Goal: Task Accomplishment & Management: Manage account settings

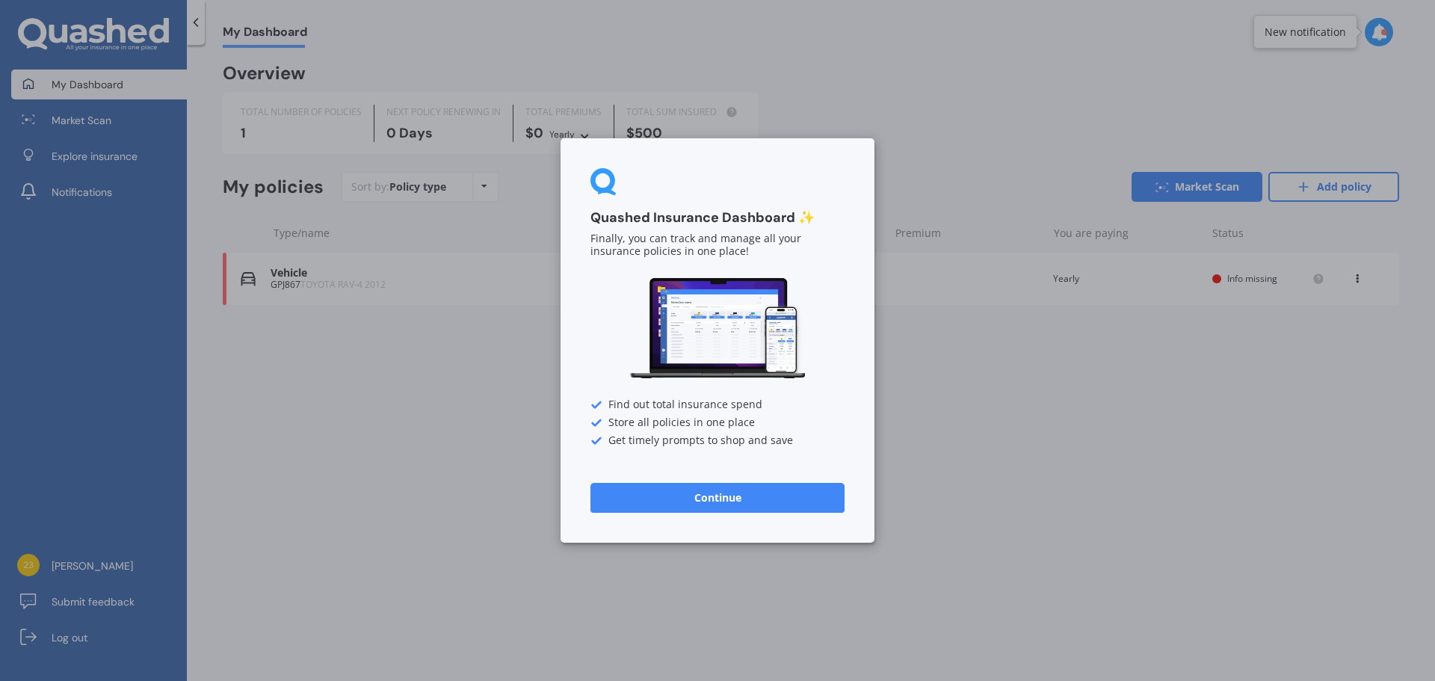
drag, startPoint x: 716, startPoint y: 494, endPoint x: 730, endPoint y: 490, distance: 14.2
click at [728, 493] on button "Continue" at bounding box center [718, 498] width 254 height 30
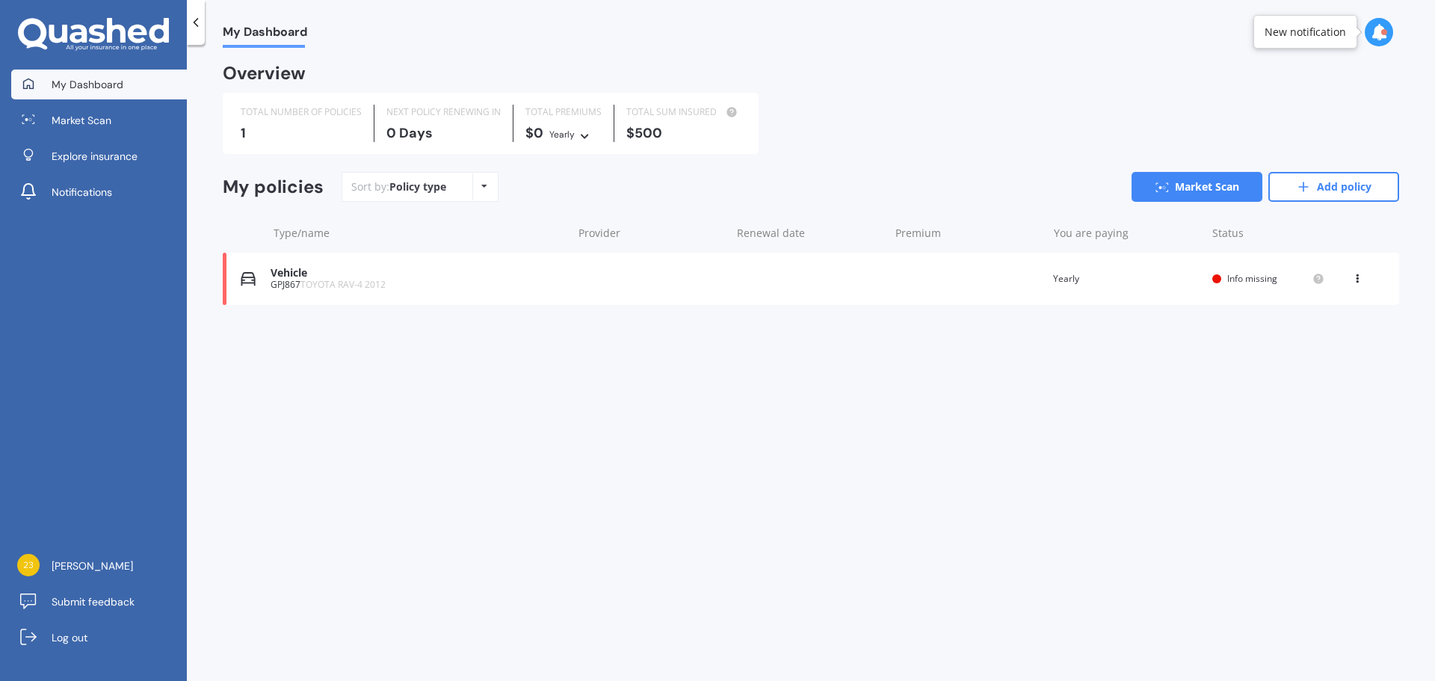
click at [1070, 281] on div "You are paying Yearly" at bounding box center [1126, 278] width 147 height 15
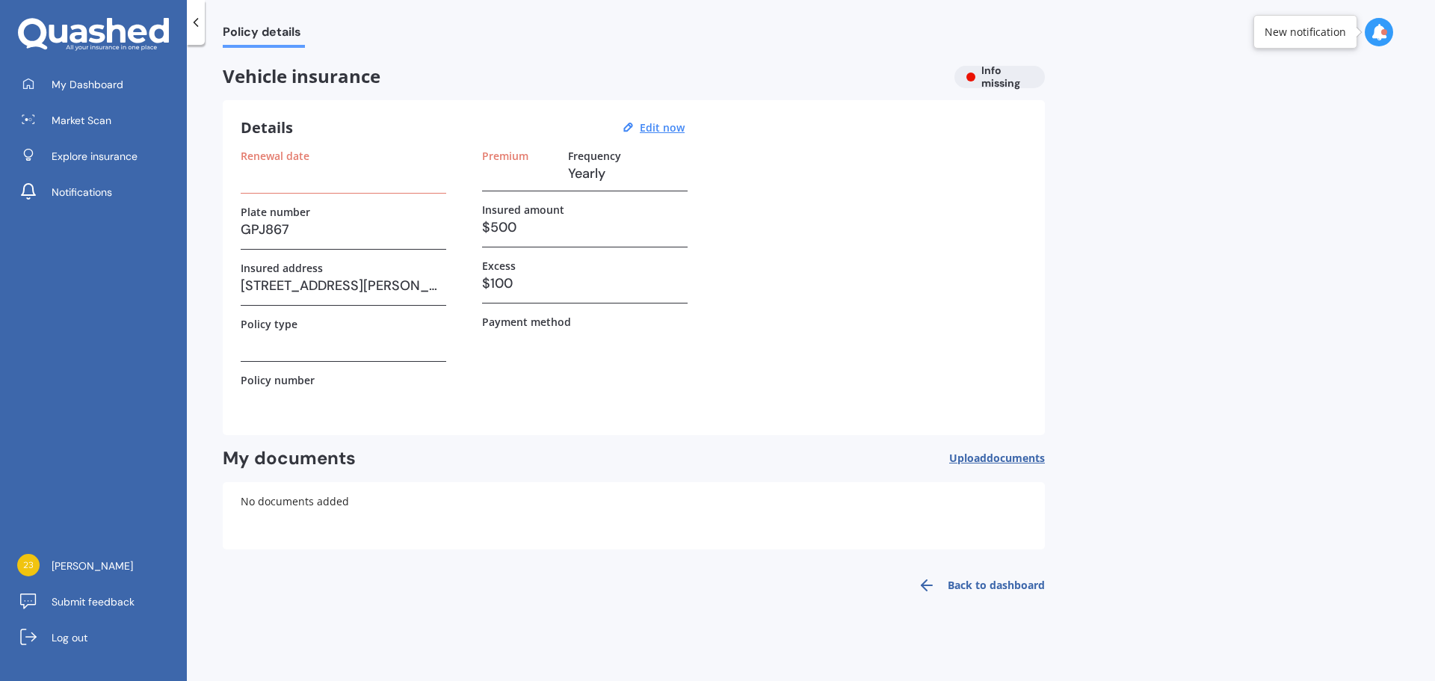
click at [324, 183] on h3 at bounding box center [344, 173] width 206 height 22
click at [297, 187] on div "Renewal date" at bounding box center [344, 172] width 206 height 44
click at [267, 188] on div "Renewal date" at bounding box center [344, 172] width 206 height 44
drag, startPoint x: 247, startPoint y: 191, endPoint x: 227, endPoint y: 195, distance: 21.4
click at [233, 193] on div "Details Edit now Renewal date Plate number GPJ867 Insured address [STREET_ADDRE…" at bounding box center [634, 267] width 822 height 335
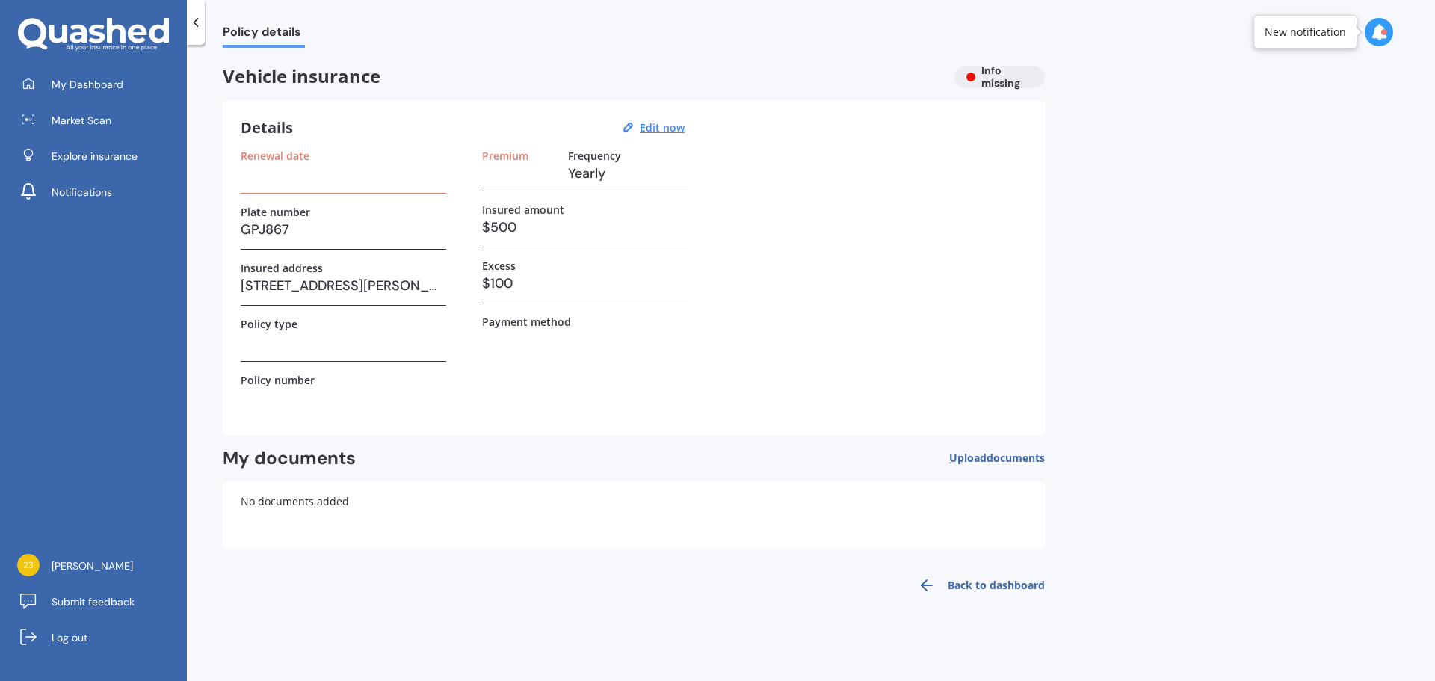
drag, startPoint x: 262, startPoint y: 177, endPoint x: 289, endPoint y: 161, distance: 32.2
click at [286, 164] on h3 at bounding box center [344, 173] width 206 height 22
drag, startPoint x: 292, startPoint y: 157, endPoint x: 287, endPoint y: 150, distance: 8.5
click at [287, 150] on label "Renewal date" at bounding box center [275, 156] width 69 height 13
click at [666, 131] on u "Edit now" at bounding box center [662, 127] width 45 height 14
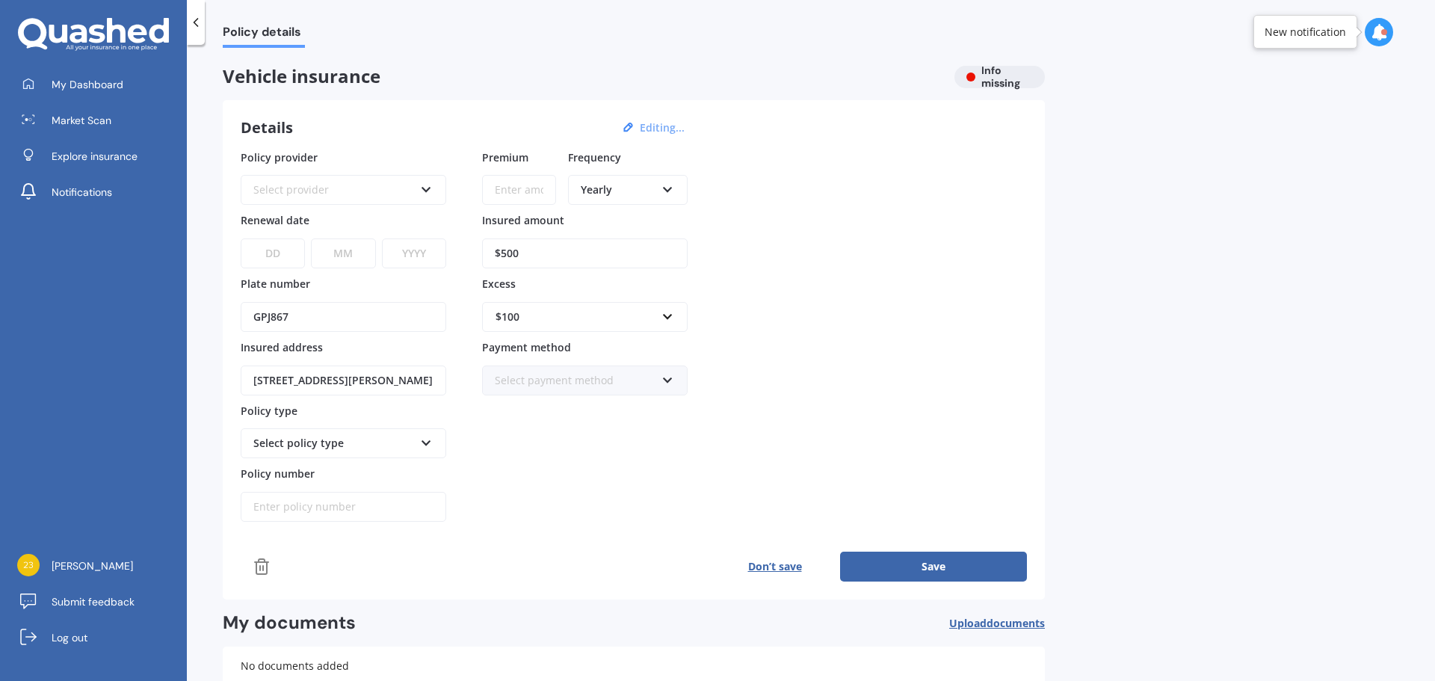
drag, startPoint x: 396, startPoint y: 192, endPoint x: 386, endPoint y: 189, distance: 10.9
click at [386, 189] on div "Select provider" at bounding box center [333, 190] width 161 height 16
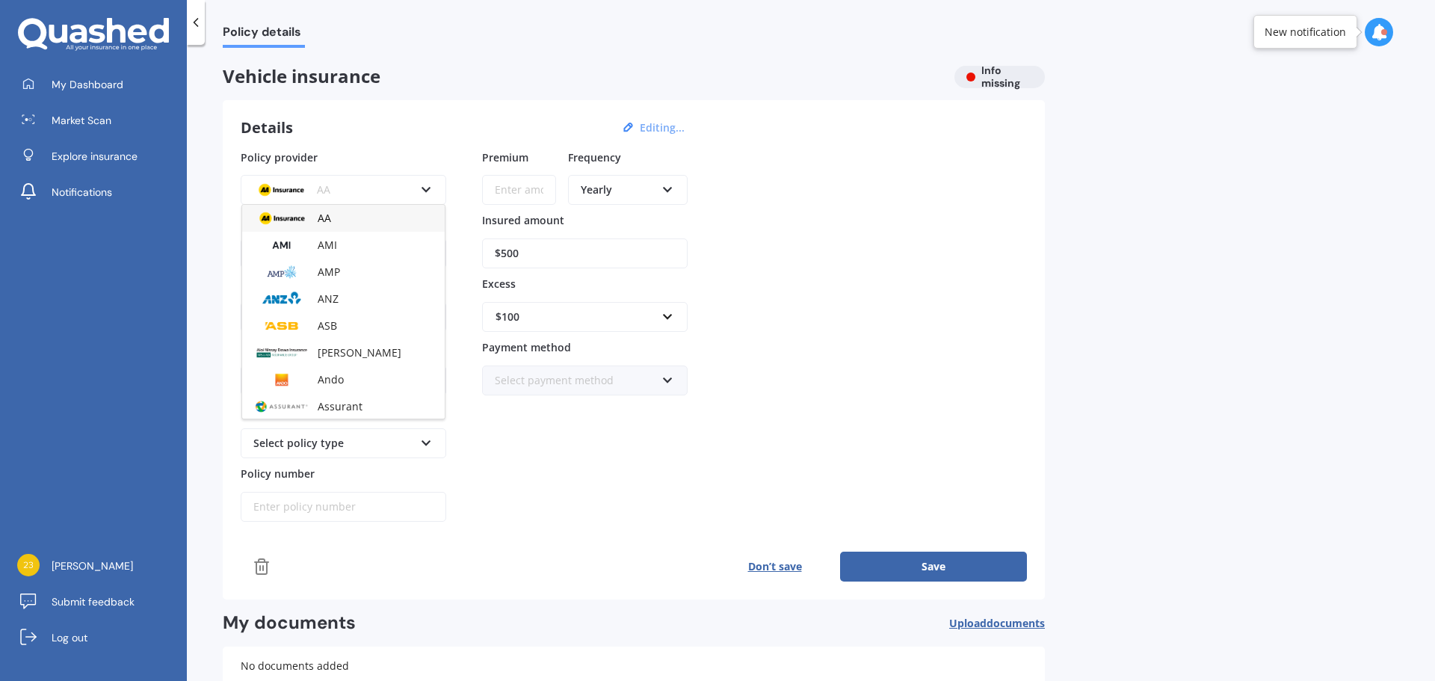
click at [366, 93] on div "Vehicle insurance Info missing Details Editing... Policy provider AA AA AMI AMP…" at bounding box center [634, 417] width 822 height 702
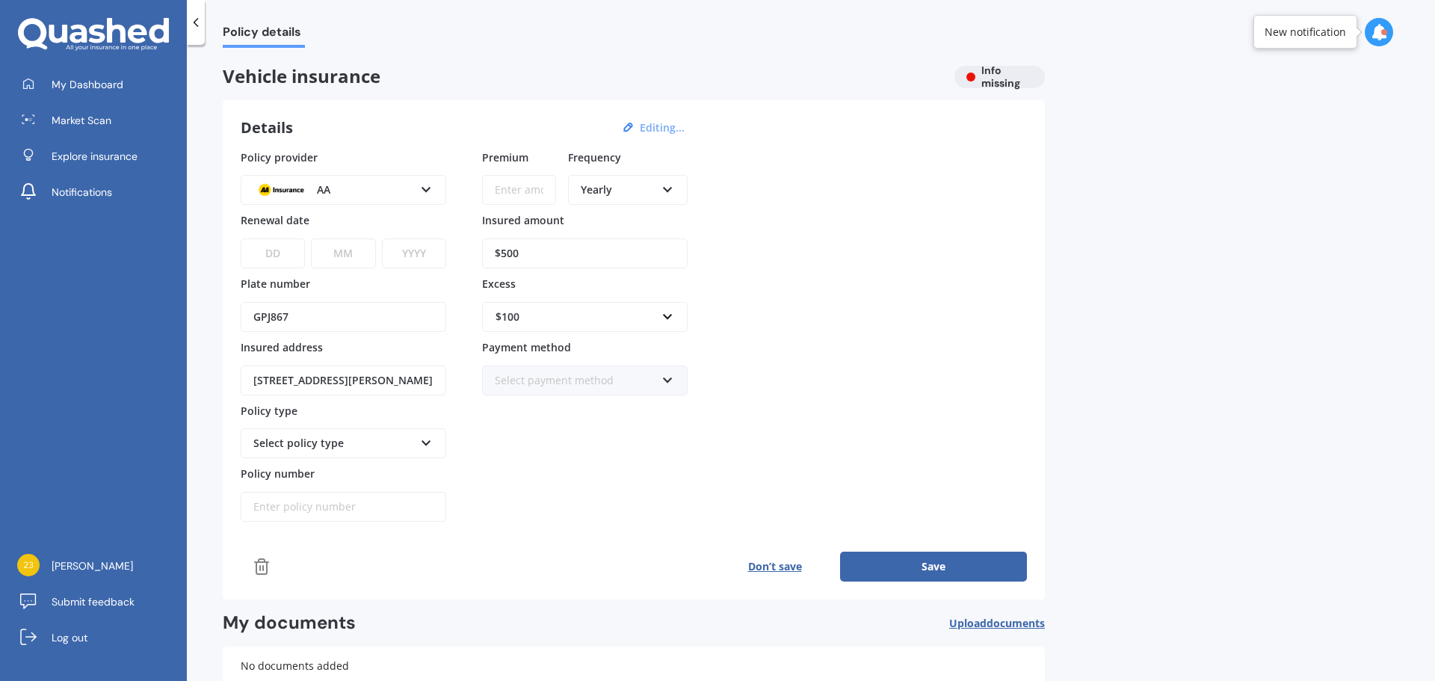
click at [437, 199] on div "AA AA AMI AMP ANZ ASB Aioi Nissay Dowa Ando Assurant Autosure BNZ Co-Operative …" at bounding box center [344, 190] width 206 height 30
click at [437, 162] on div "AA AA AMI AMP ANZ ASB Aioi Nissay Dowa Ando Assurant Autosure BNZ Co-Operative …" at bounding box center [344, 180] width 206 height 49
click at [375, 191] on div "AA" at bounding box center [333, 190] width 161 height 16
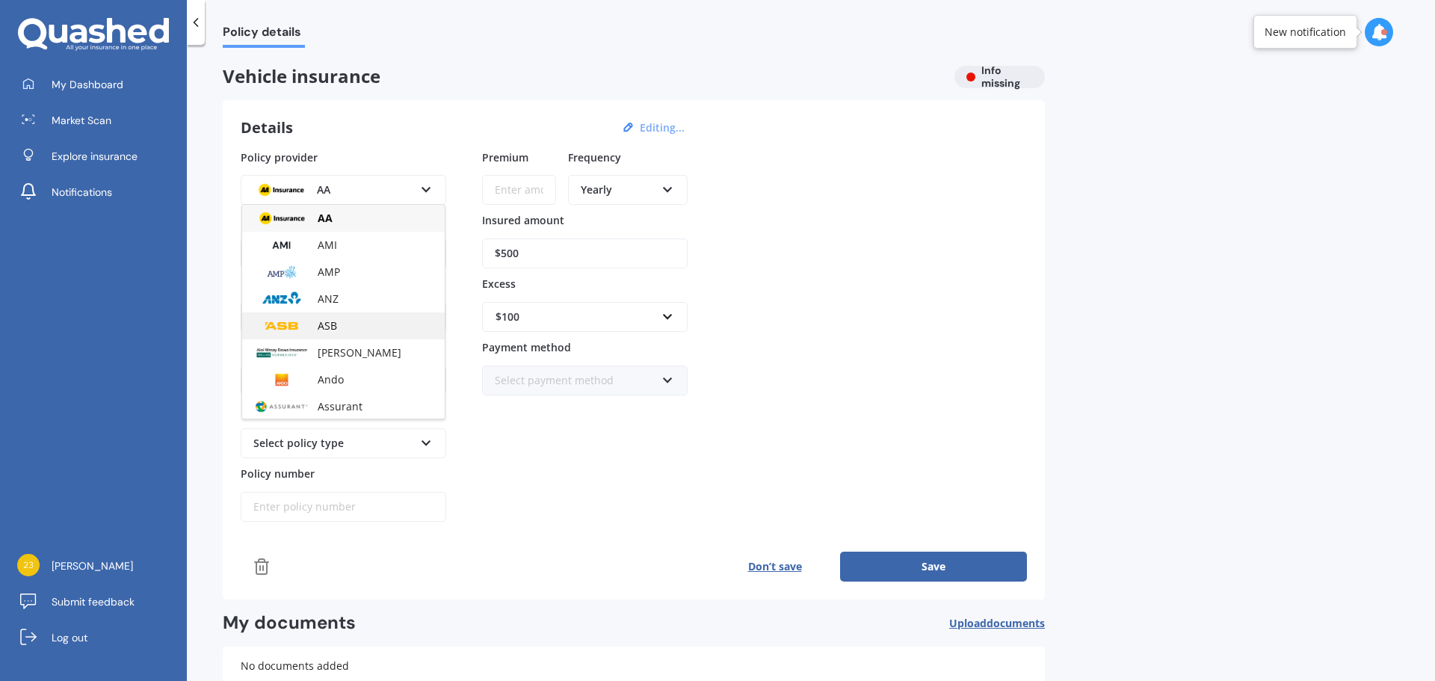
click at [346, 334] on div "ASB" at bounding box center [343, 326] width 203 height 27
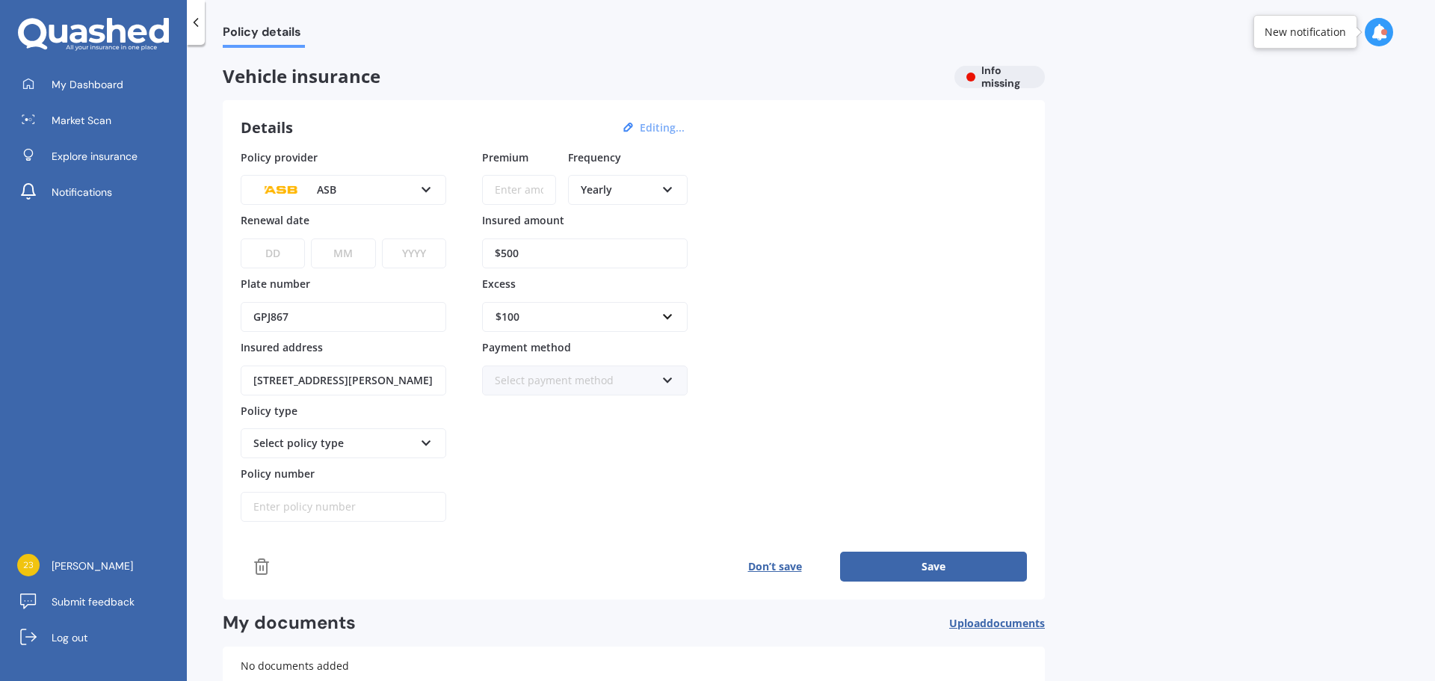
click at [205, 364] on div "Policy details Vehicle insurance Info missing Details Editing... Policy provide…" at bounding box center [811, 366] width 1249 height 636
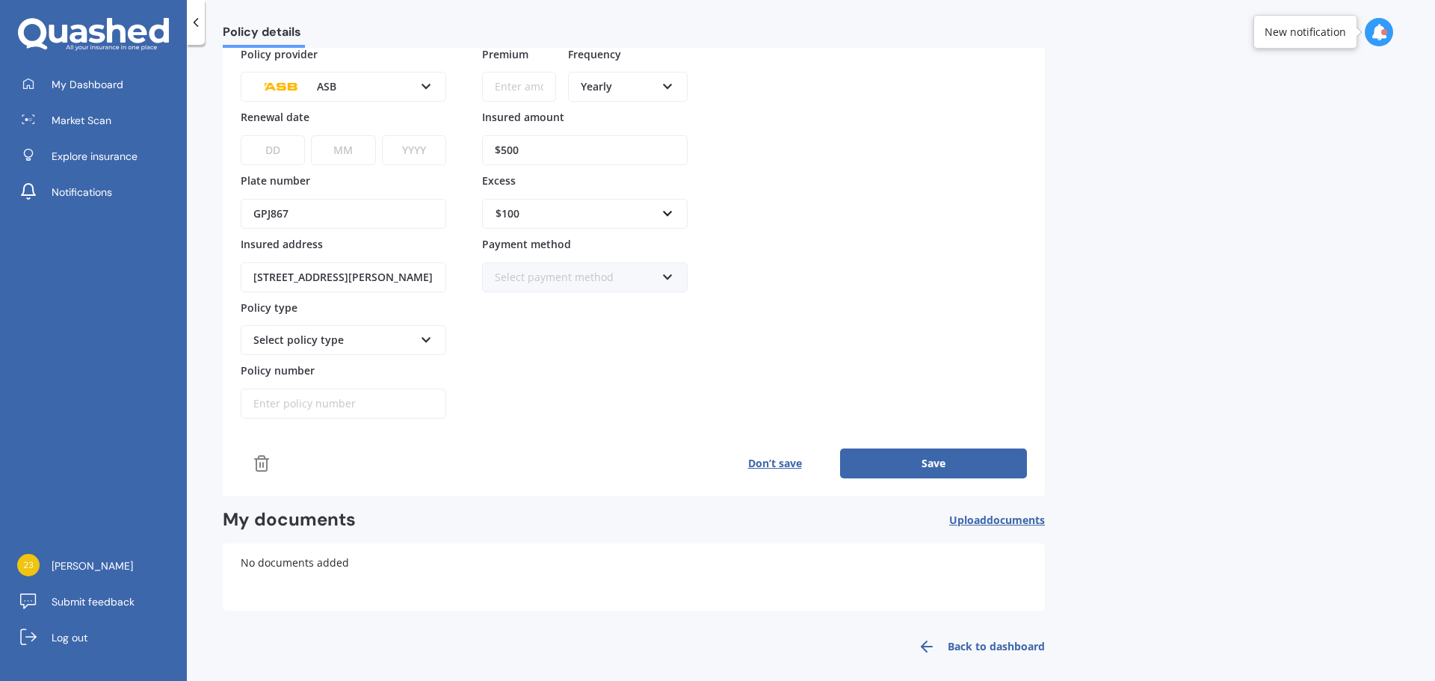
scroll to position [114, 0]
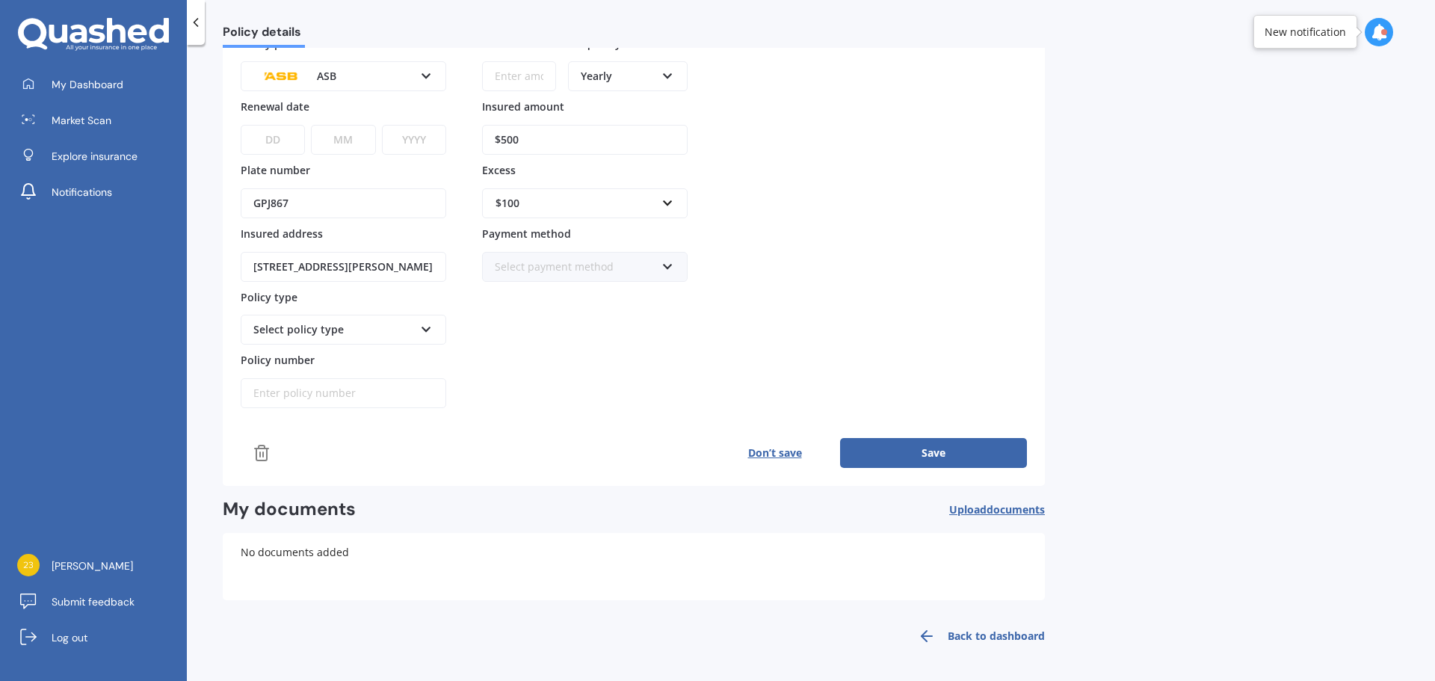
click at [392, 339] on div "Select policy type Third Party Only Third Party, Fire & Theft Full Cover" at bounding box center [344, 330] width 206 height 30
click at [334, 418] on div "Full Cover" at bounding box center [343, 411] width 203 height 27
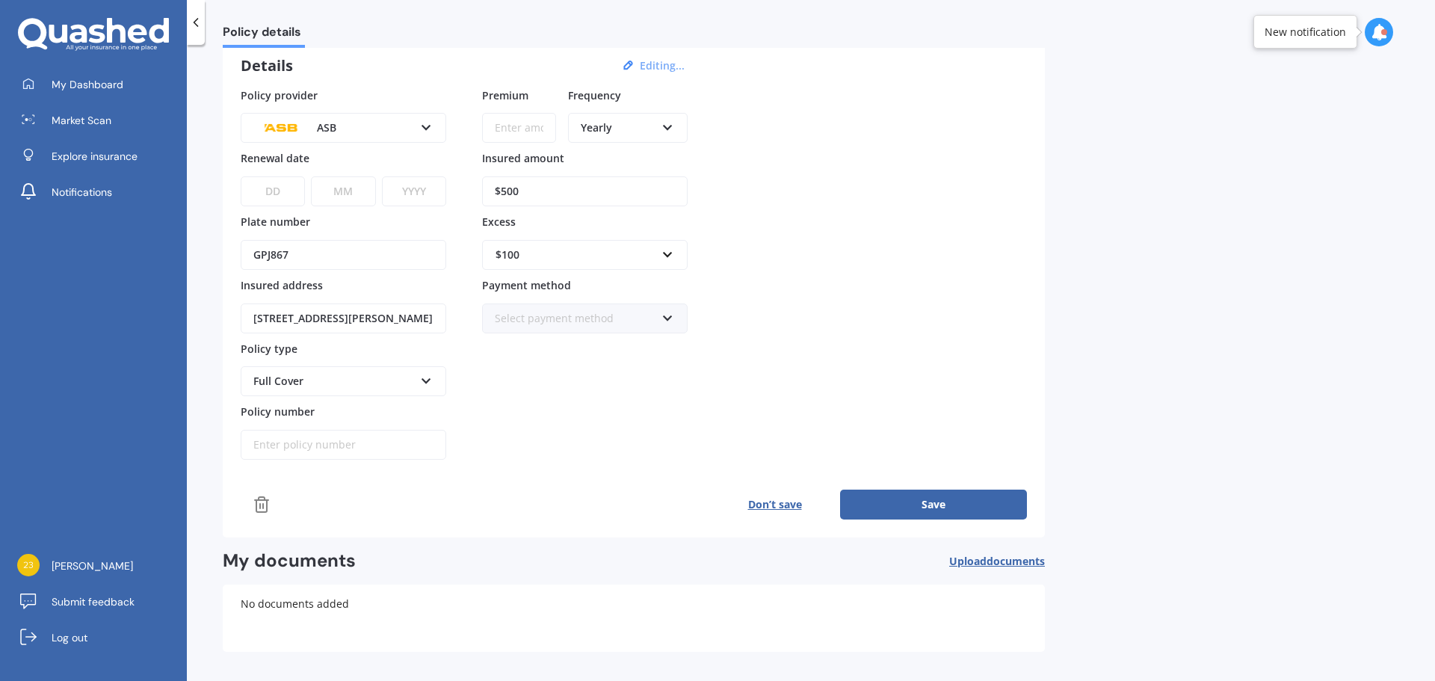
scroll to position [0, 0]
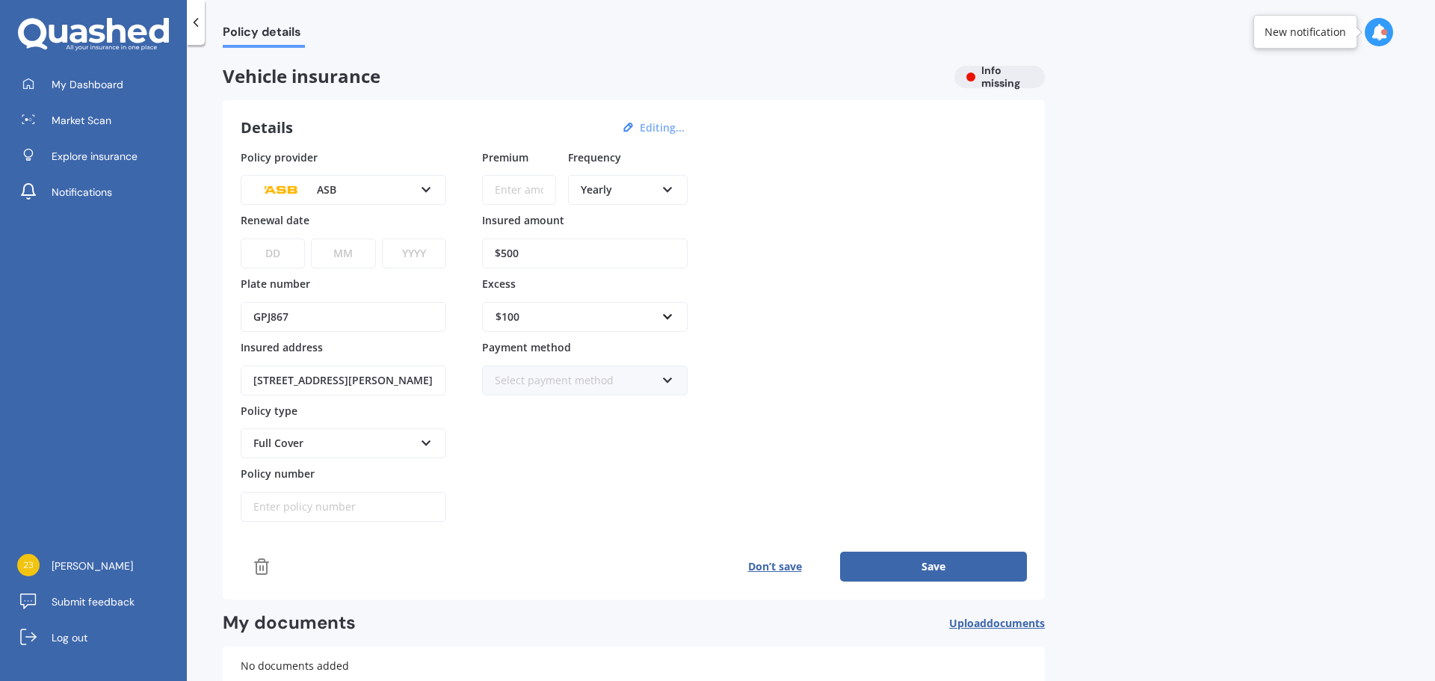
click at [611, 321] on div "$100" at bounding box center [576, 317] width 161 height 16
click at [964, 305] on div "Policy provider ASB AA AMI AMP ANZ ASB [PERSON_NAME] Ando Assurant Autosure BNZ…" at bounding box center [634, 336] width 787 height 373
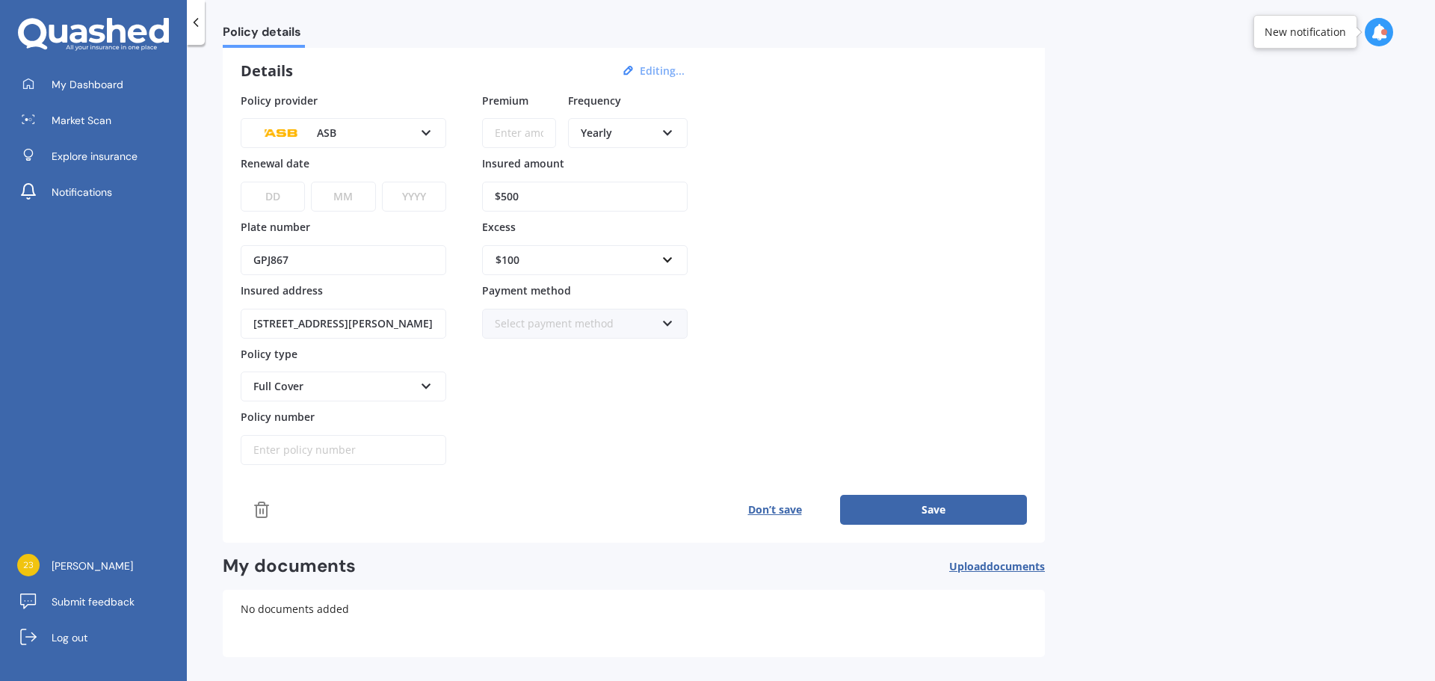
scroll to position [114, 0]
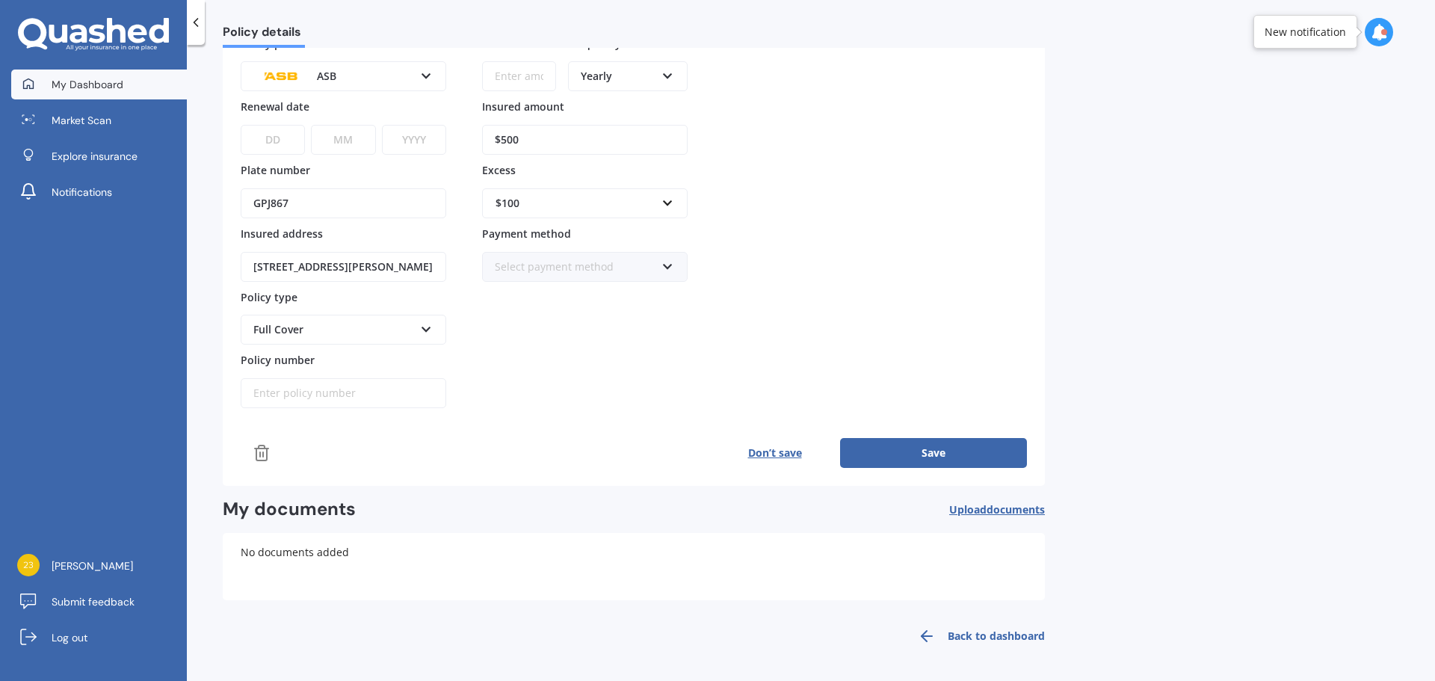
click at [88, 81] on span "My Dashboard" at bounding box center [88, 84] width 72 height 15
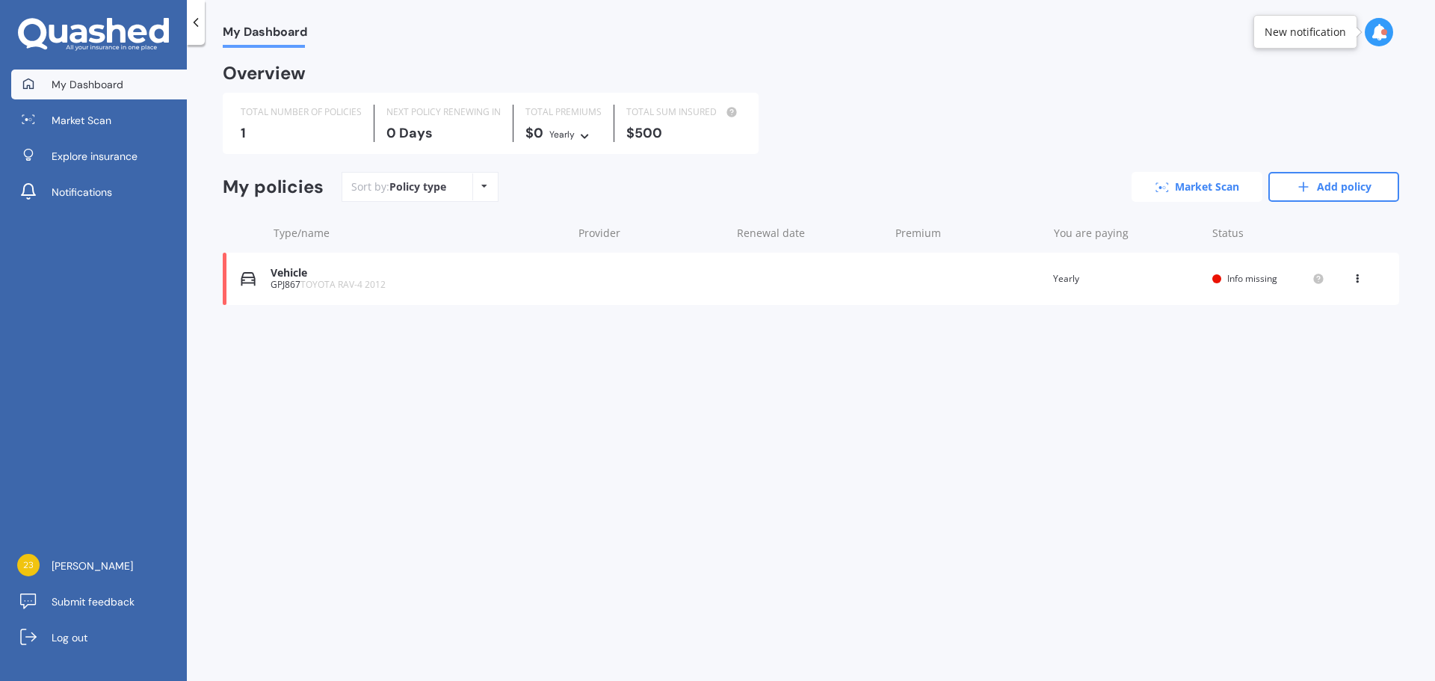
click at [1196, 189] on link "Market Scan" at bounding box center [1197, 187] width 131 height 30
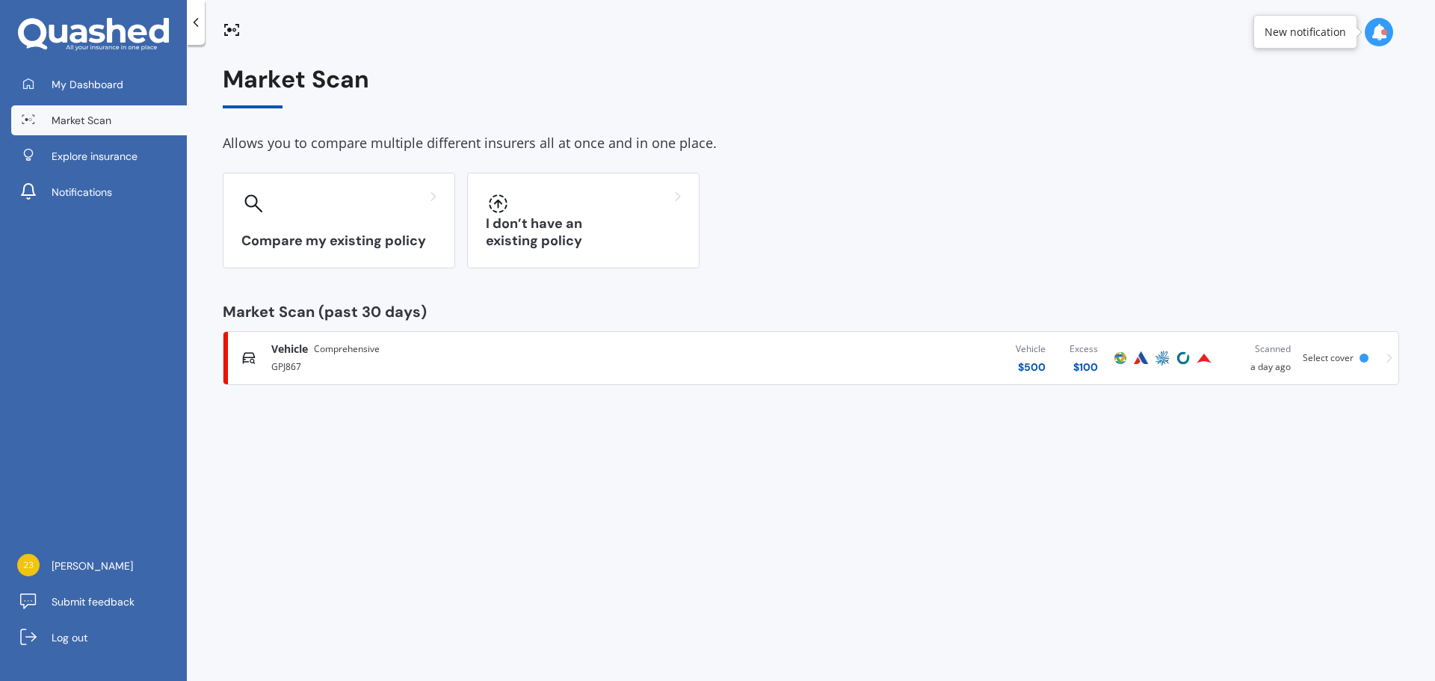
click at [872, 375] on div "Vehicle $ 500 Excess $ 100" at bounding box center [893, 358] width 434 height 45
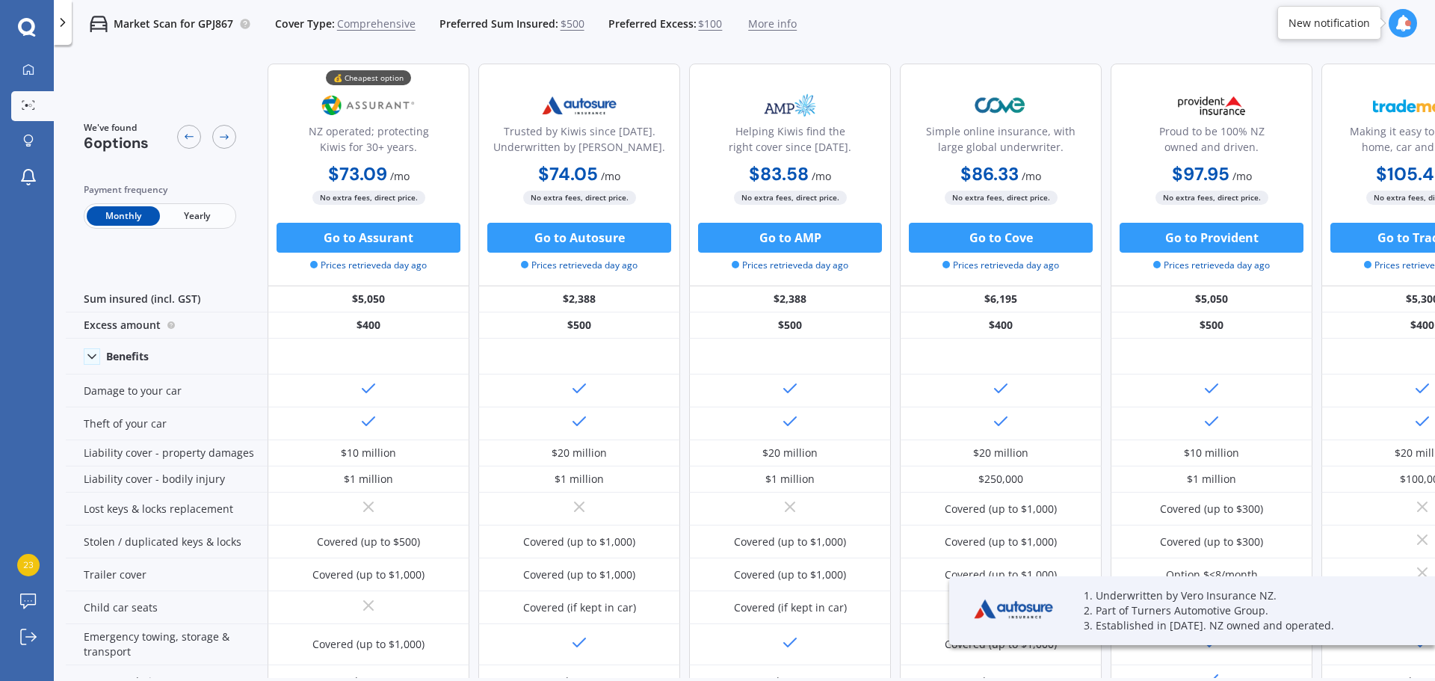
click at [568, 30] on span "$500" at bounding box center [573, 23] width 24 height 15
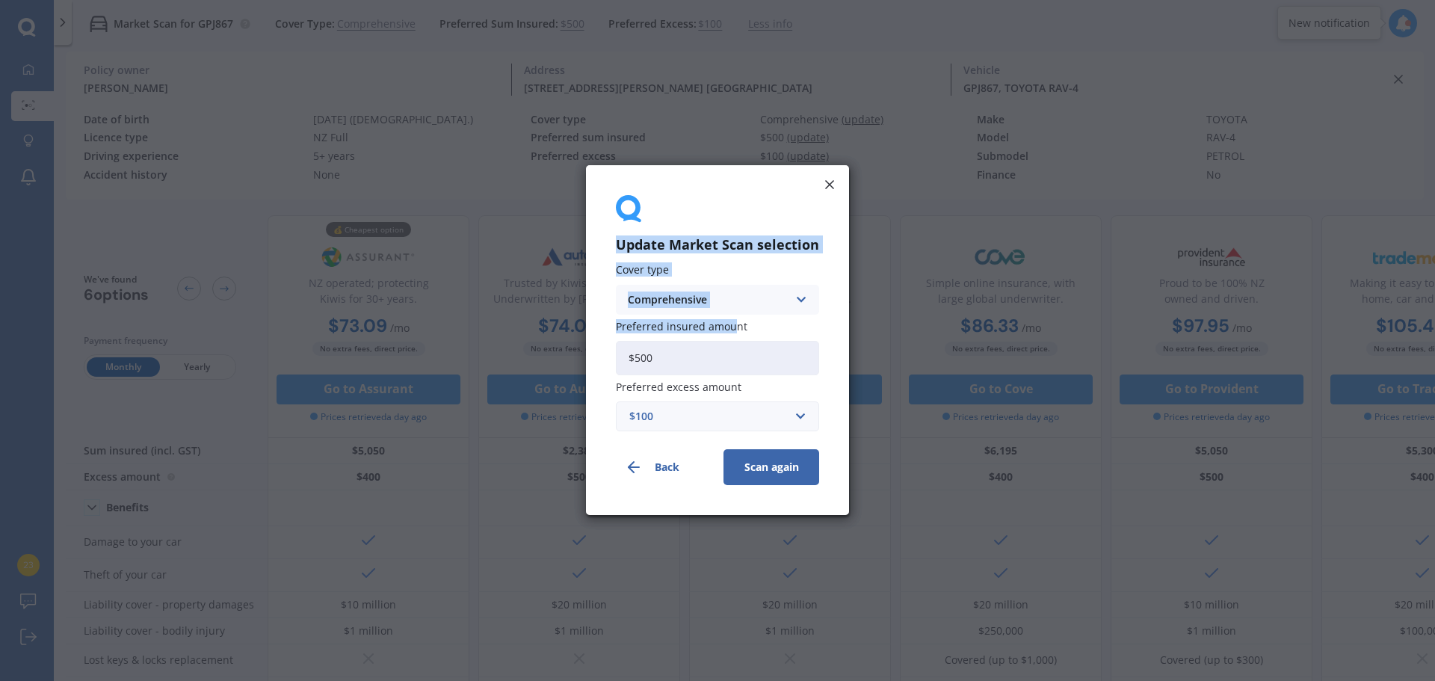
drag, startPoint x: 826, startPoint y: 191, endPoint x: 770, endPoint y: 269, distance: 96.5
click at [740, 313] on div "Update Market Scan selection Cover type Comprehensive Comprehensive Third Party…" at bounding box center [717, 340] width 263 height 350
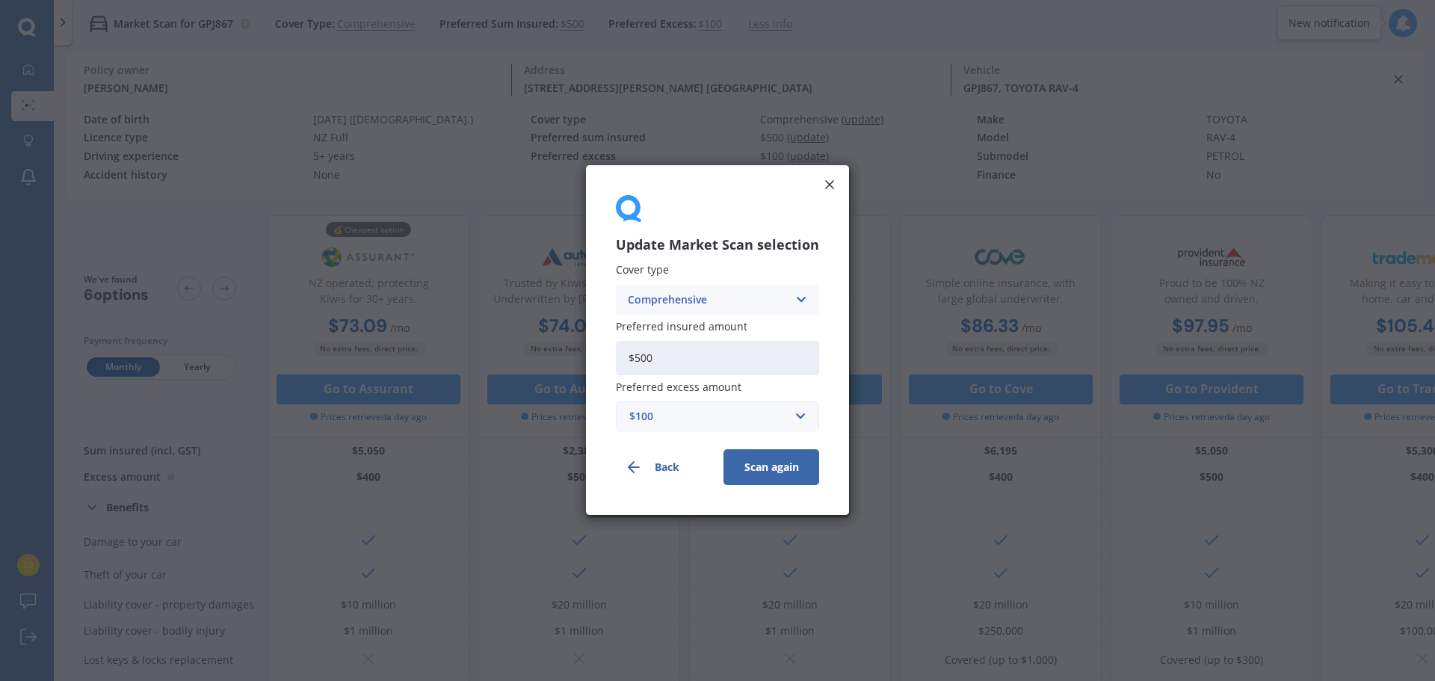
click at [829, 186] on icon at bounding box center [829, 184] width 15 height 15
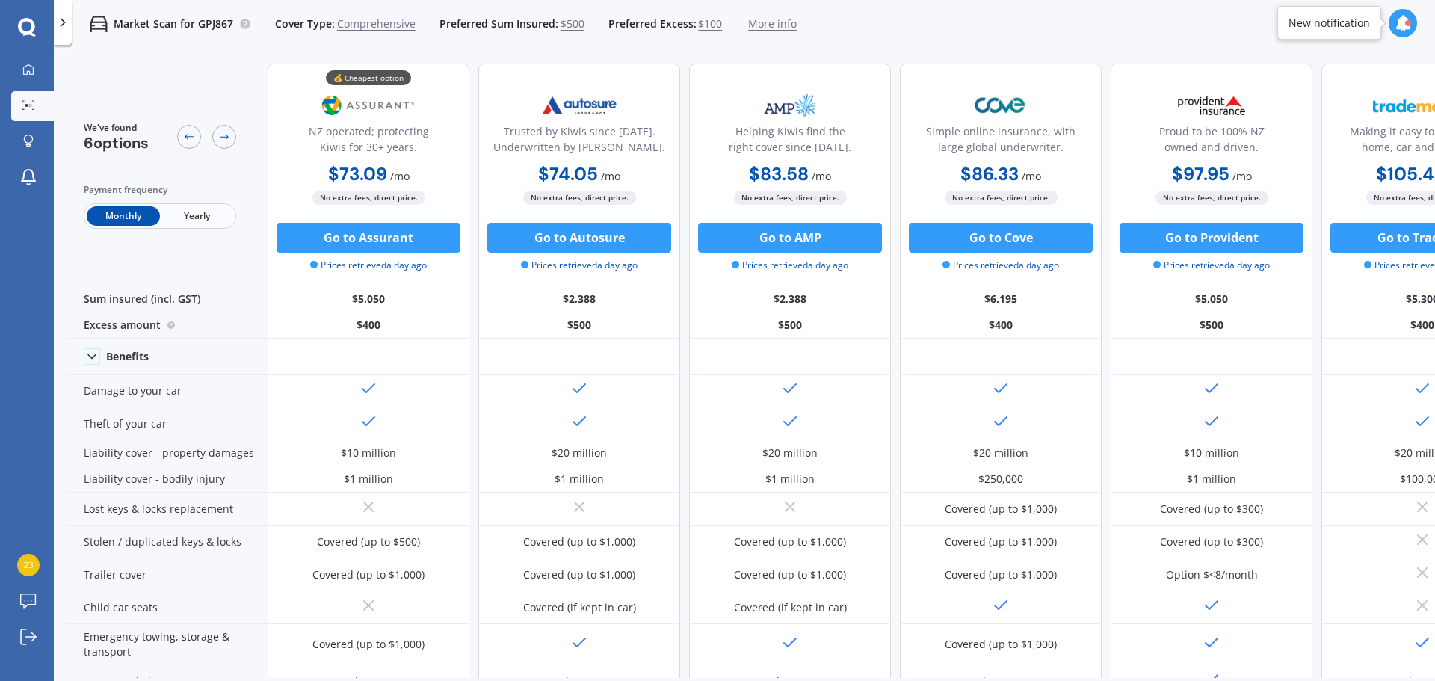
click at [567, 19] on span "$500" at bounding box center [573, 23] width 24 height 15
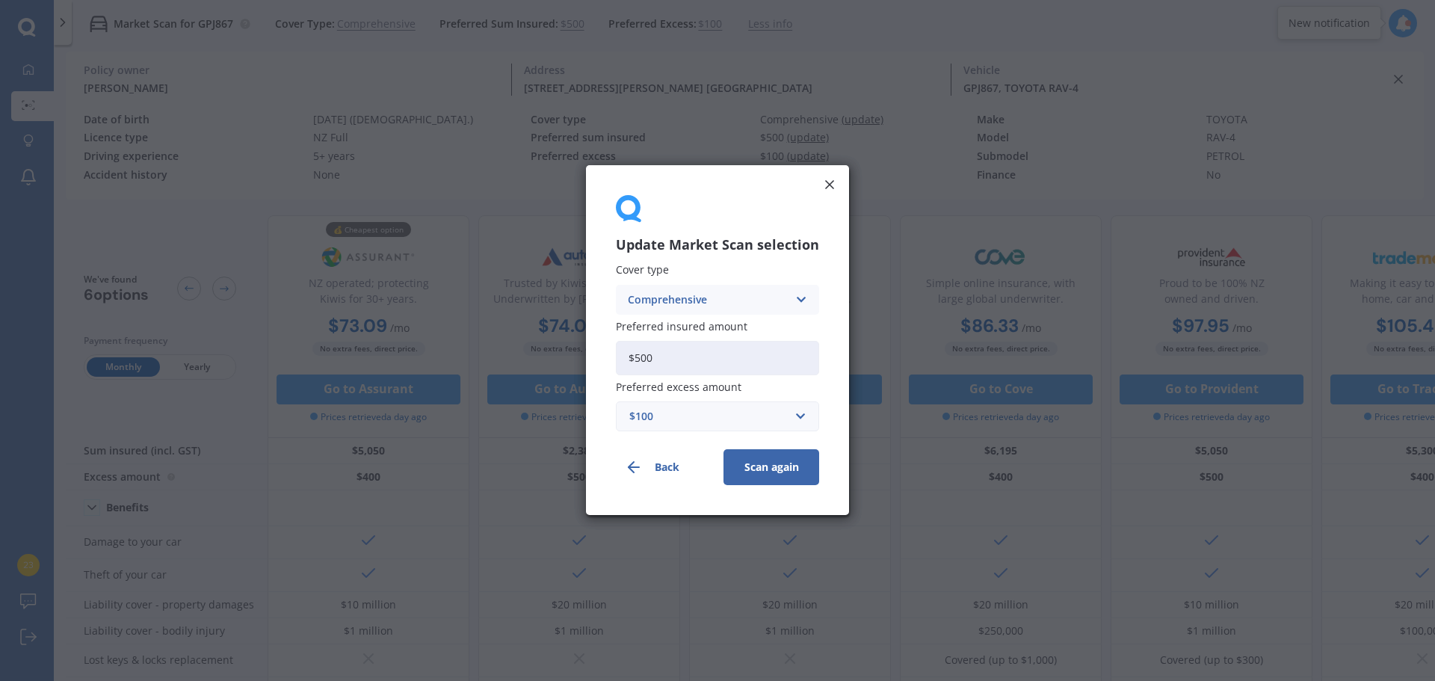
drag, startPoint x: 701, startPoint y: 357, endPoint x: 159, endPoint y: 277, distance: 547.3
click at [186, 358] on div "Update Market Scan selection Cover type Comprehensive Comprehensive Third Party…" at bounding box center [717, 340] width 1435 height 681
type input "$1"
click at [724, 450] on button "Scan again" at bounding box center [772, 468] width 96 height 36
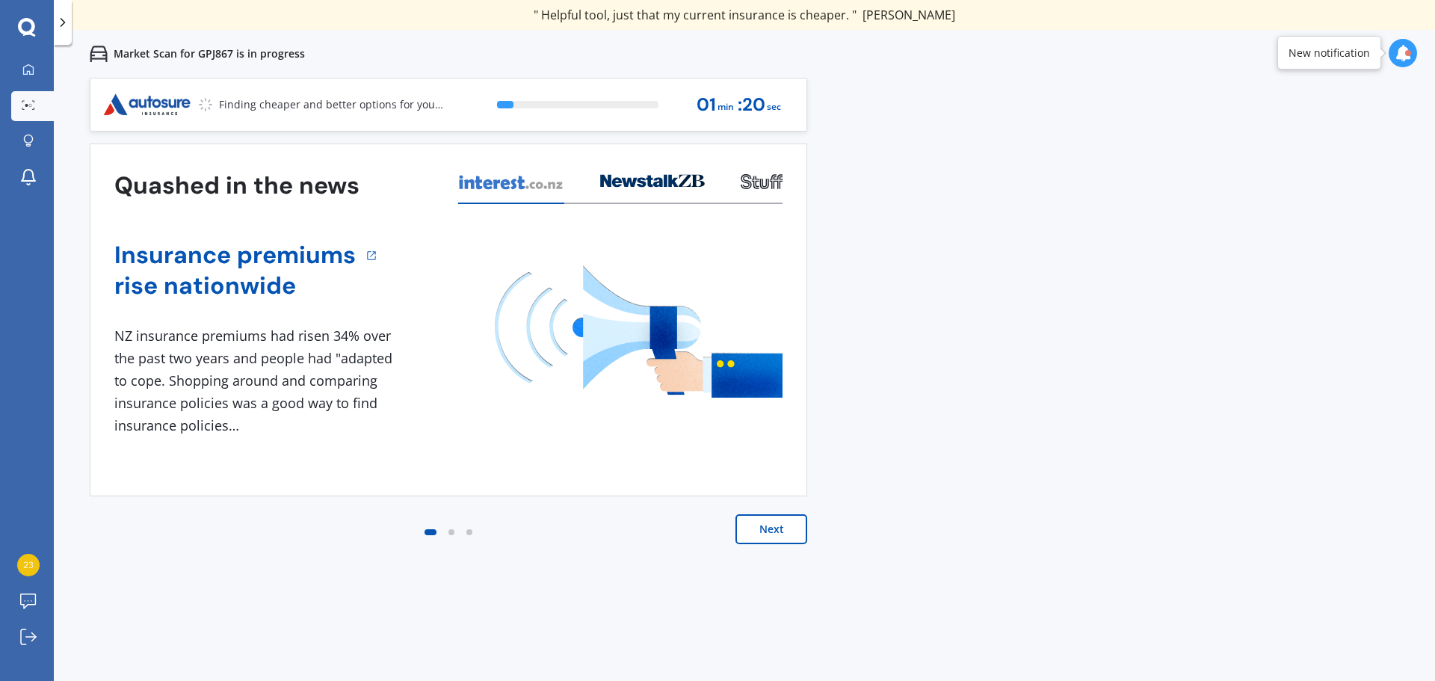
click at [766, 526] on button "Next" at bounding box center [772, 529] width 72 height 30
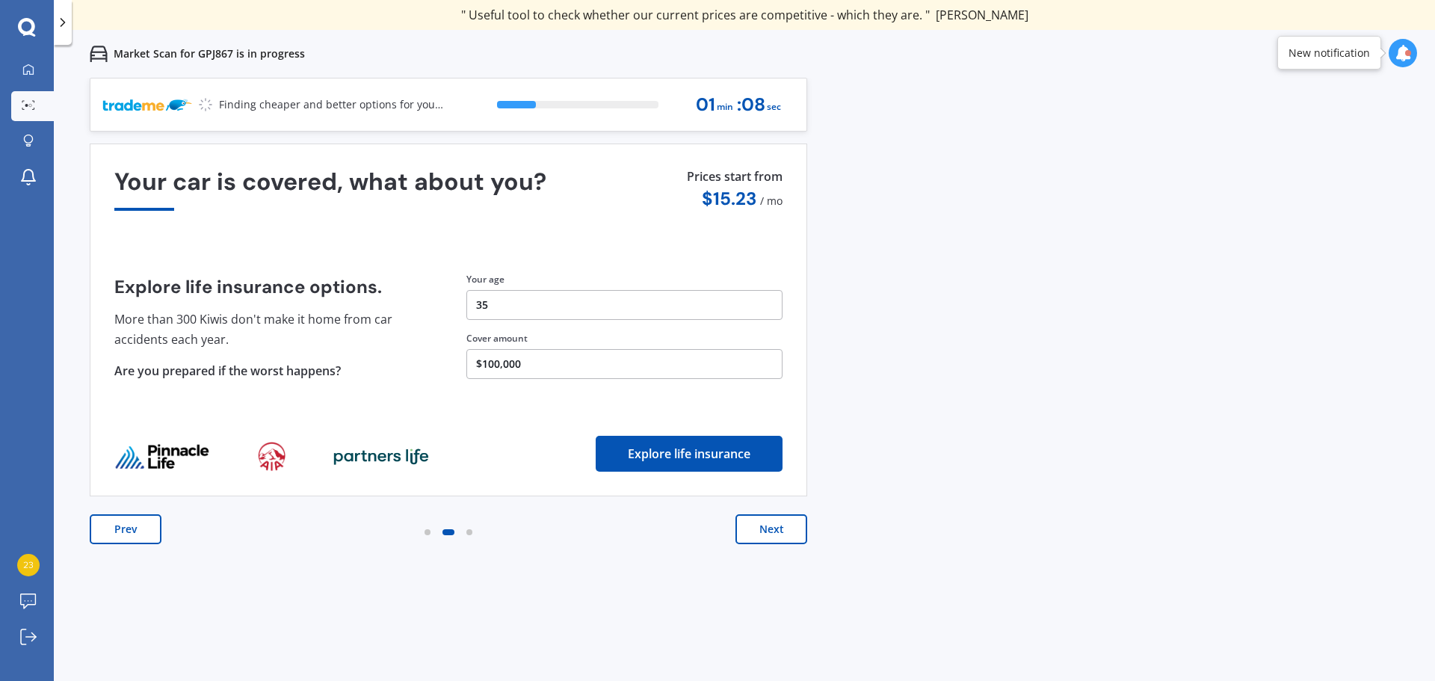
click at [111, 537] on button "Prev" at bounding box center [126, 529] width 72 height 30
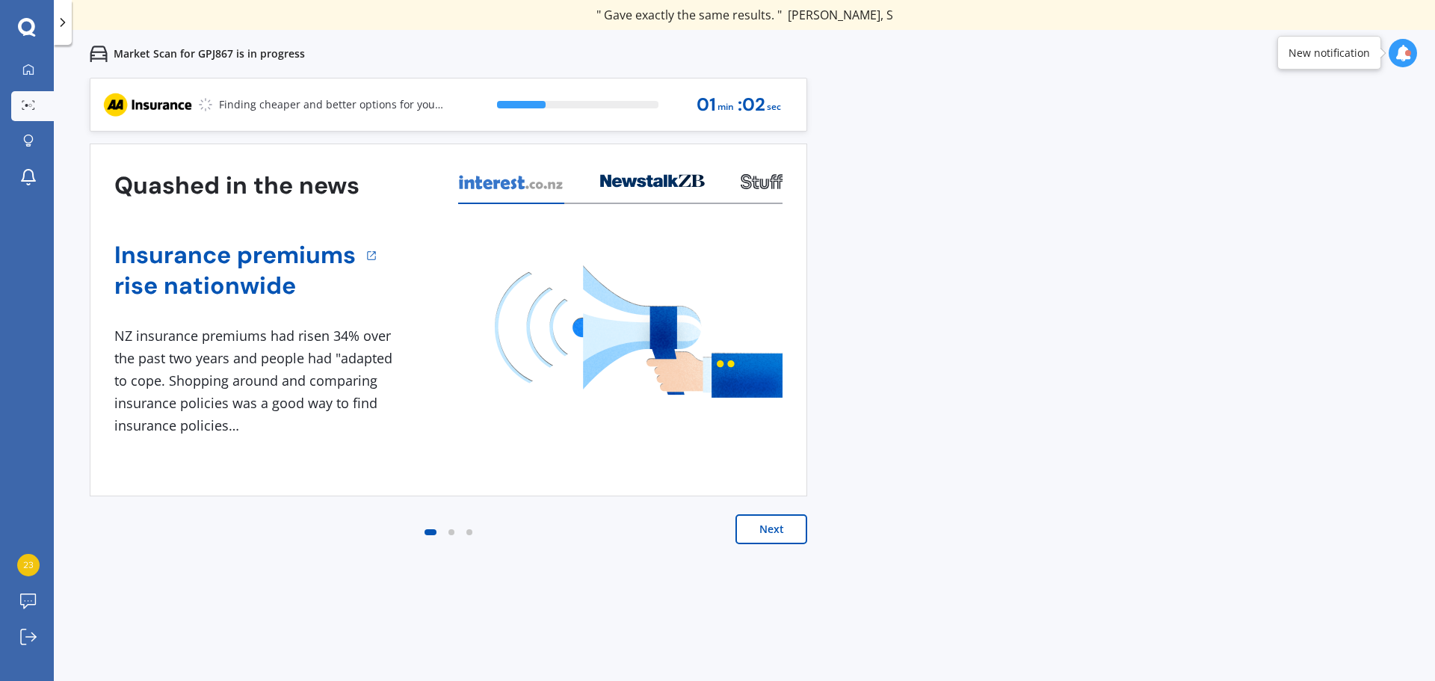
click at [775, 532] on button "Next" at bounding box center [772, 529] width 72 height 30
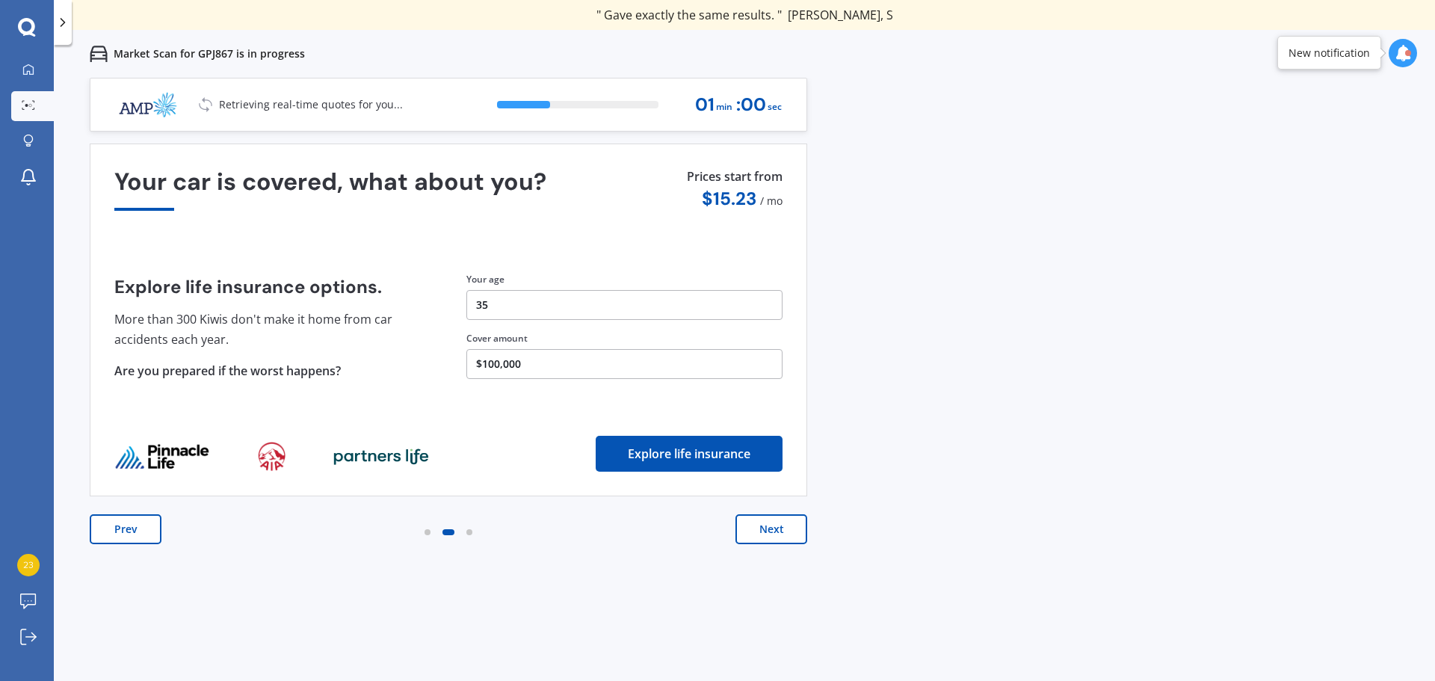
click at [775, 532] on button "Next" at bounding box center [772, 529] width 72 height 30
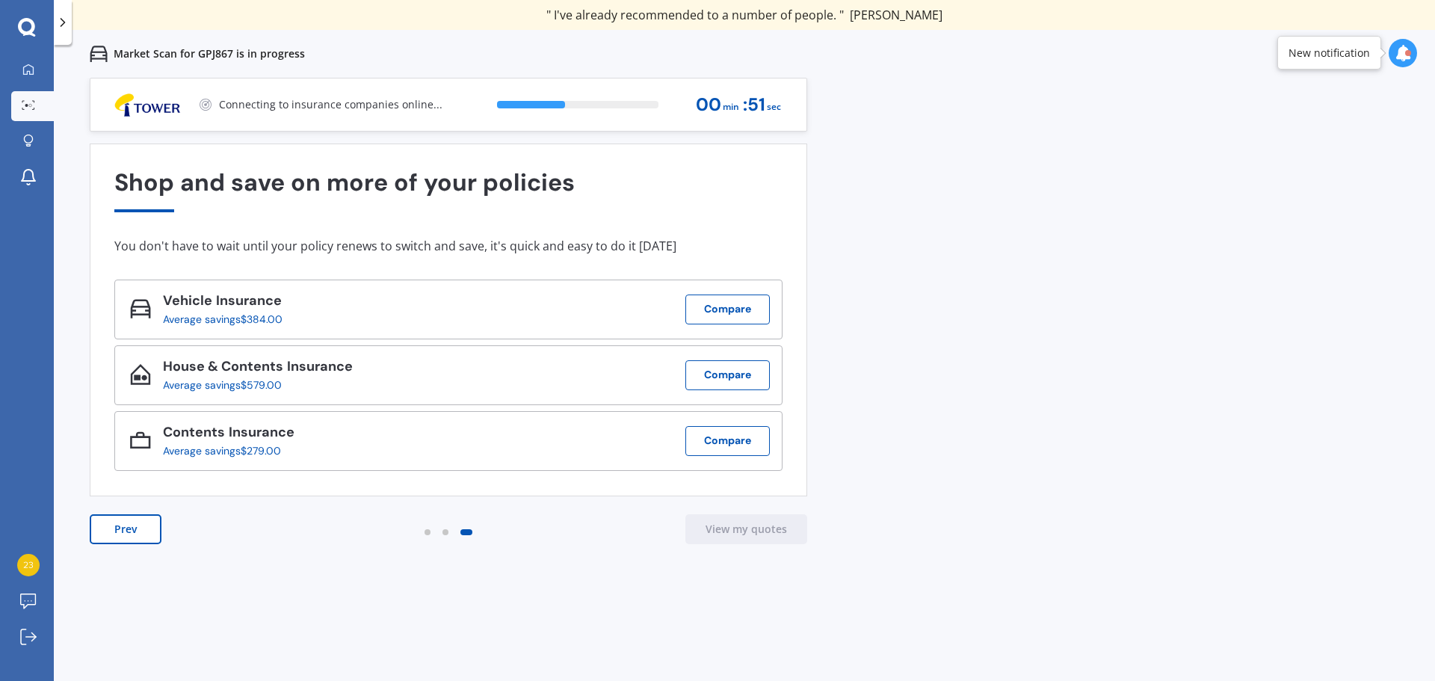
drag, startPoint x: 665, startPoint y: 529, endPoint x: 751, endPoint y: 548, distance: 88.0
drag, startPoint x: 751, startPoint y: 548, endPoint x: 1231, endPoint y: 522, distance: 480.7
click at [1231, 522] on div "Previous 60,000+ Kiwis have signed up to shop and save on insurance with us " H…" at bounding box center [745, 418] width 1382 height 681
click at [640, 624] on div "Previous 60,000+ Kiwis have signed up to shop and save on insurance with us " H…" at bounding box center [745, 418] width 1382 height 681
click at [1414, 58] on div at bounding box center [1403, 53] width 28 height 28
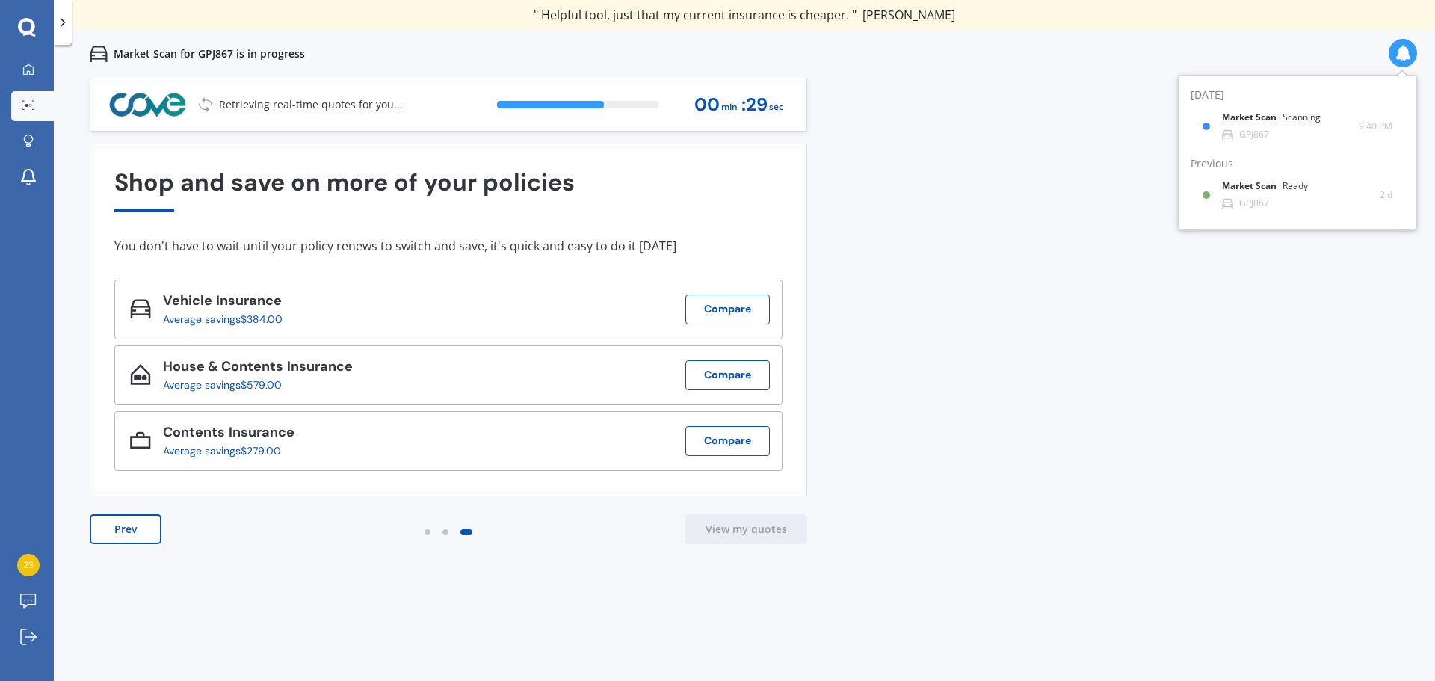
click at [1074, 372] on div "Previous 60,000+ Kiwis have signed up to shop and save on insurance with us " H…" at bounding box center [745, 418] width 1382 height 681
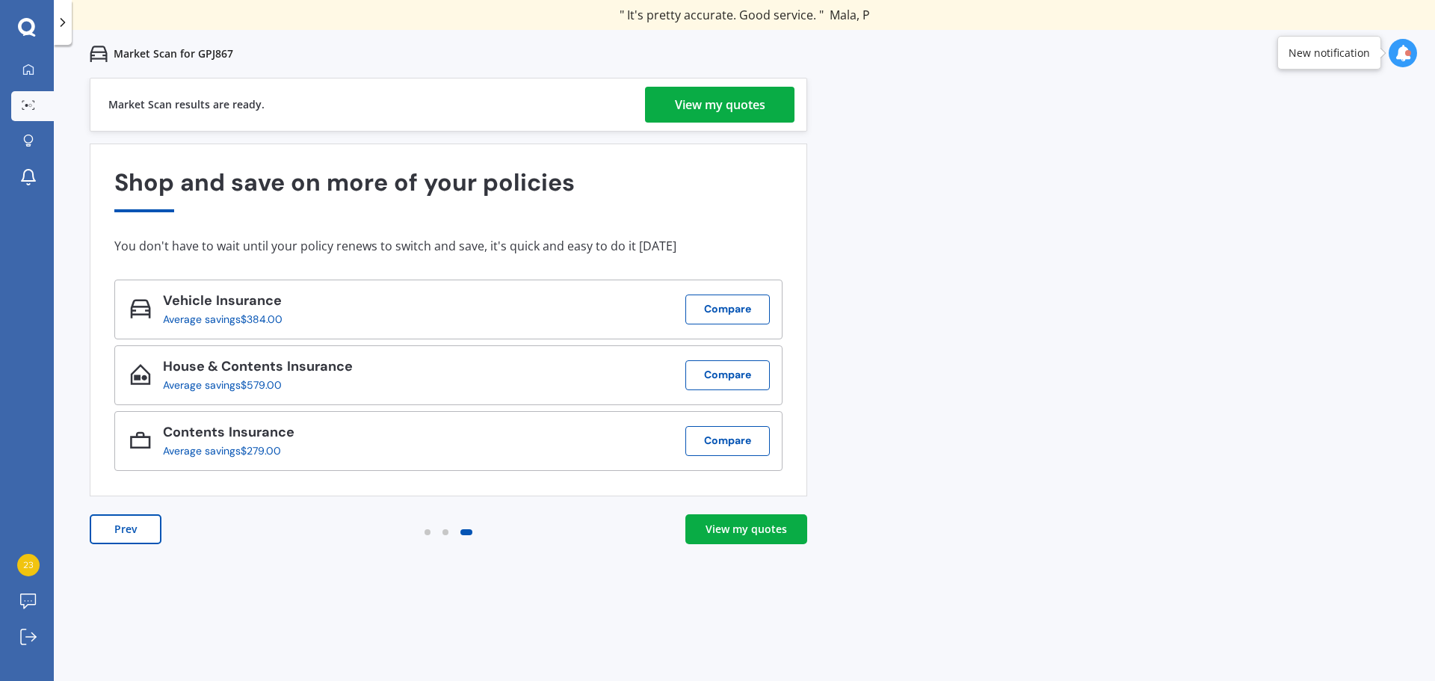
click at [719, 536] on div "View my quotes" at bounding box center [746, 529] width 81 height 15
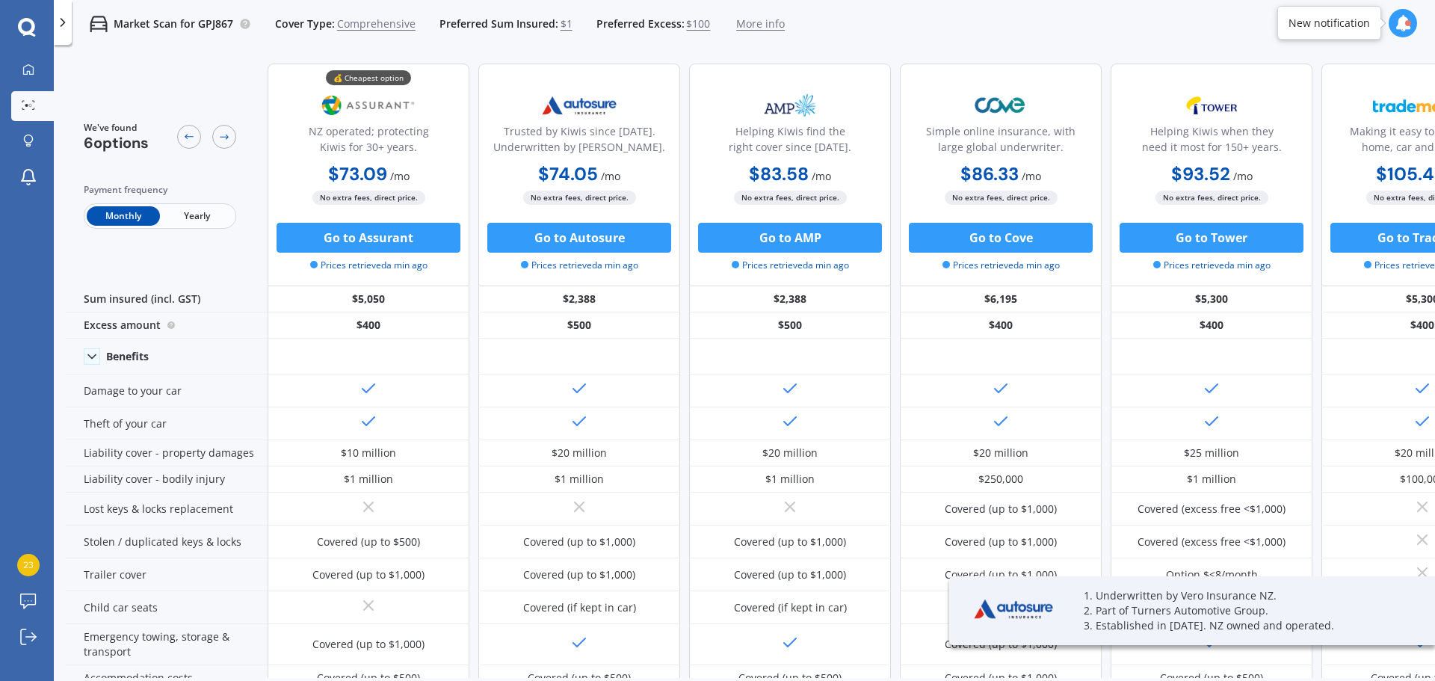
click at [688, 28] on span "$100" at bounding box center [698, 23] width 24 height 15
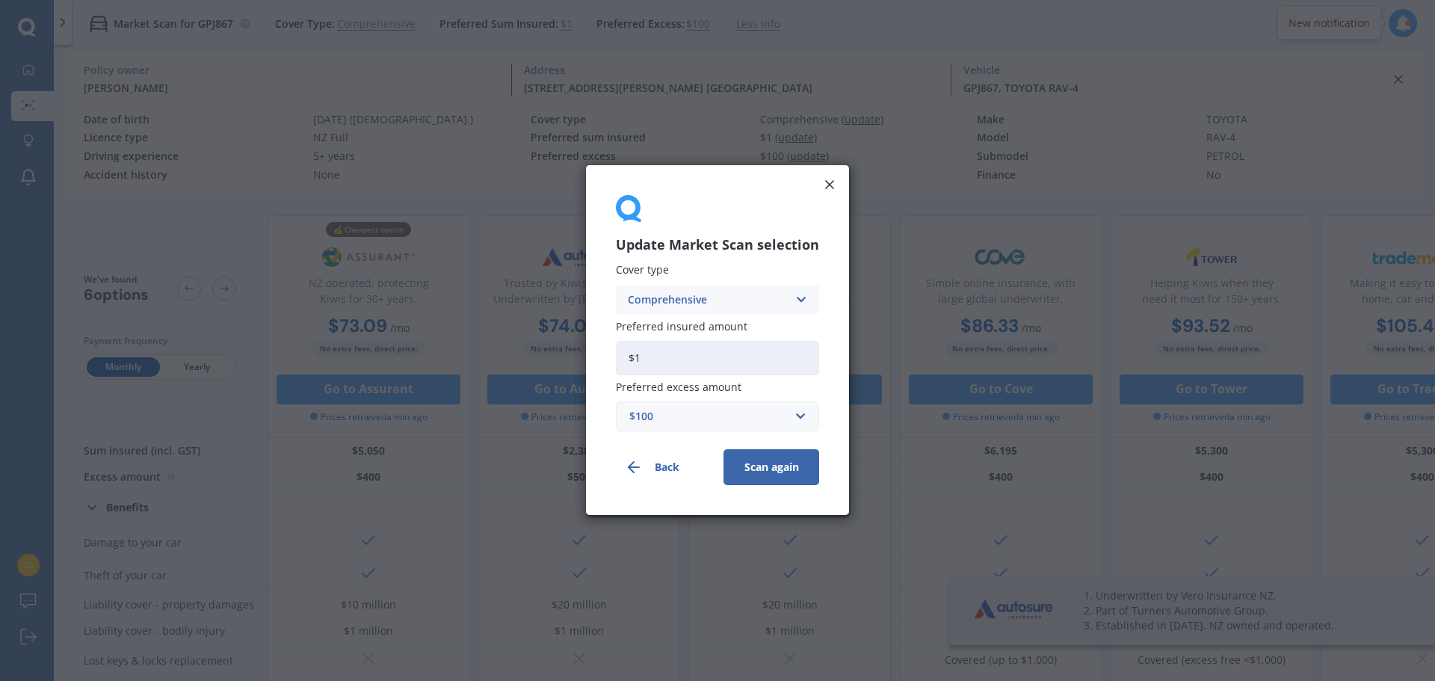
click at [688, 28] on div "Update Market Scan selection Cover type Comprehensive Comprehensive Third Party…" at bounding box center [717, 340] width 1435 height 681
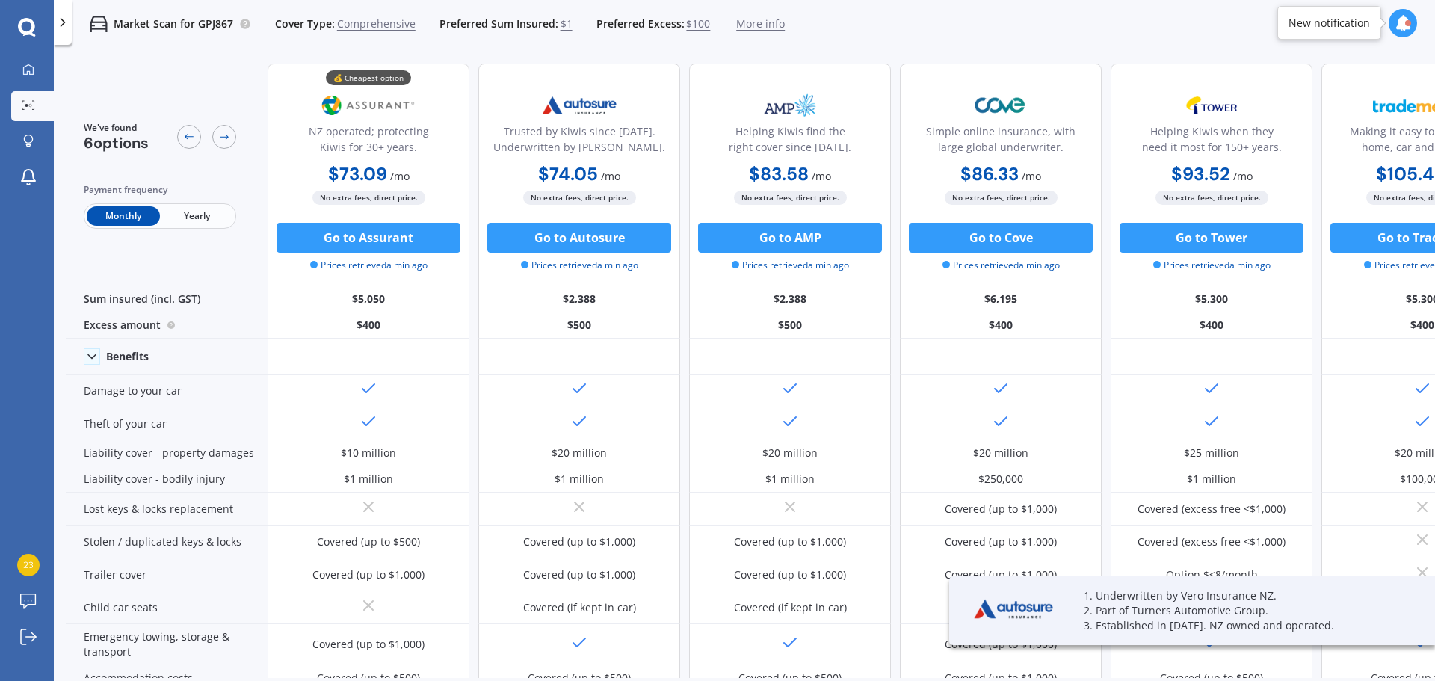
click at [751, 31] on span "More info" at bounding box center [760, 23] width 49 height 15
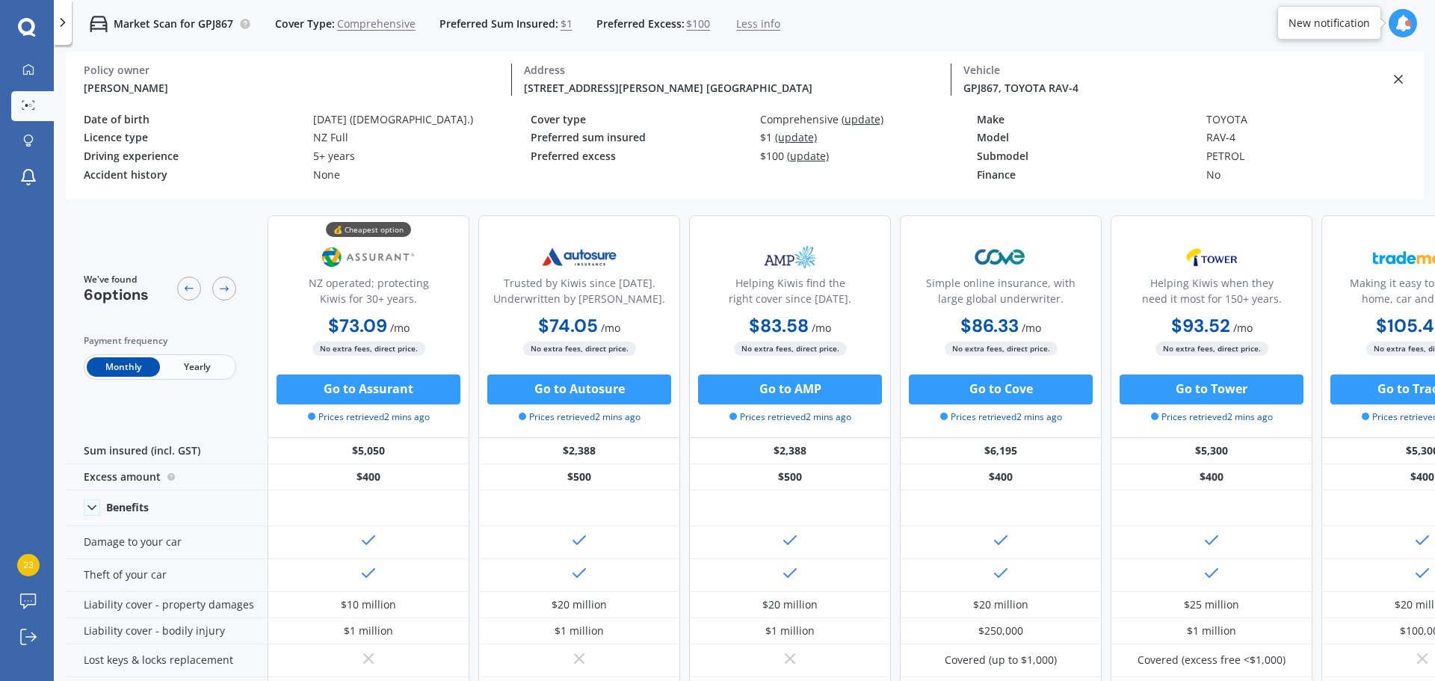
click at [737, 27] on span "Less info" at bounding box center [758, 23] width 44 height 15
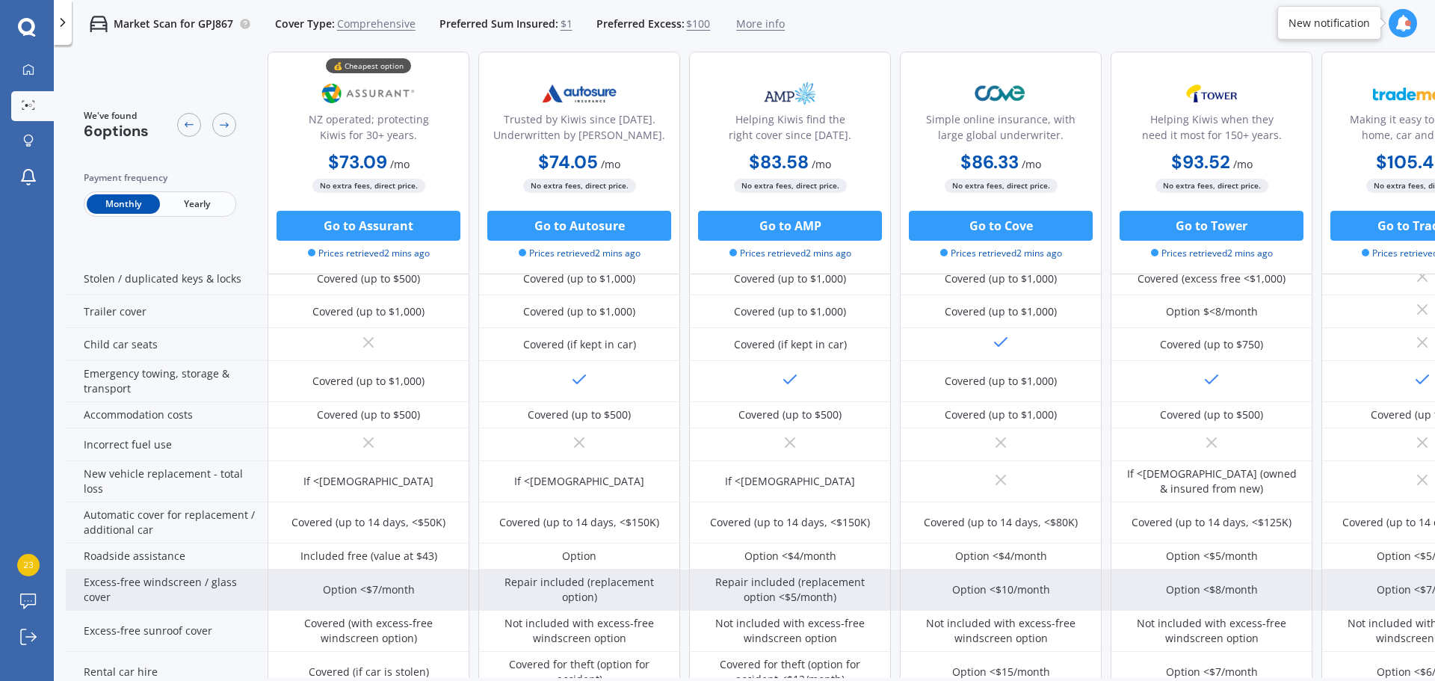
scroll to position [374, 0]
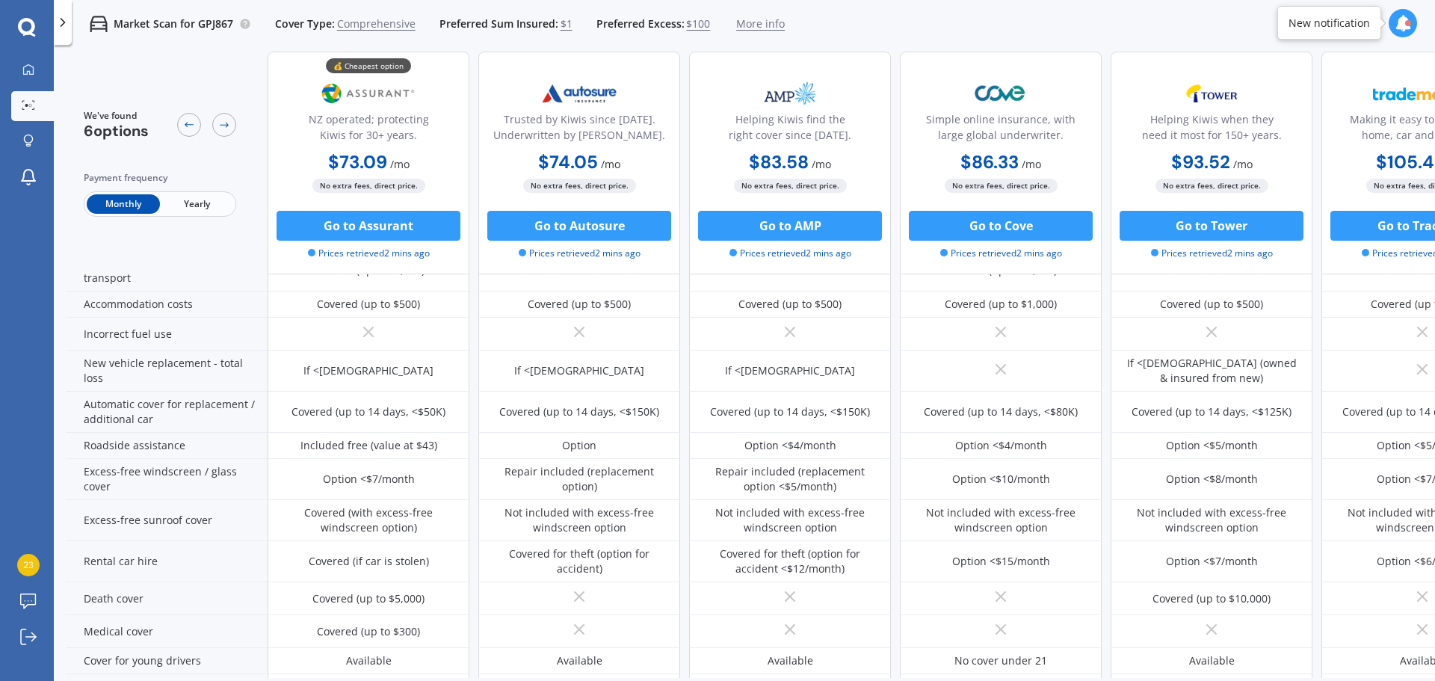
click at [890, 34] on div "Market Scan for GPJ867 Cover Type: Comprehensive Preferred Sum Insured: $1 Pref…" at bounding box center [745, 24] width 1382 height 48
click at [168, 17] on p "Market Scan for GPJ867" at bounding box center [174, 23] width 120 height 15
click at [65, 27] on icon at bounding box center [62, 22] width 15 height 15
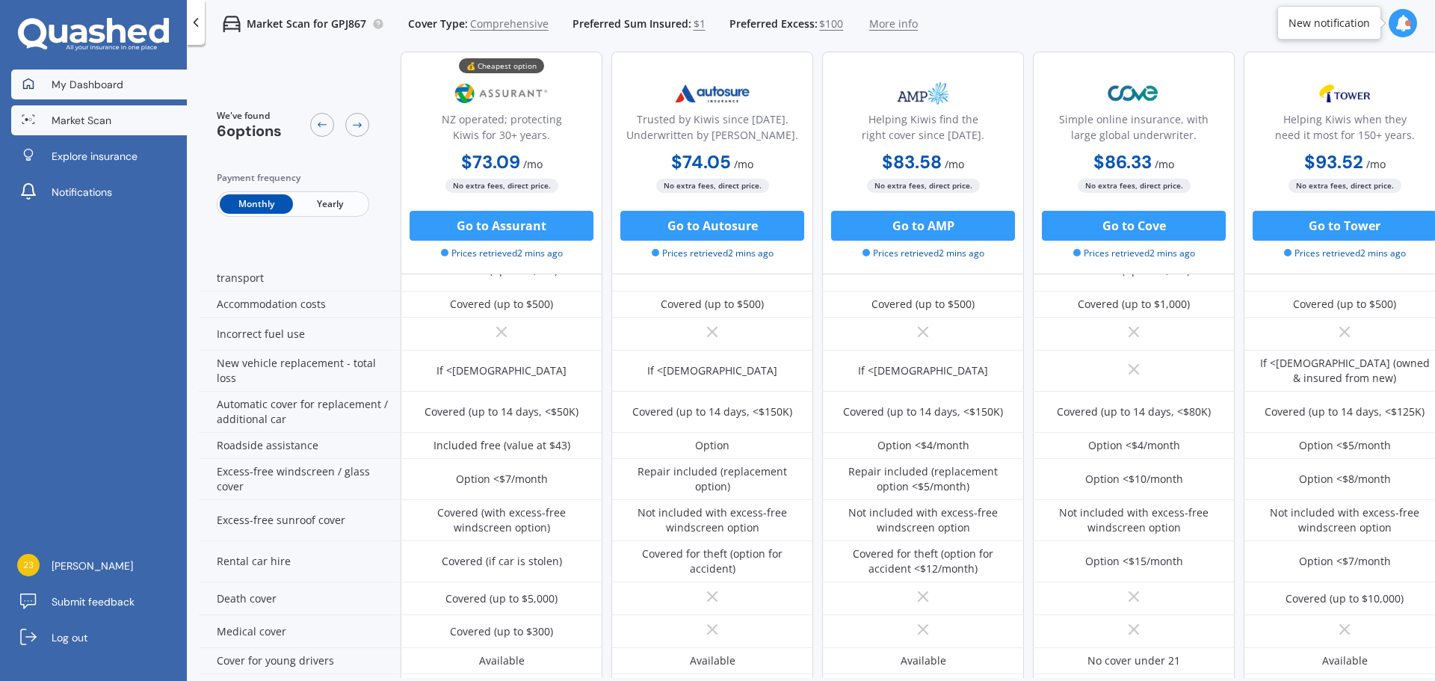
click at [114, 85] on span "My Dashboard" at bounding box center [88, 84] width 72 height 15
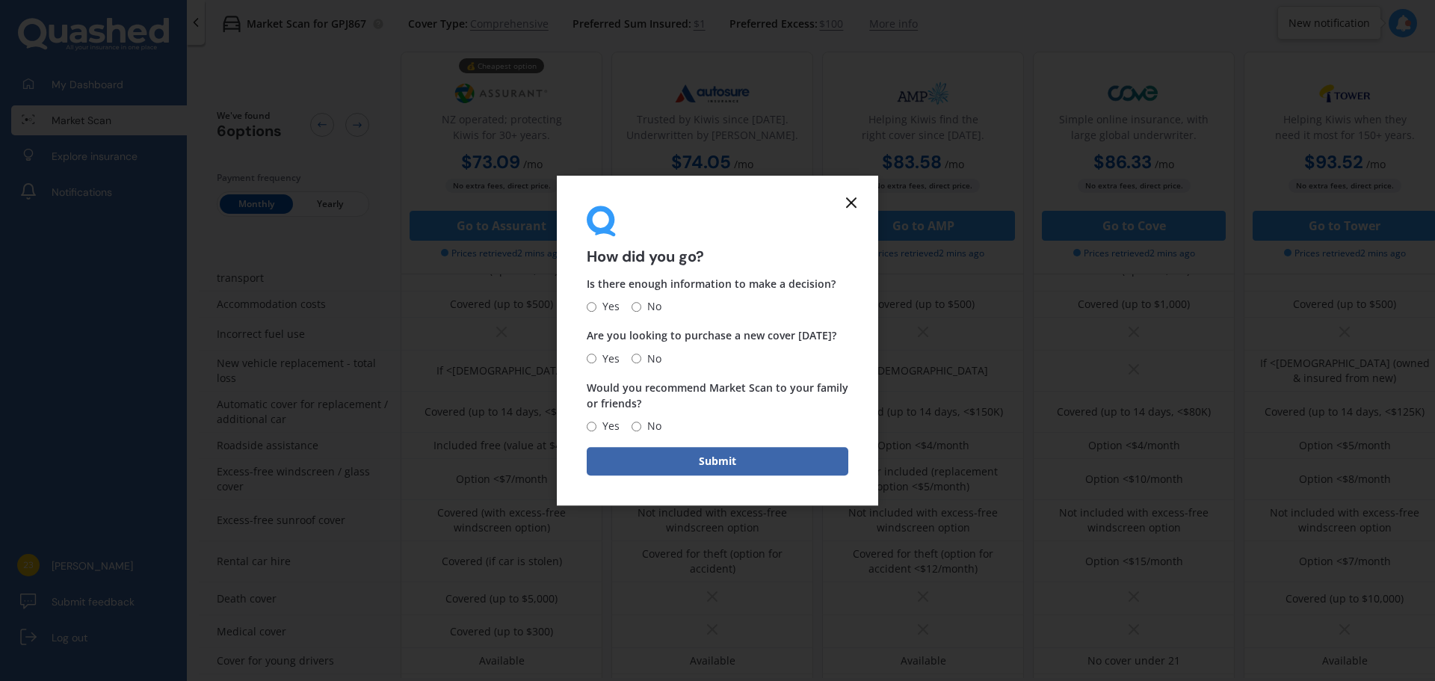
click at [17, 255] on div "How did you go? Is there enough information to make a decision? Yes No Are you …" at bounding box center [717, 340] width 1435 height 681
drag, startPoint x: 154, startPoint y: 320, endPoint x: 144, endPoint y: 320, distance: 10.5
click at [144, 320] on div "How did you go? Is there enough information to make a decision? Yes No Are you …" at bounding box center [717, 340] width 1435 height 681
click at [852, 205] on icon at bounding box center [852, 203] width 18 height 18
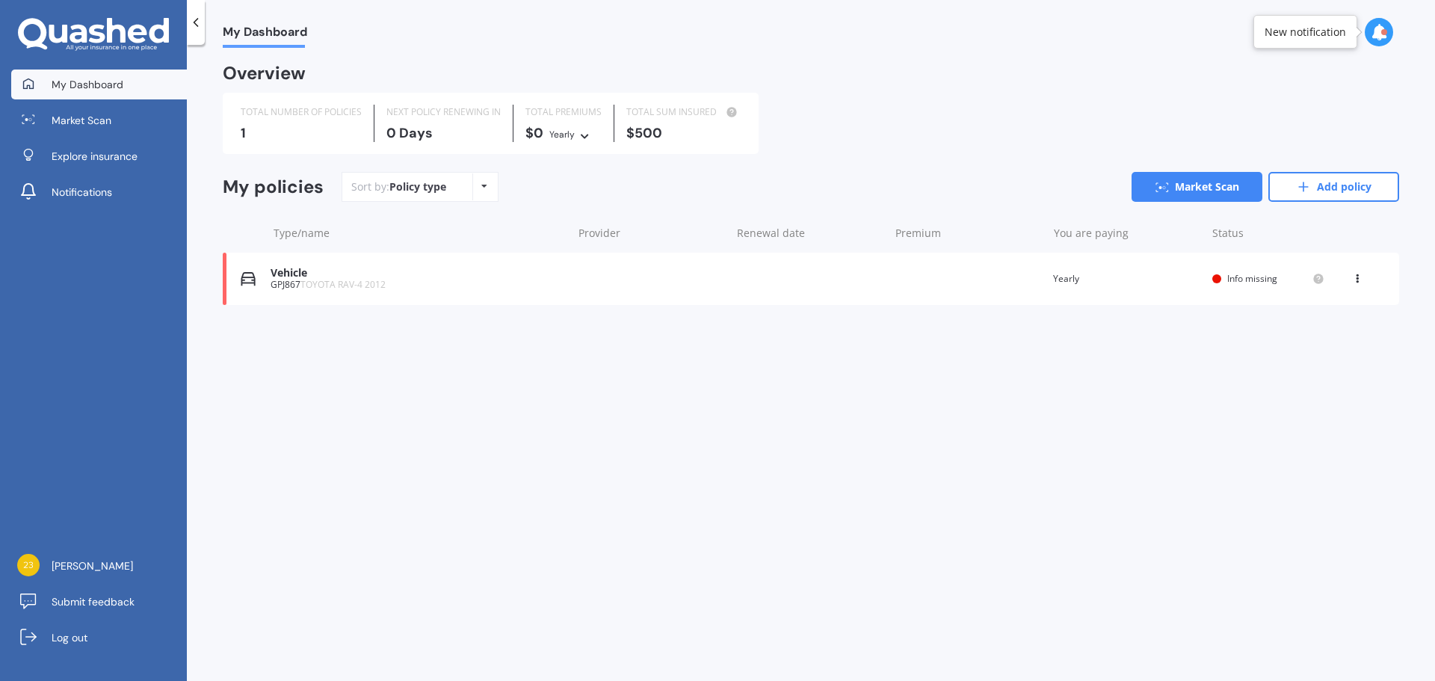
click at [1363, 283] on div "View option View policy Delete" at bounding box center [1358, 278] width 13 height 15
click at [1339, 339] on div "Delete" at bounding box center [1325, 337] width 148 height 30
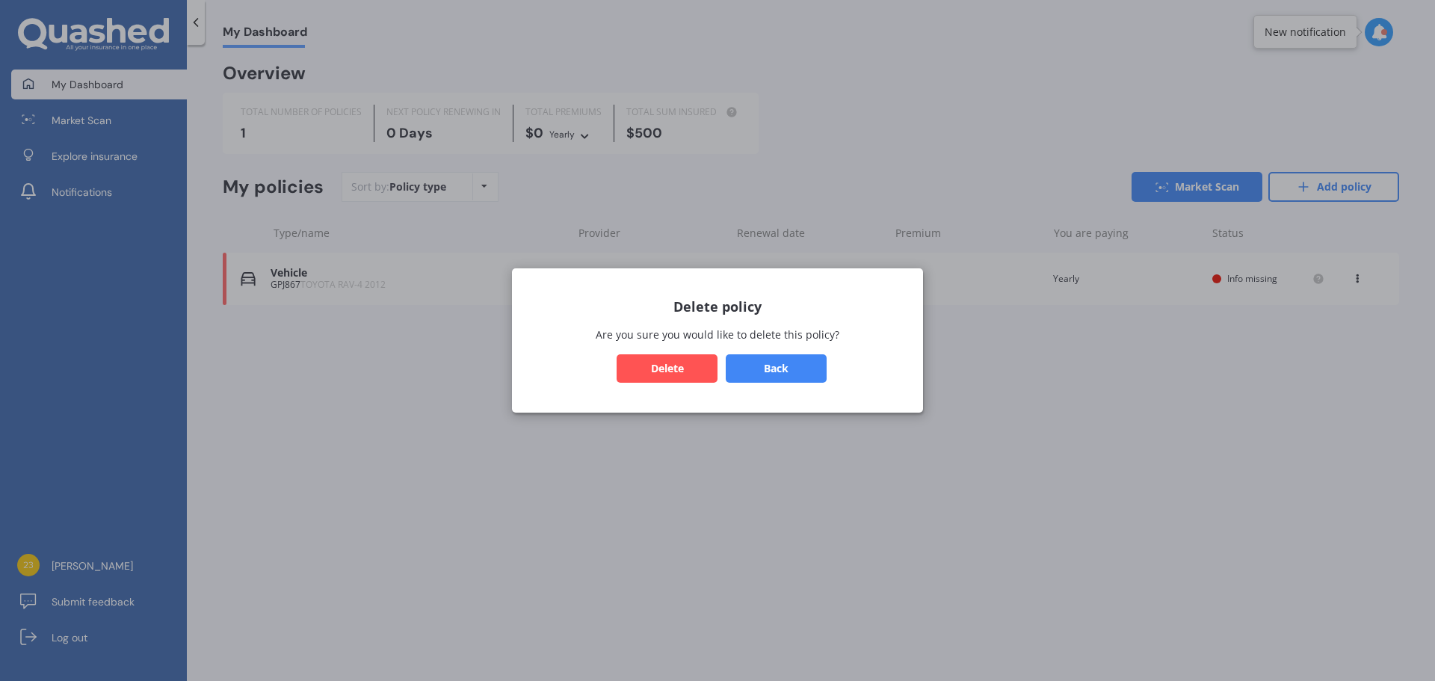
drag, startPoint x: 659, startPoint y: 371, endPoint x: 675, endPoint y: 369, distance: 16.5
click at [664, 371] on button "Delete" at bounding box center [667, 368] width 101 height 28
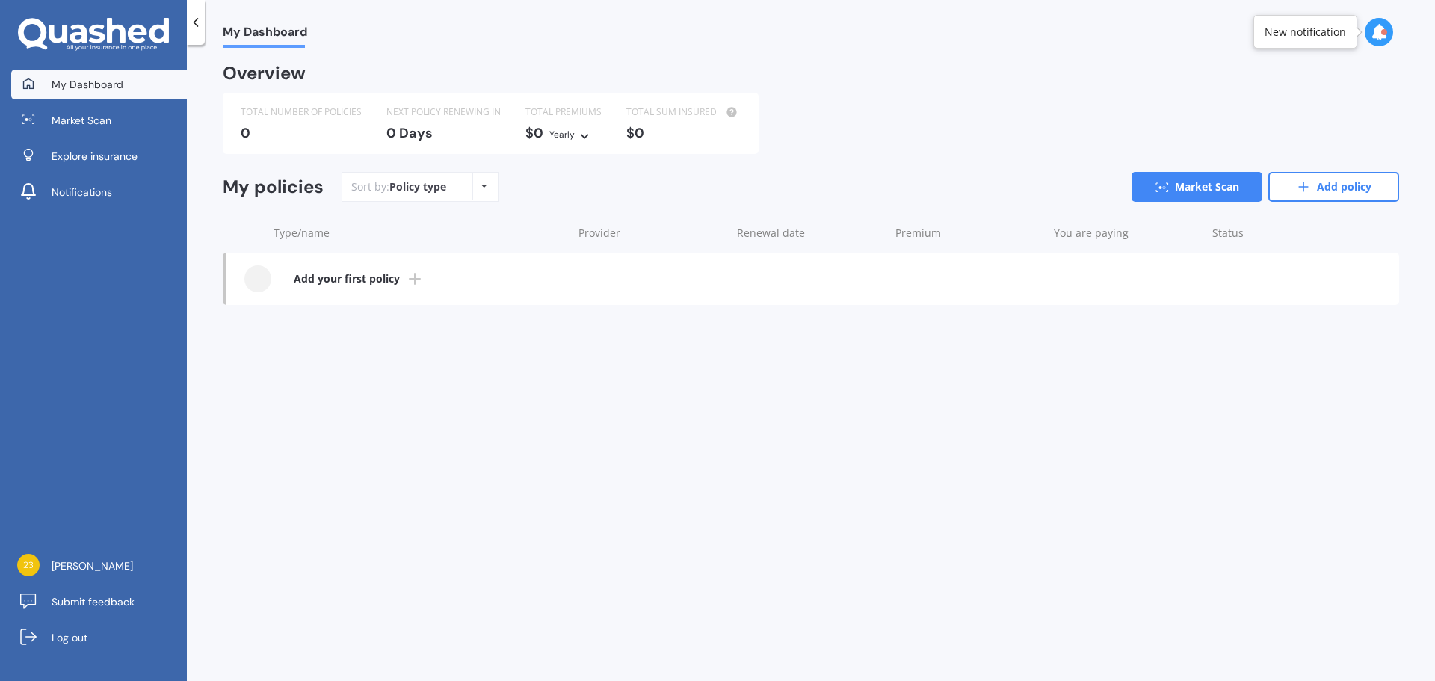
click at [350, 280] on b "Add your first policy" at bounding box center [347, 278] width 106 height 15
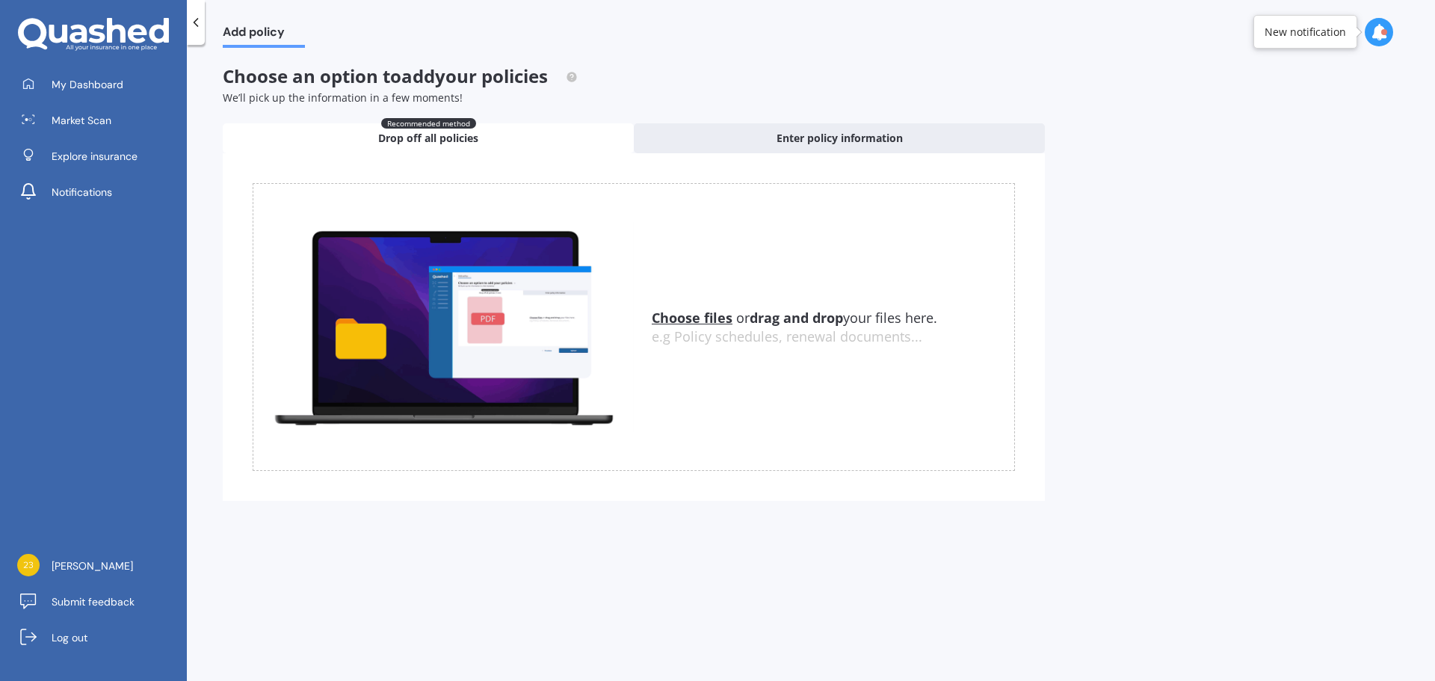
click at [822, 122] on div "Choose an option to add your policies We’ll pick up the information in a few mo…" at bounding box center [634, 292] width 822 height 453
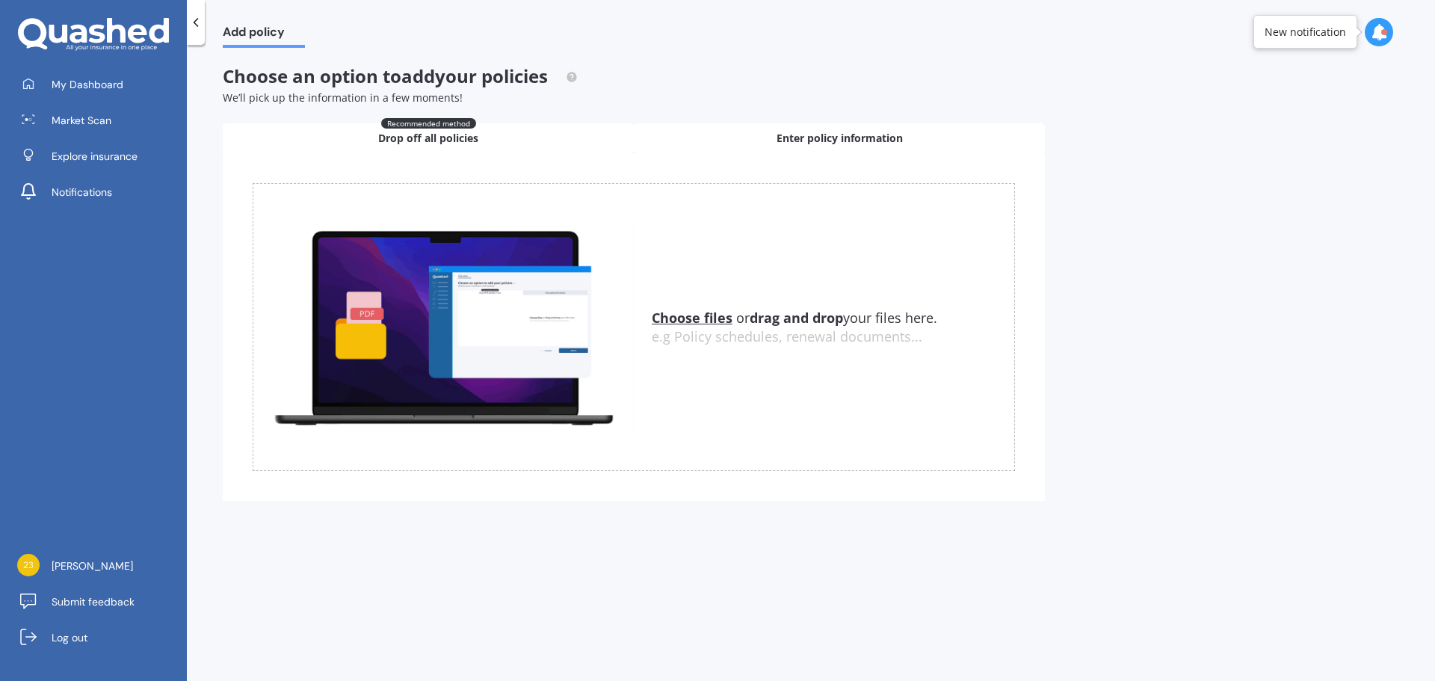
click at [813, 137] on span "Enter policy information" at bounding box center [840, 138] width 126 height 15
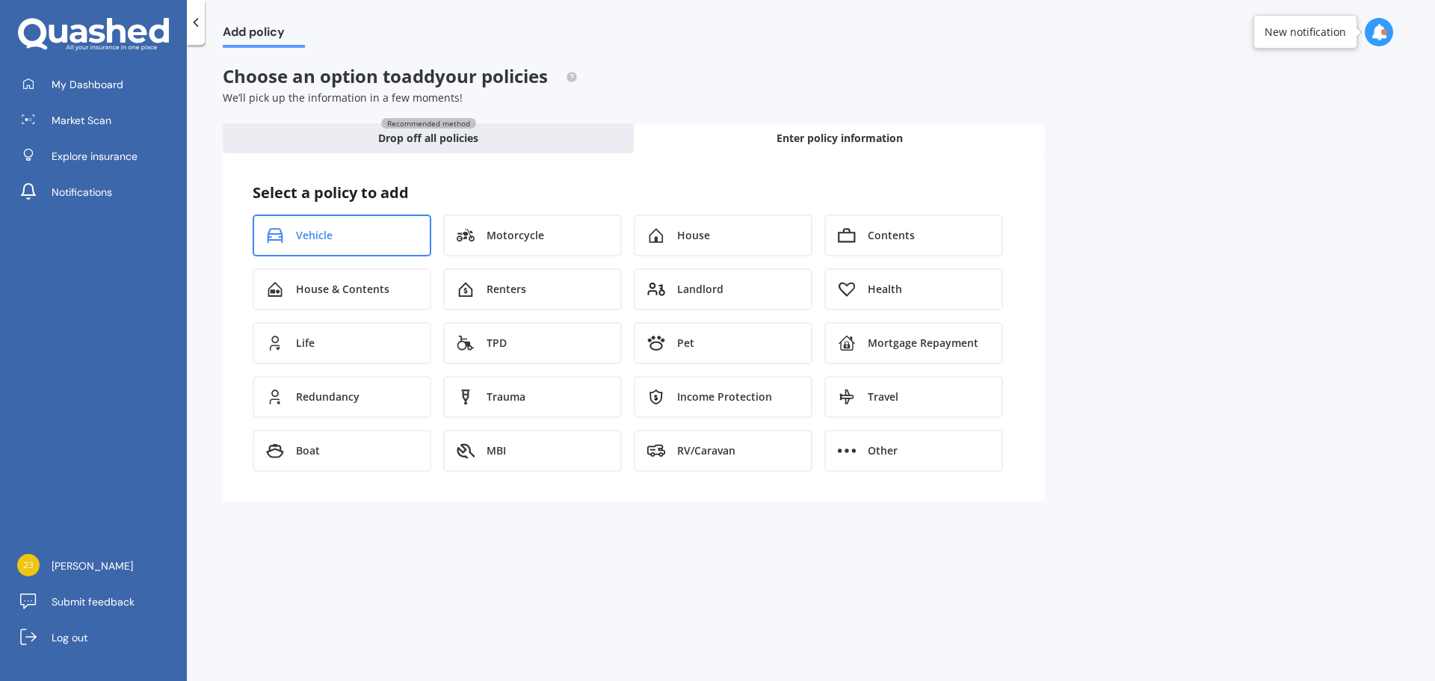
click at [331, 235] on span "Vehicle" at bounding box center [314, 235] width 37 height 15
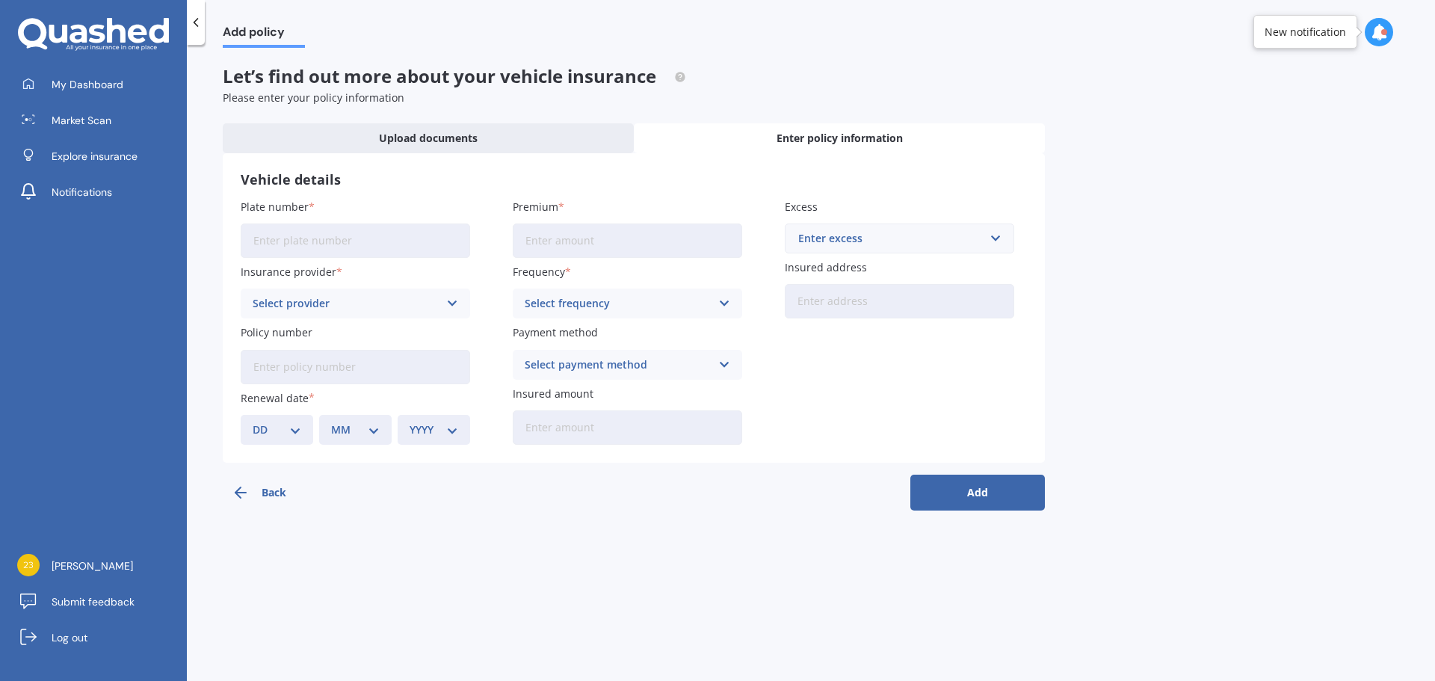
click at [398, 241] on input "Plate number" at bounding box center [356, 241] width 230 height 34
type input "GPJ867"
click at [206, 292] on div "Add policy Let’s find out more about your vehicle insurance Please enter your p…" at bounding box center [811, 366] width 1249 height 636
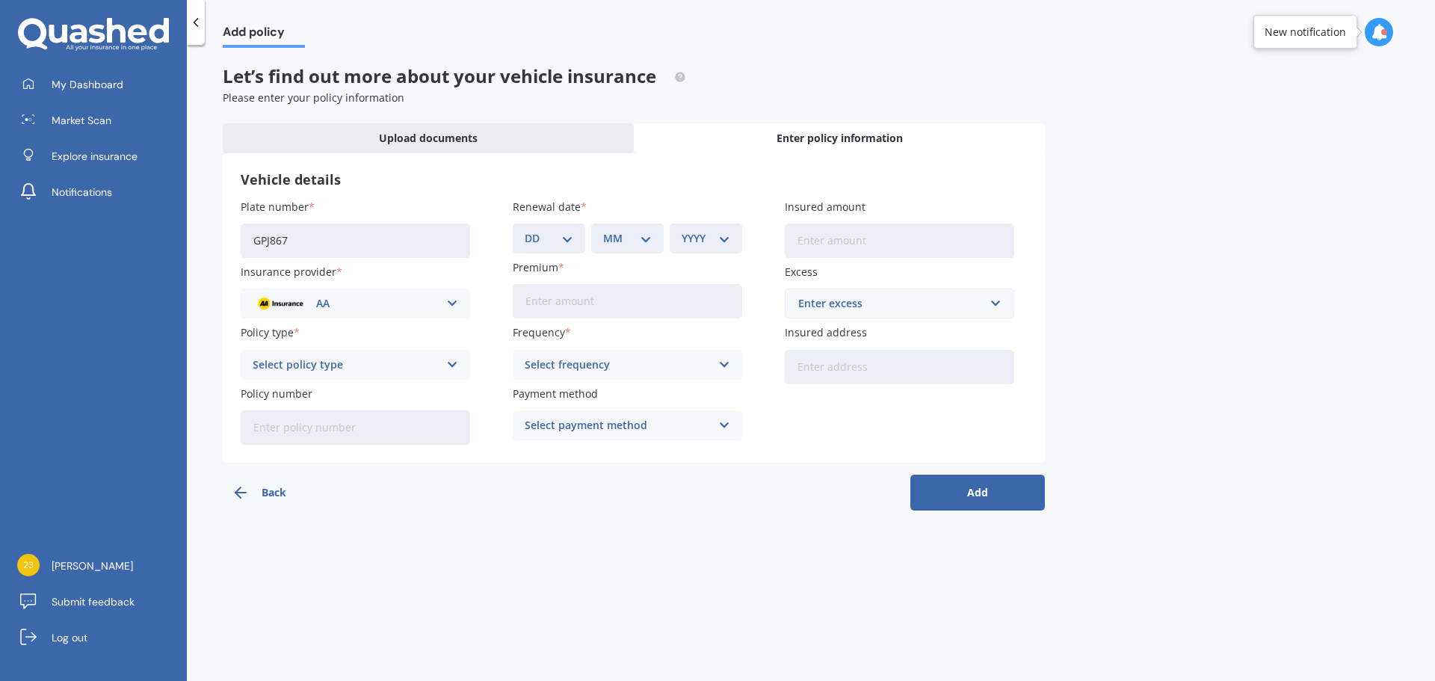
click at [345, 318] on div "AA AA AMI AMP ANZ ASB Aioi Nissay Dowa Ando Assurant Autosure BNZ Co-Operative …" at bounding box center [356, 304] width 230 height 30
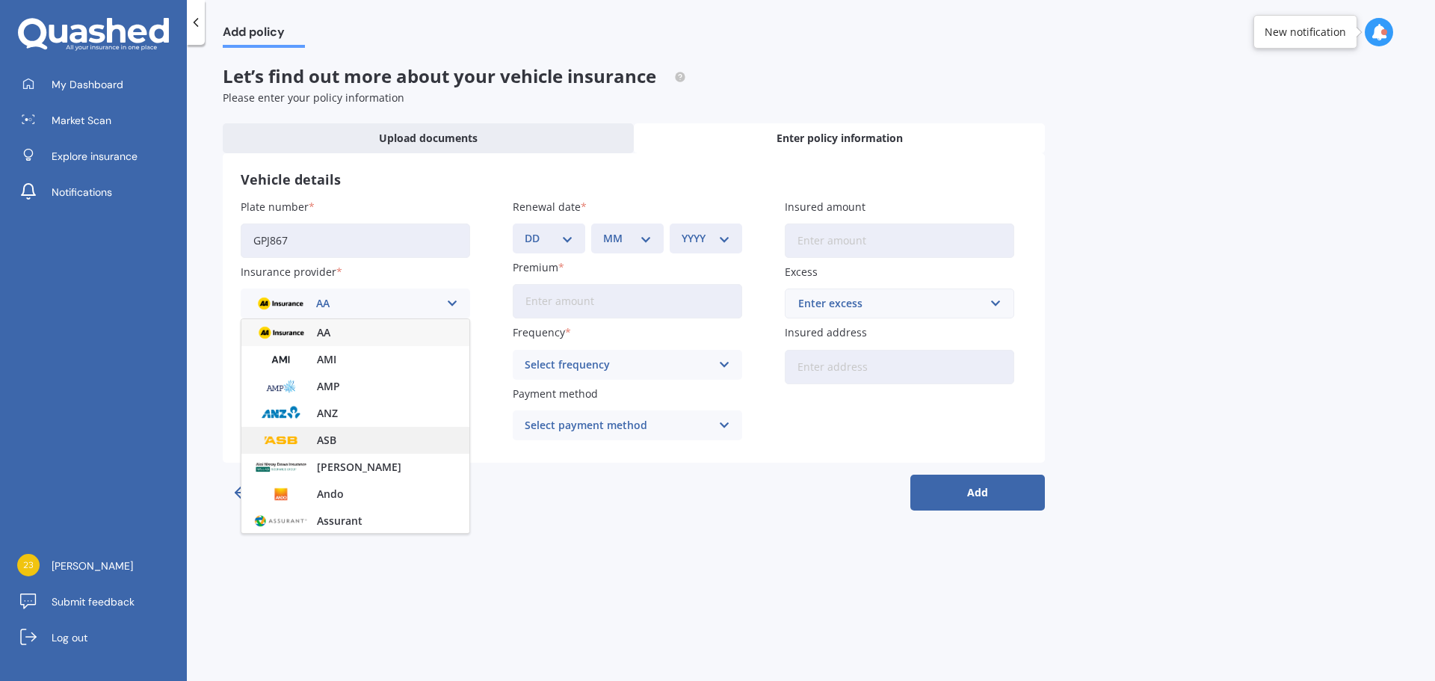
click at [368, 435] on div "ASB" at bounding box center [355, 440] width 228 height 27
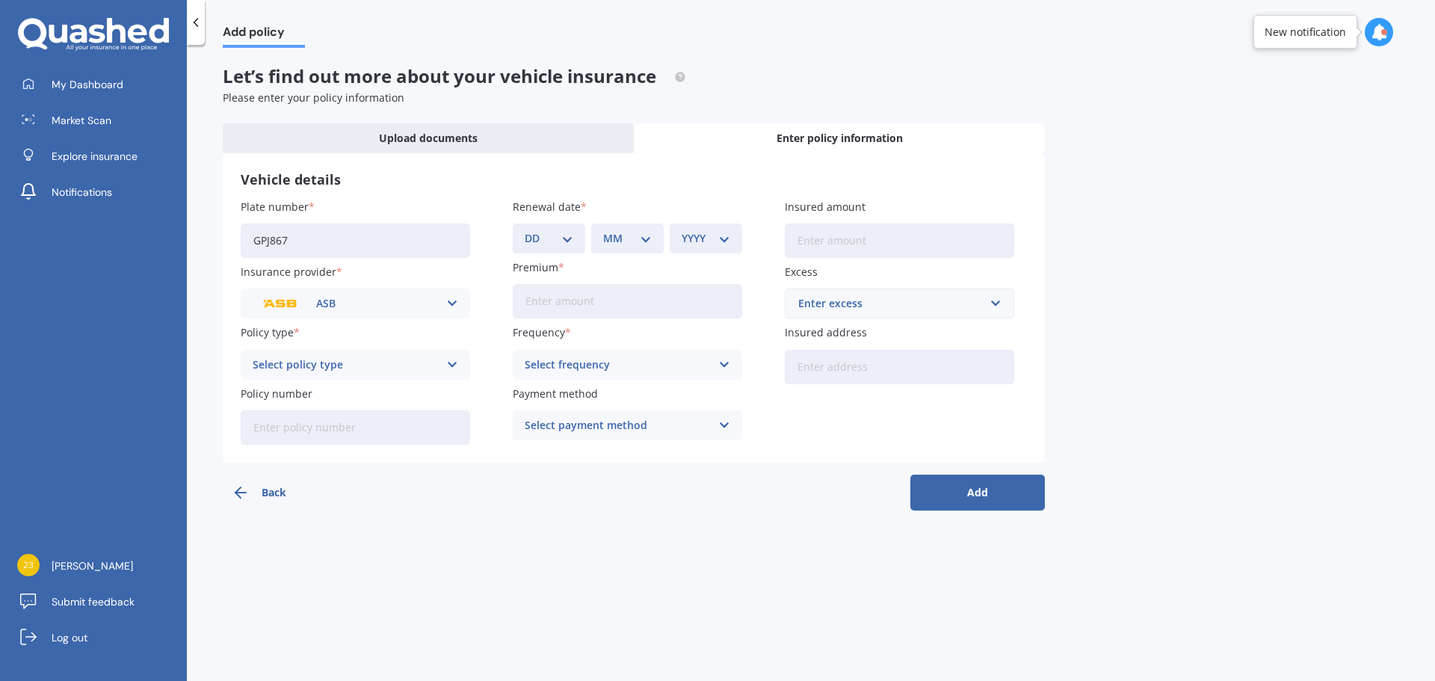
click at [408, 363] on div "Select policy type" at bounding box center [346, 365] width 186 height 16
click at [321, 450] on div "Full Cover" at bounding box center [355, 447] width 228 height 27
click at [612, 310] on input "Premium" at bounding box center [628, 301] width 230 height 34
click at [627, 369] on div "Select frequency" at bounding box center [618, 365] width 186 height 16
click at [581, 396] on div "Yearly" at bounding box center [628, 394] width 228 height 27
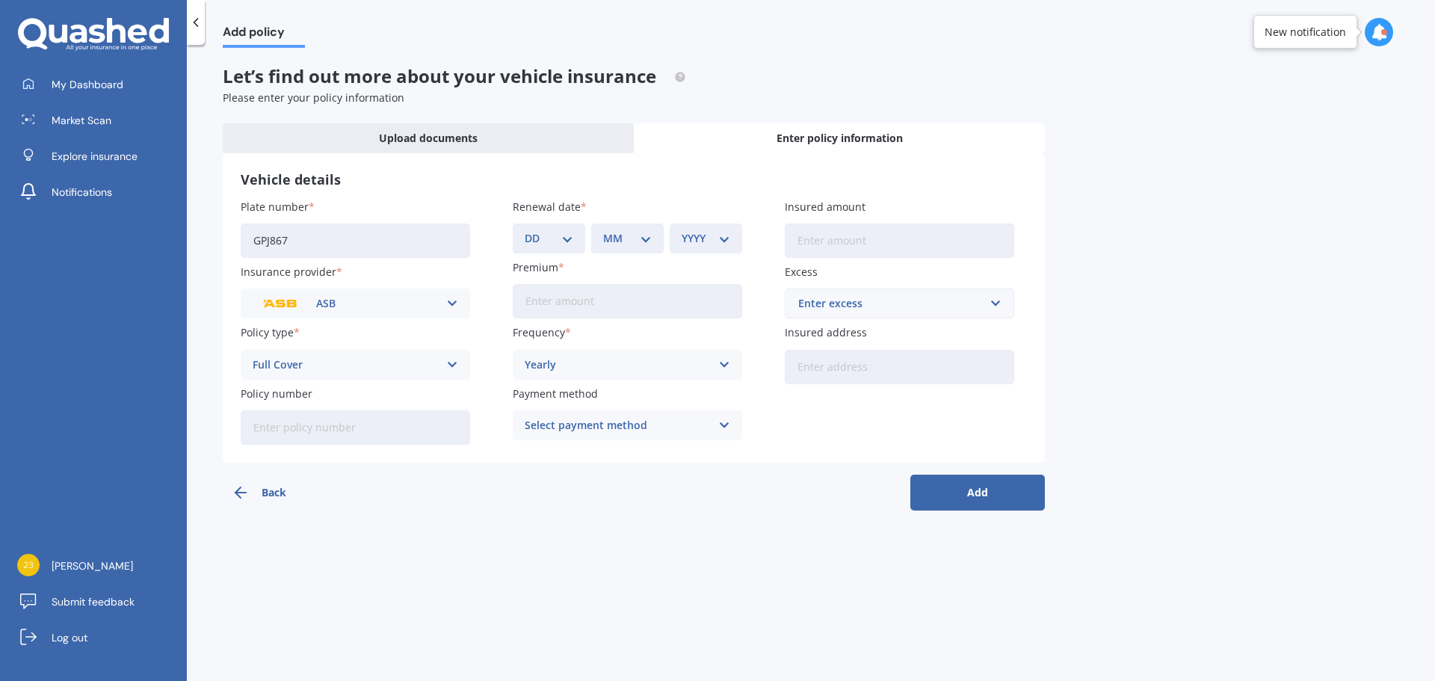
click at [566, 243] on select "DD 01 02 03 04 05 06 07 08 09 10 11 12 13 14 15 16 17 18 19 20 21 22 23 24 25 2…" at bounding box center [549, 238] width 49 height 16
drag, startPoint x: 619, startPoint y: 589, endPoint x: 627, endPoint y: 588, distance: 7.5
click at [619, 589] on div "Add policy Let’s find out more about your vehicle insurance Please enter your p…" at bounding box center [811, 366] width 1249 height 636
drag, startPoint x: 540, startPoint y: 564, endPoint x: 555, endPoint y: 562, distance: 15.9
click at [545, 562] on div "Add policy Let’s find out more about your vehicle insurance Please enter your p…" at bounding box center [811, 366] width 1249 height 636
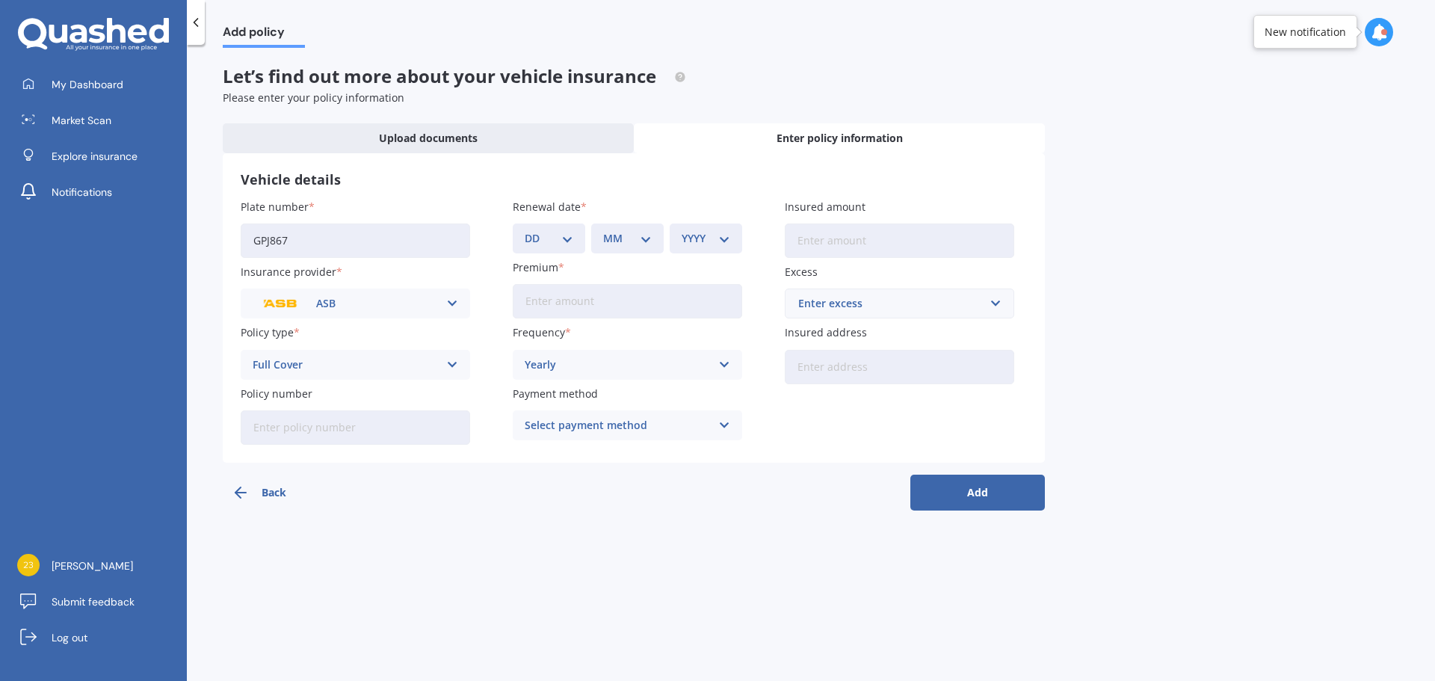
drag, startPoint x: 352, startPoint y: 241, endPoint x: 493, endPoint y: 310, distance: 156.2
click at [0, 56] on div "My Dashboard Market Scan Explore insurance Notifications [PERSON_NAME] Submit f…" at bounding box center [717, 340] width 1435 height 681
click at [133, 86] on link "My Dashboard" at bounding box center [99, 85] width 176 height 30
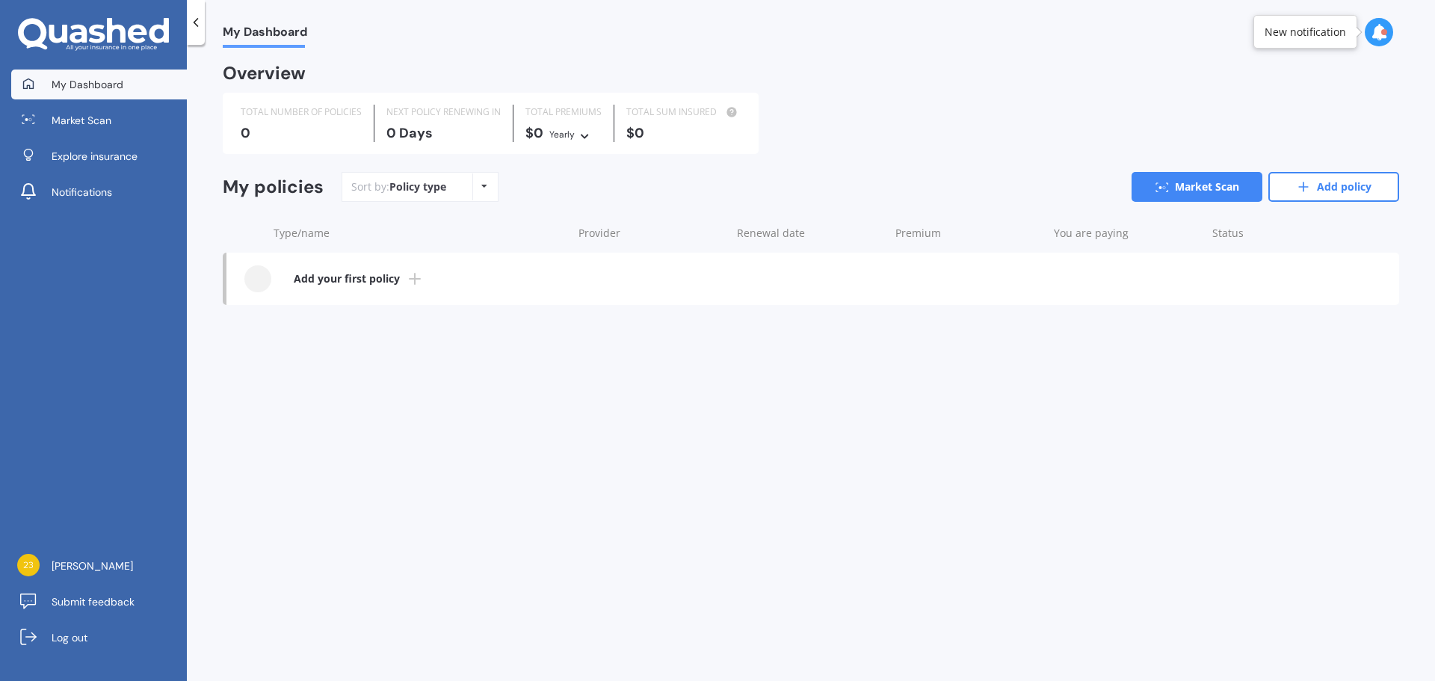
click at [446, 426] on div "My Dashboard Overview TOTAL NUMBER OF POLICIES 0 NEXT POLICY RENEWING [DATE] TO…" at bounding box center [811, 366] width 1249 height 636
click at [470, 191] on div "Sort by: Policy type Policy type Alphabetical Date added Renewing next" at bounding box center [420, 187] width 157 height 30
click at [481, 189] on icon at bounding box center [484, 186] width 6 height 9
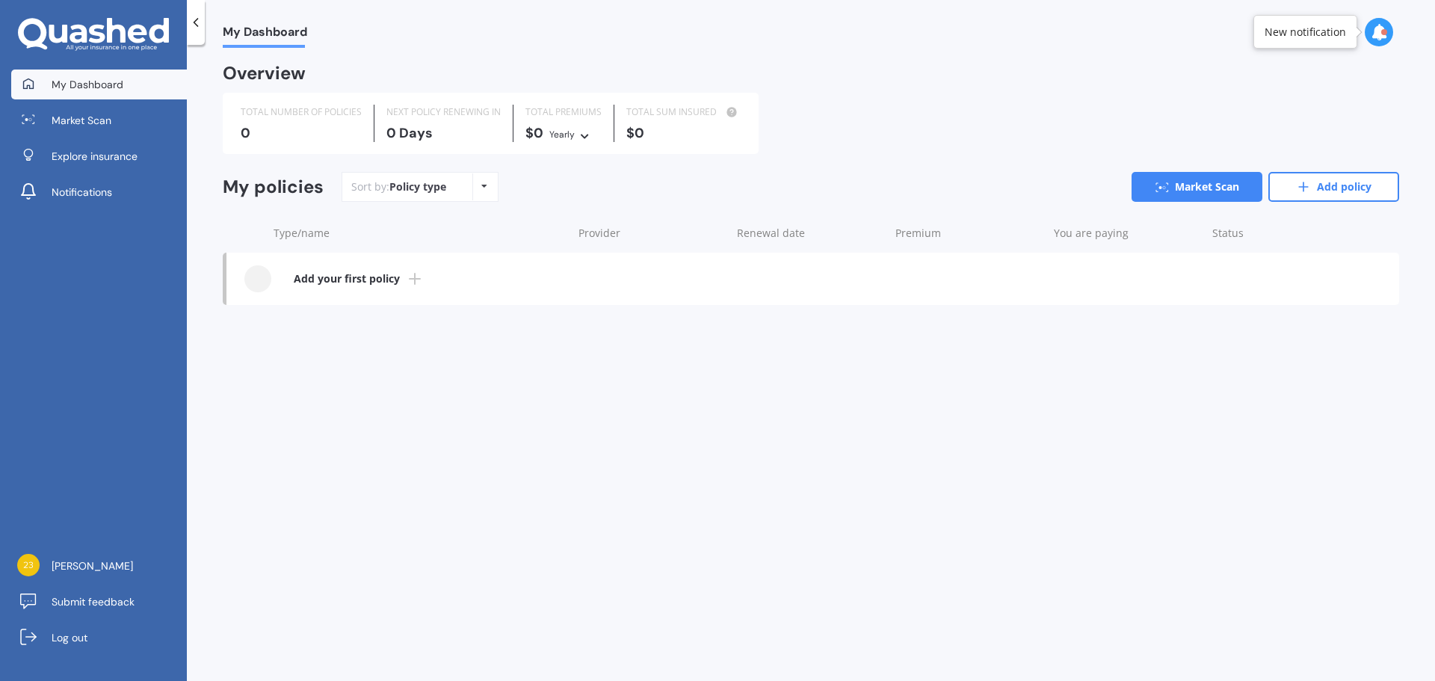
click at [374, 278] on b "Add your first policy" at bounding box center [347, 278] width 106 height 15
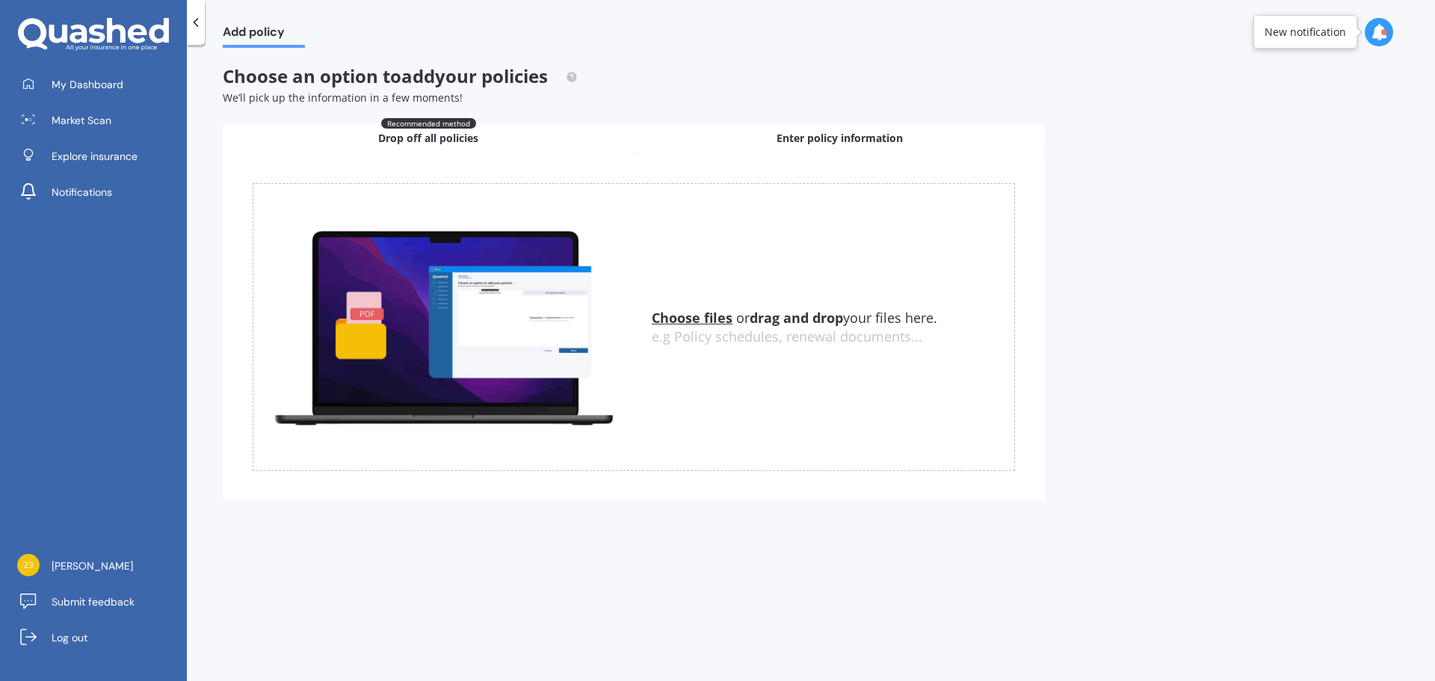
click at [830, 134] on span "Enter policy information" at bounding box center [840, 138] width 126 height 15
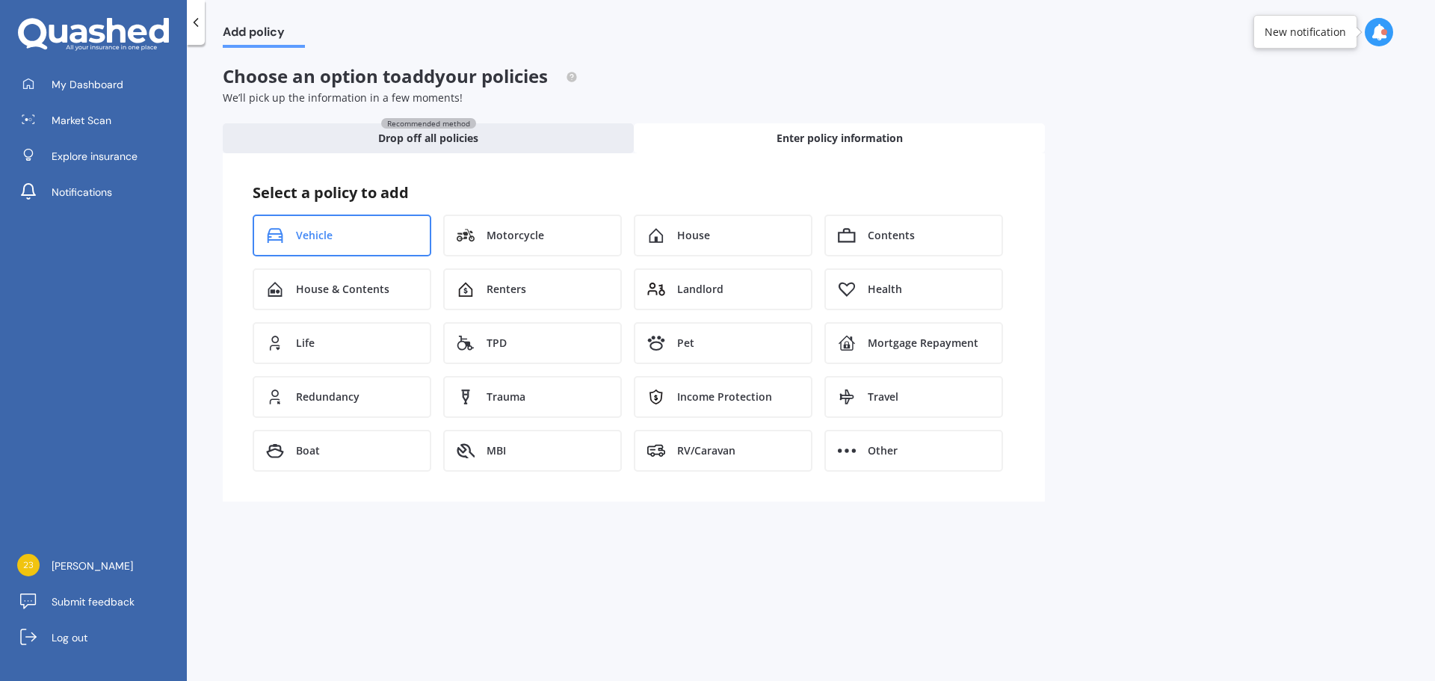
click at [330, 244] on div "Vehicle" at bounding box center [342, 236] width 179 height 42
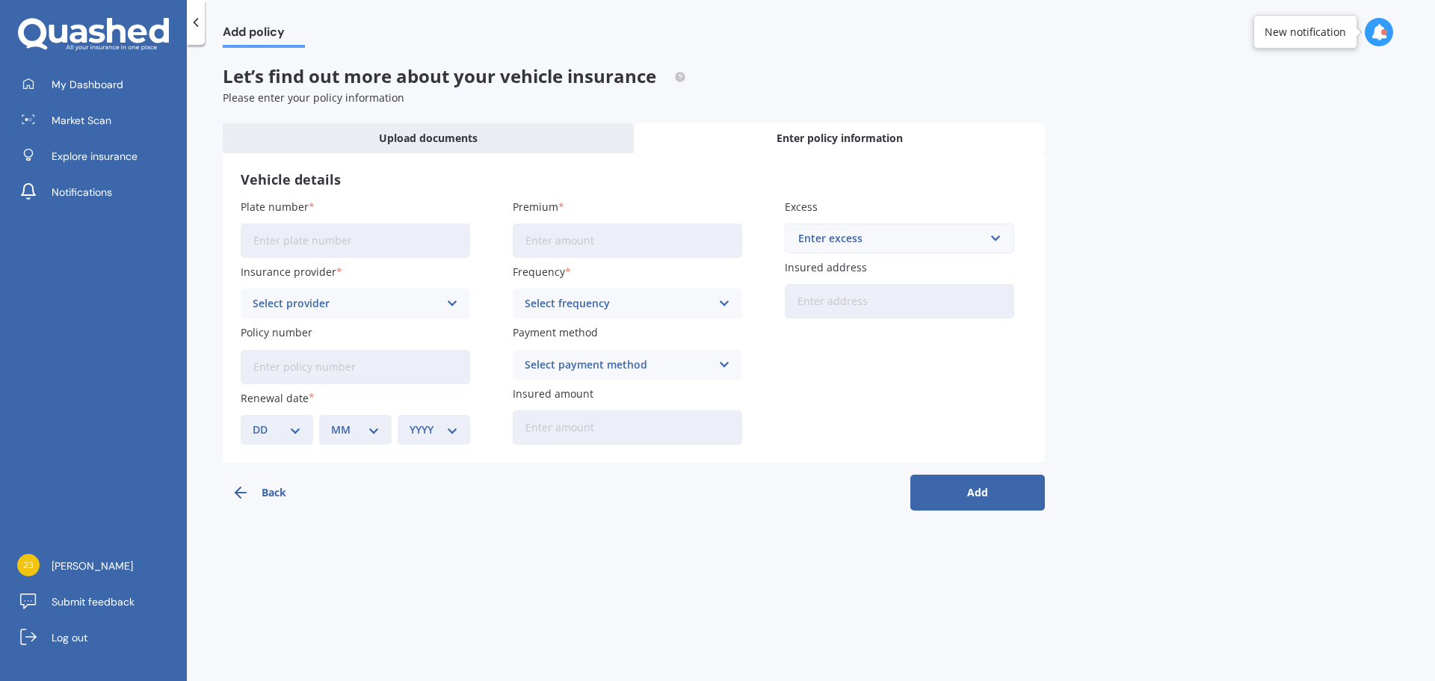
click at [390, 241] on input "Plate number" at bounding box center [356, 241] width 230 height 34
type input "ㅏ"
type input "K"
type input "KQY399"
click at [313, 297] on div "Select provider" at bounding box center [346, 303] width 186 height 16
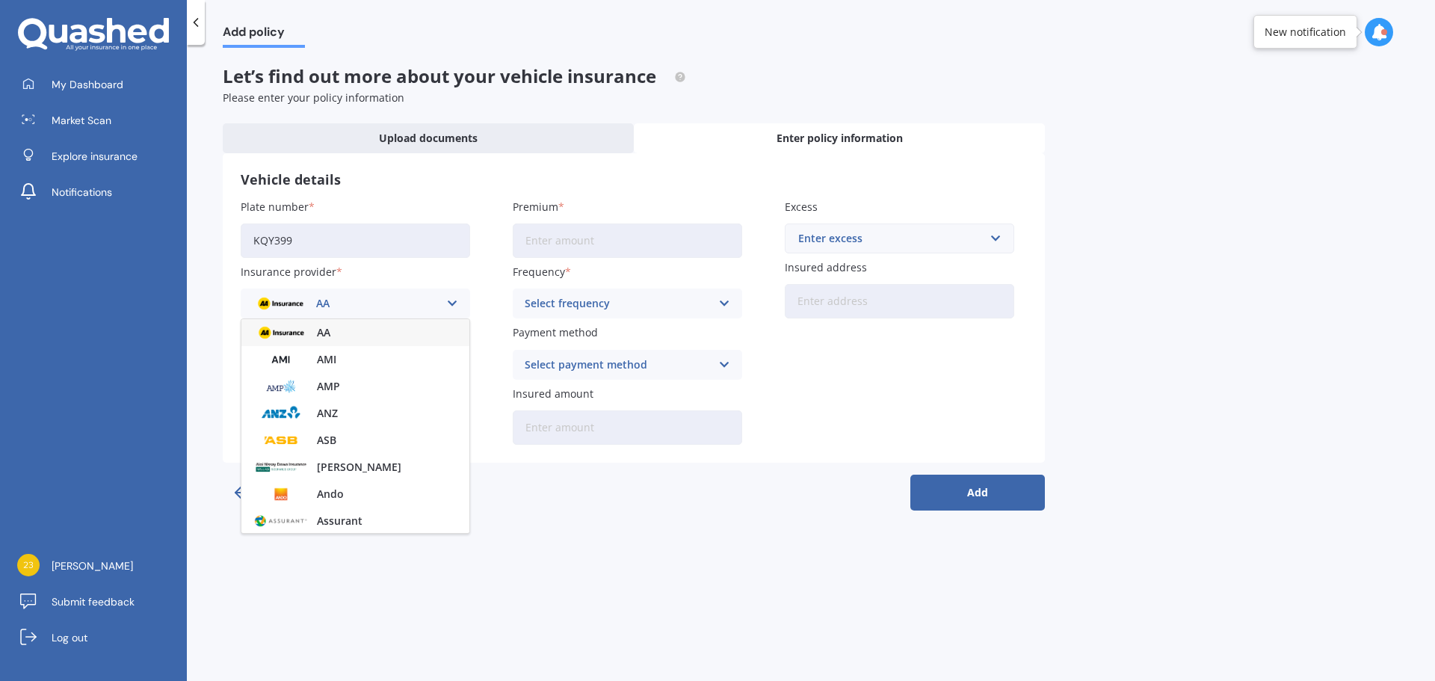
click at [368, 339] on div "AA" at bounding box center [355, 332] width 228 height 27
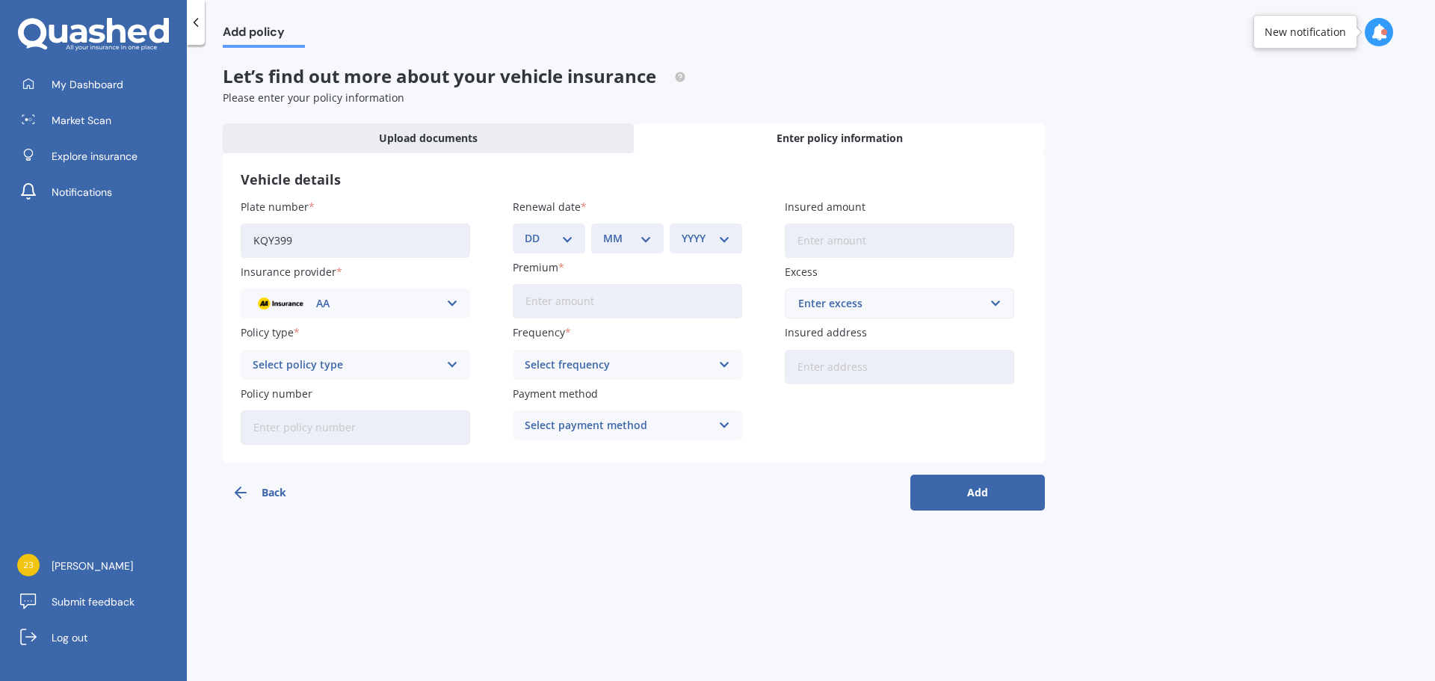
click at [367, 372] on div "Select policy type" at bounding box center [346, 365] width 186 height 16
click at [379, 400] on div "Comprehensive" at bounding box center [355, 394] width 228 height 27
click at [569, 309] on input "Premium" at bounding box center [628, 301] width 230 height 34
type input "$0.00"
click at [612, 372] on div "Select frequency" at bounding box center [618, 365] width 186 height 16
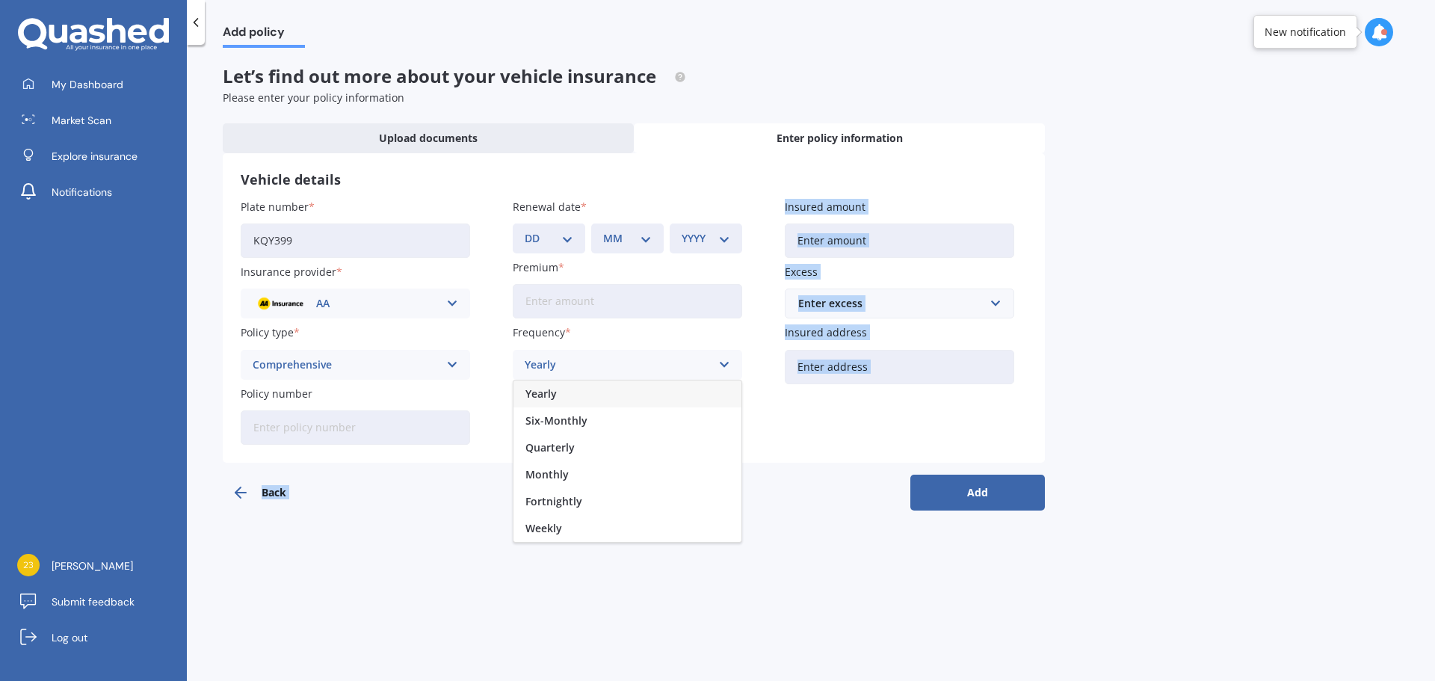
drag, startPoint x: 591, startPoint y: 525, endPoint x: 861, endPoint y: 516, distance: 270.0
click at [874, 514] on div "Add policy Let’s find out more about your vehicle insurance Please enter your p…" at bounding box center [811, 366] width 1249 height 636
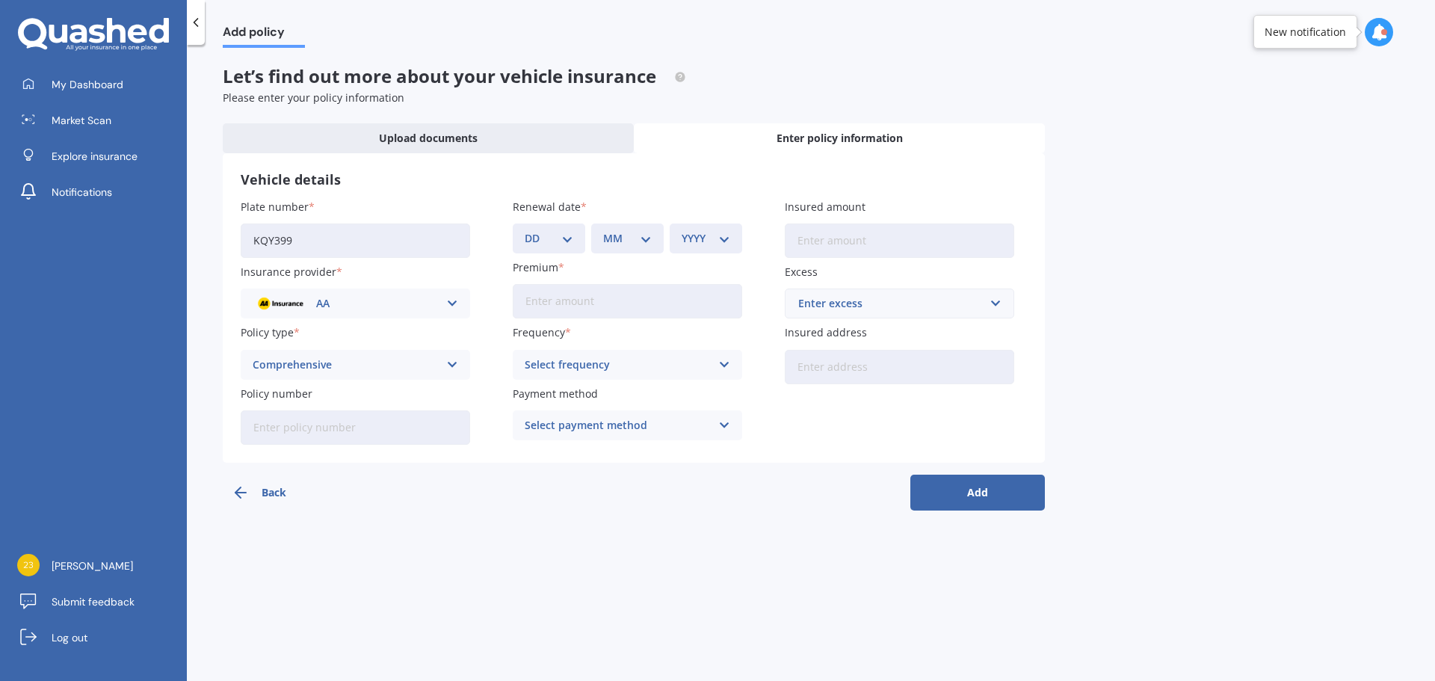
click at [615, 313] on input "Premium" at bounding box center [628, 301] width 230 height 34
type input "$36.15"
click at [643, 369] on div "Select frequency" at bounding box center [618, 365] width 186 height 16
click at [570, 507] on span "Fortnightly" at bounding box center [554, 501] width 57 height 10
click at [607, 432] on div "Select payment method" at bounding box center [618, 425] width 186 height 16
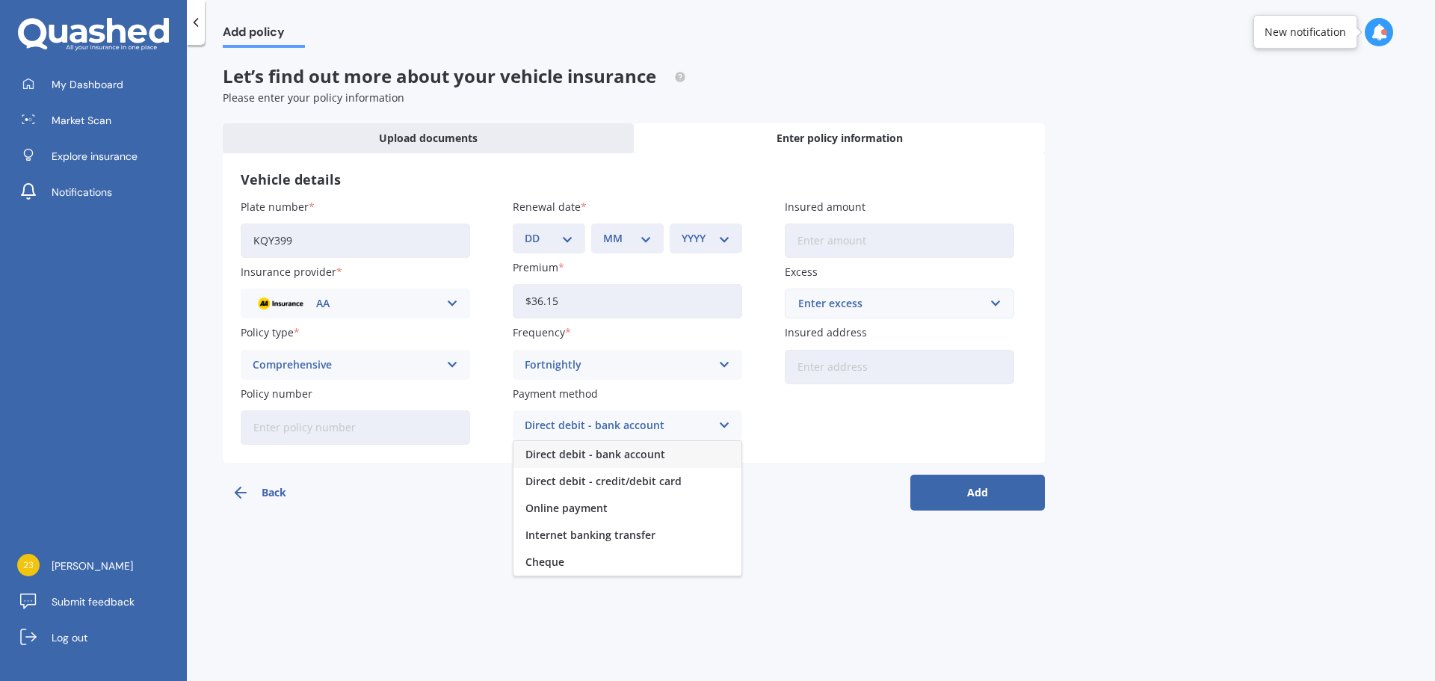
click at [650, 454] on span "Direct debit - bank account" at bounding box center [596, 454] width 140 height 10
click at [855, 307] on div "Enter excess" at bounding box center [890, 303] width 185 height 16
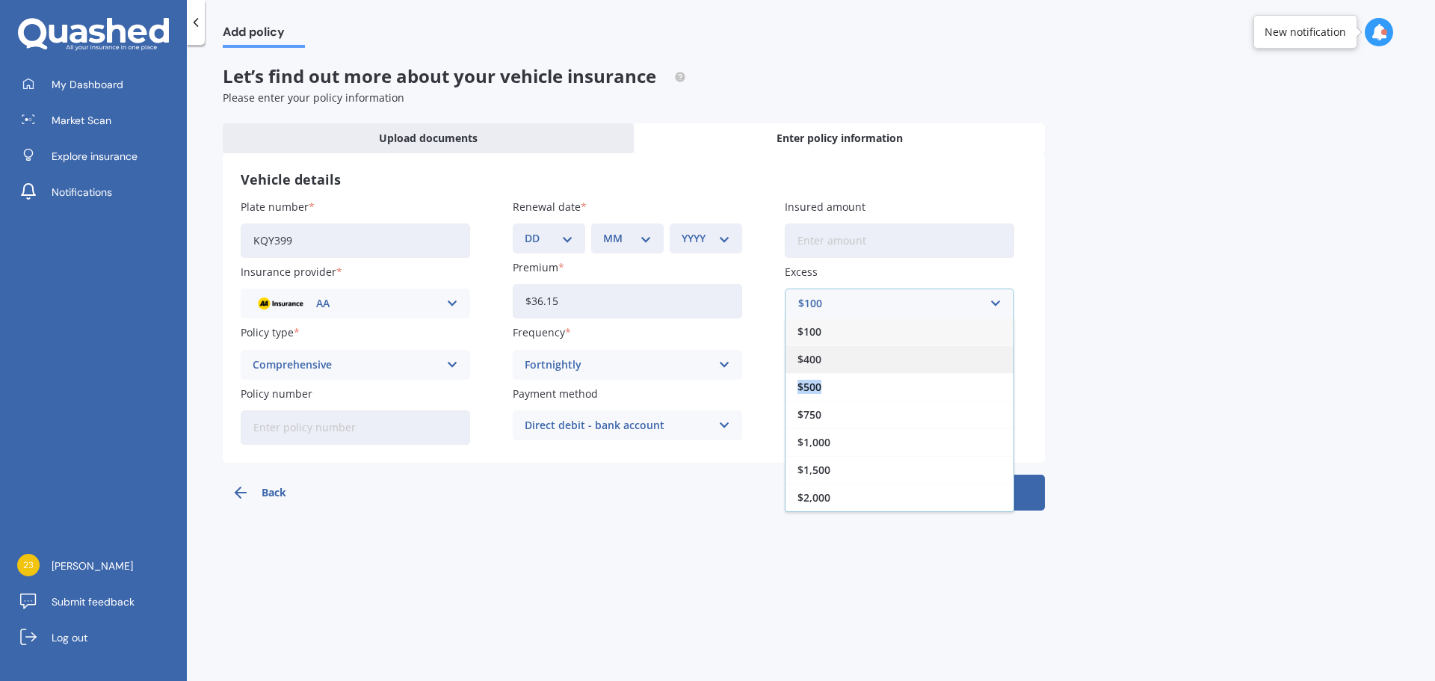
drag, startPoint x: 846, startPoint y: 392, endPoint x: 831, endPoint y: 356, distance: 38.9
click at [831, 356] on div "$100 $400 $500 $750 $1,000 $1,500 $2,000" at bounding box center [900, 415] width 230 height 194
click at [827, 360] on div "$400" at bounding box center [900, 359] width 228 height 28
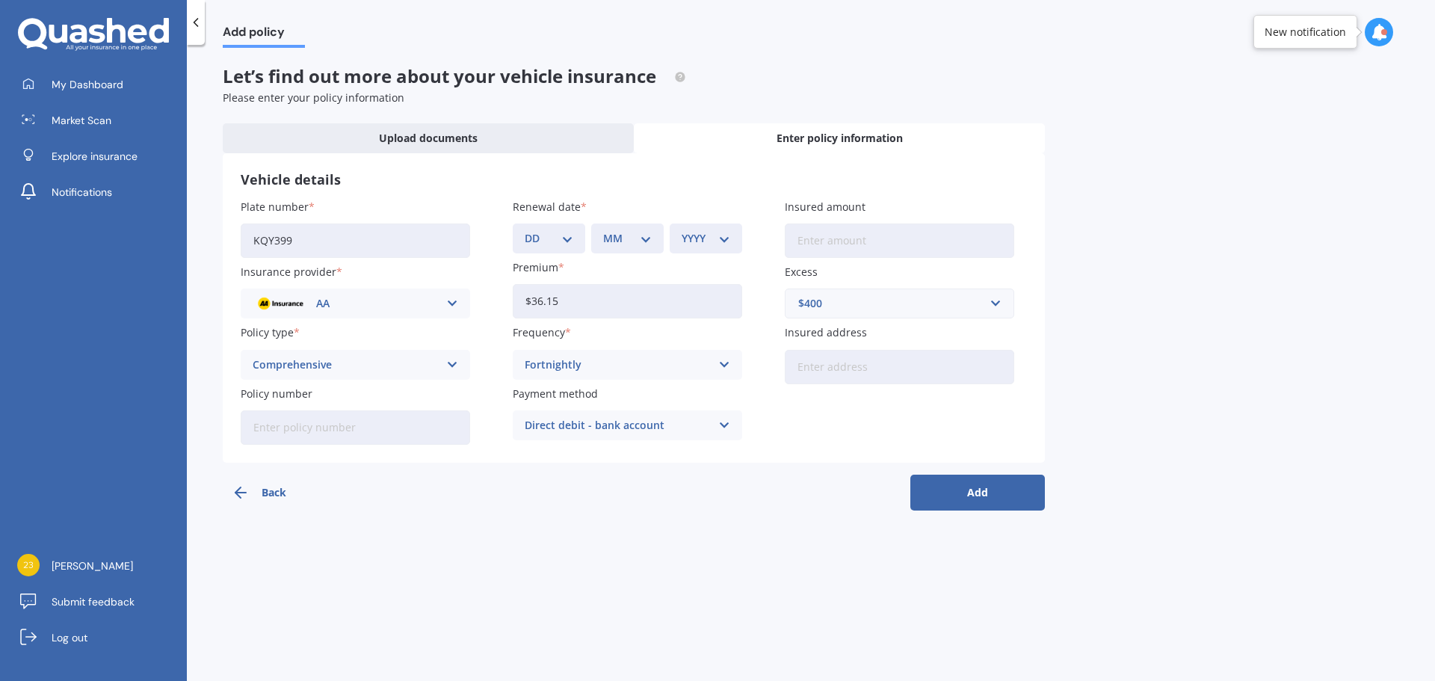
click at [686, 243] on select "YYYY 2027 2026 2025 2024 2023 2022 2021 2020 2019 2018 2017 2016 2015 2014 2013…" at bounding box center [706, 238] width 49 height 16
select select "2026"
click at [682, 230] on select "YYYY 2027 2026 2025 2024 2023 2022 2021 2020 2019 2018 2017 2016 2015 2014 2013…" at bounding box center [706, 238] width 49 height 16
click at [628, 238] on select "MM 01 02 03 04 05 06 07 08 09 10 11 12" at bounding box center [627, 238] width 49 height 16
select select "05"
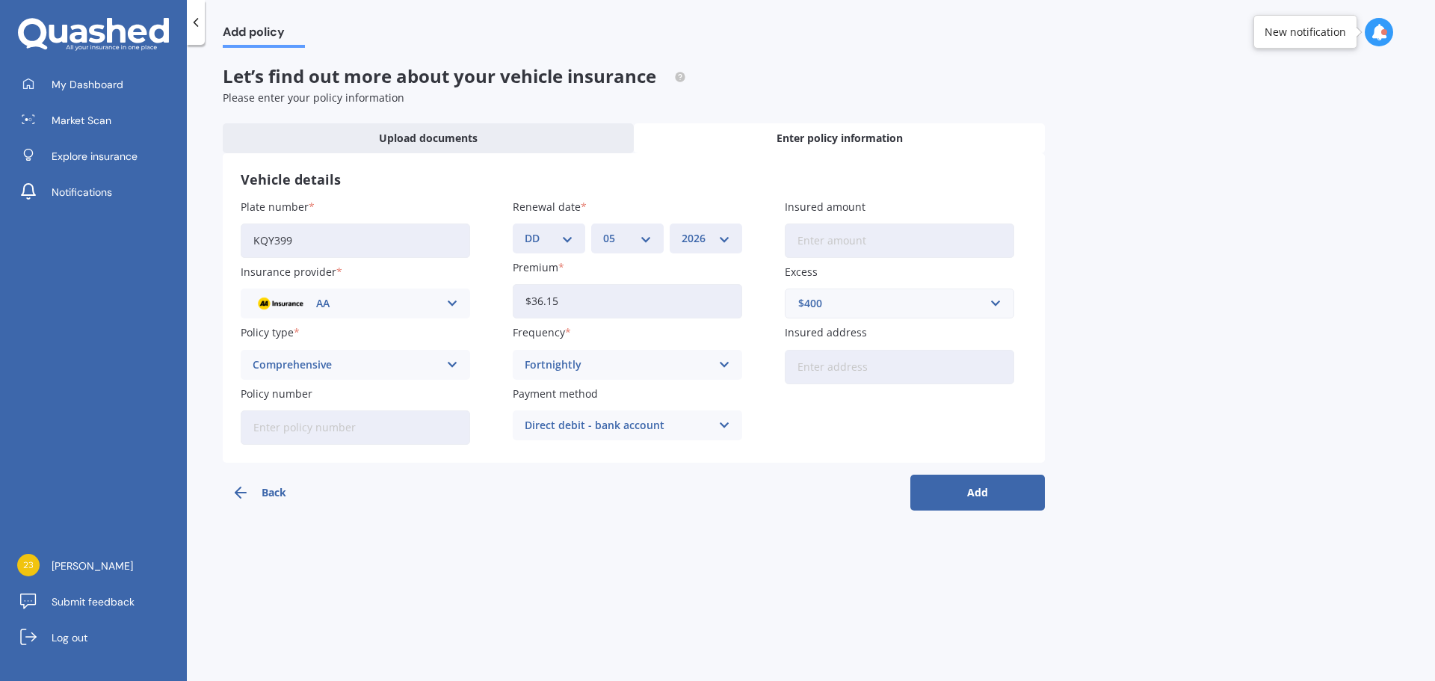
click at [603, 230] on select "MM 01 02 03 04 05 06 07 08 09 10 11 12" at bounding box center [627, 238] width 49 height 16
click at [545, 248] on div "DD 01 02 03 04 05 06 07 08 09 10 11 12 13 14 15 16 17 18 19 20 21 22 23 24 25 2…" at bounding box center [549, 239] width 73 height 30
click at [552, 249] on div "DD 01 02 03 04 05 06 07 08 09 10 11 12 13 14 15 16 17 18 19 20 21 22 23 24 25 2…" at bounding box center [549, 239] width 73 height 30
click at [558, 244] on select "DD 01 02 03 04 05 06 07 08 09 10 11 12 13 14 15 16 17 18 19 20 21 22 23 24 25 2…" at bounding box center [549, 238] width 49 height 16
click at [551, 230] on select "DD 01 02 03 04 05 06 07 08 09 10 11 12 13 14 15 16 17 18 19 20 21 22 23 24 25 2…" at bounding box center [549, 238] width 49 height 16
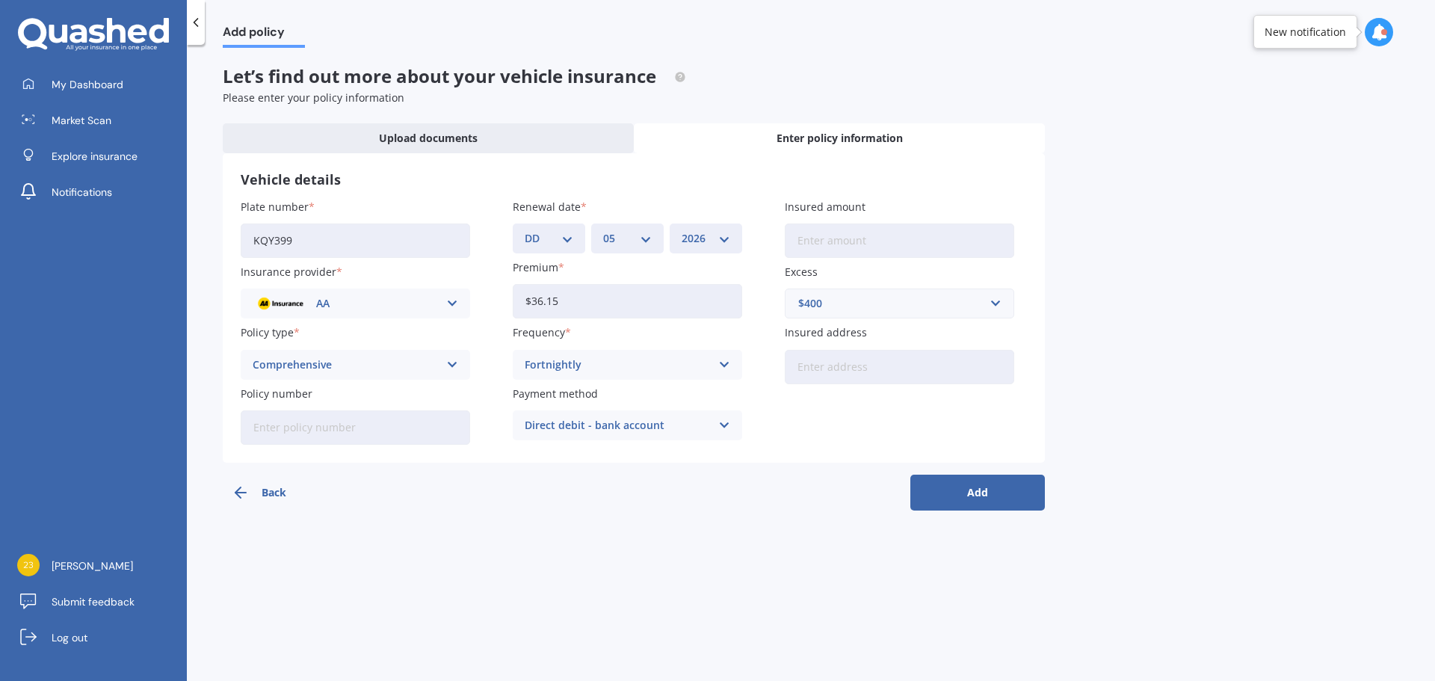
select select "29"
click at [525, 230] on select "DD 01 02 03 04 05 06 07 08 09 10 11 12 13 14 15 16 17 18 19 20 21 22 23 24 25 2…" at bounding box center [549, 238] width 49 height 16
click at [950, 509] on button "Add" at bounding box center [978, 493] width 135 height 36
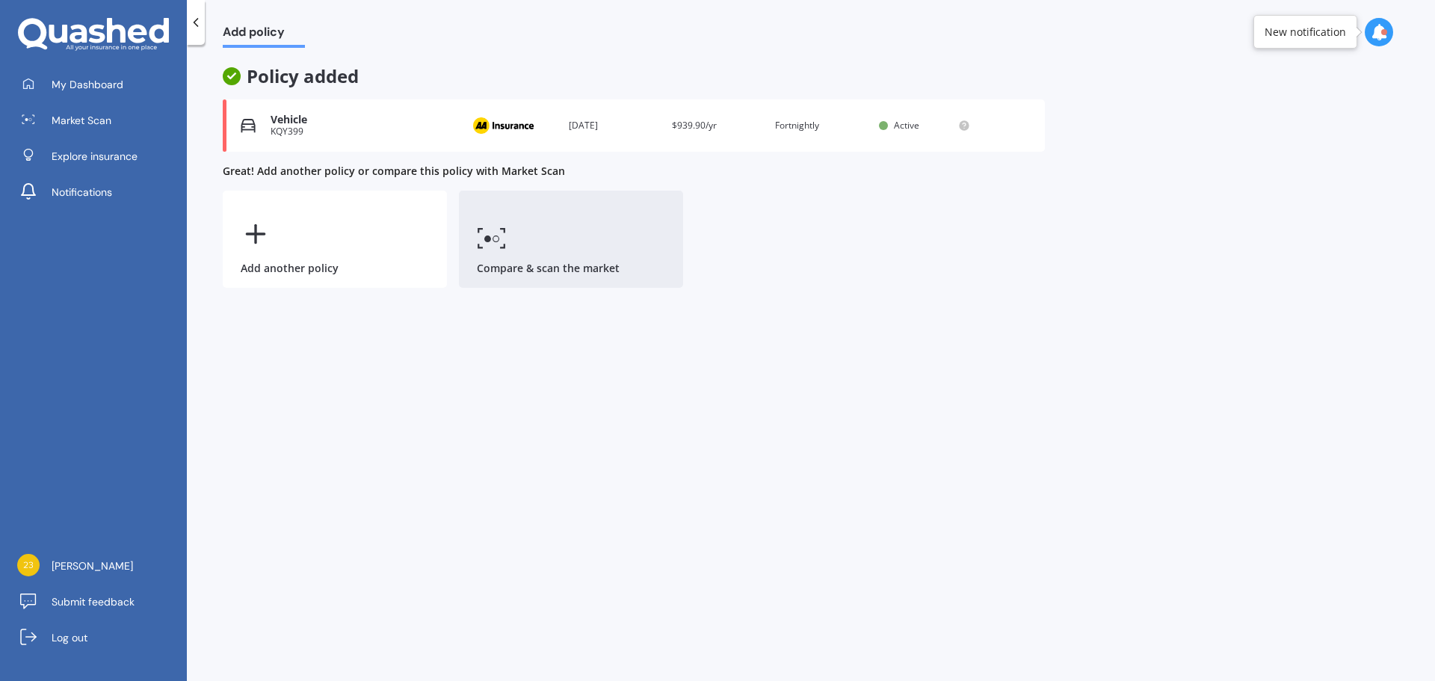
click at [634, 256] on link "Compare & scan the market" at bounding box center [571, 239] width 224 height 97
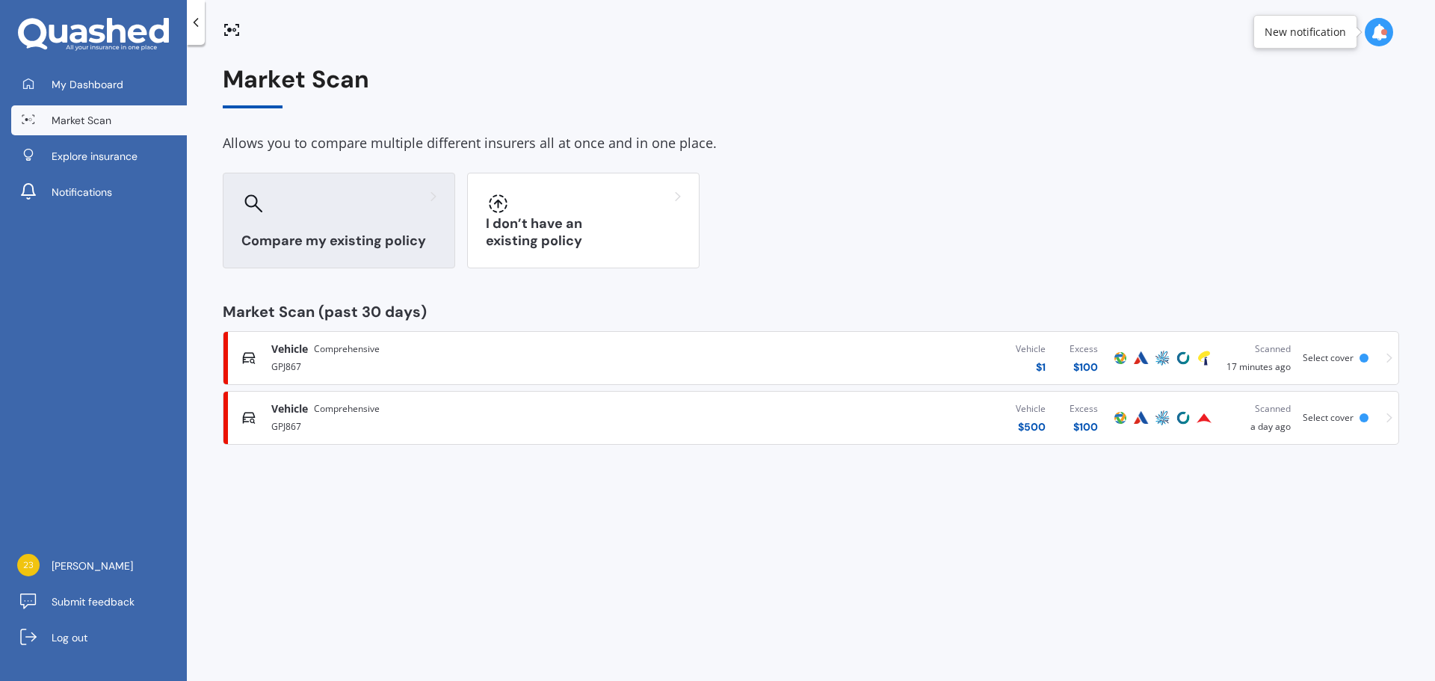
click at [347, 248] on h3 "Compare my existing policy" at bounding box center [338, 241] width 195 height 17
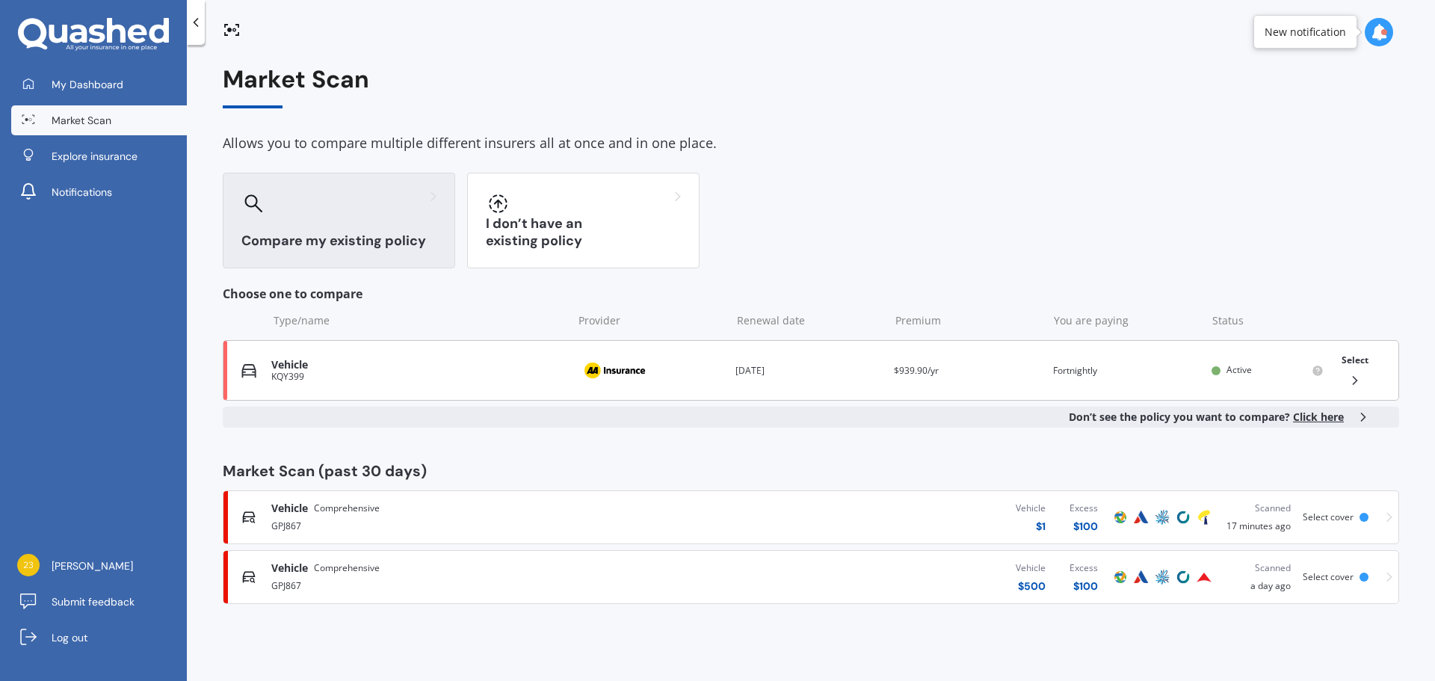
click at [787, 365] on div "Renewal date [DATE]" at bounding box center [809, 370] width 147 height 15
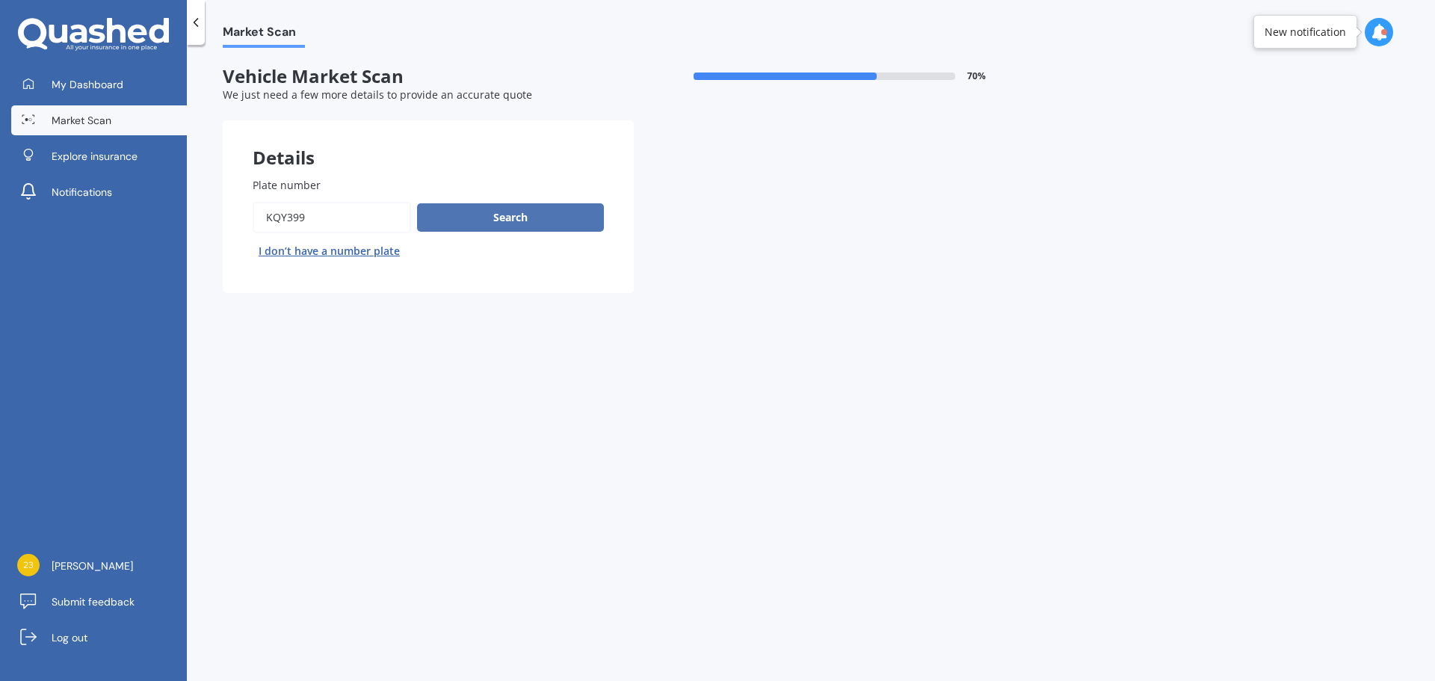
click at [526, 212] on button "Search" at bounding box center [510, 217] width 187 height 28
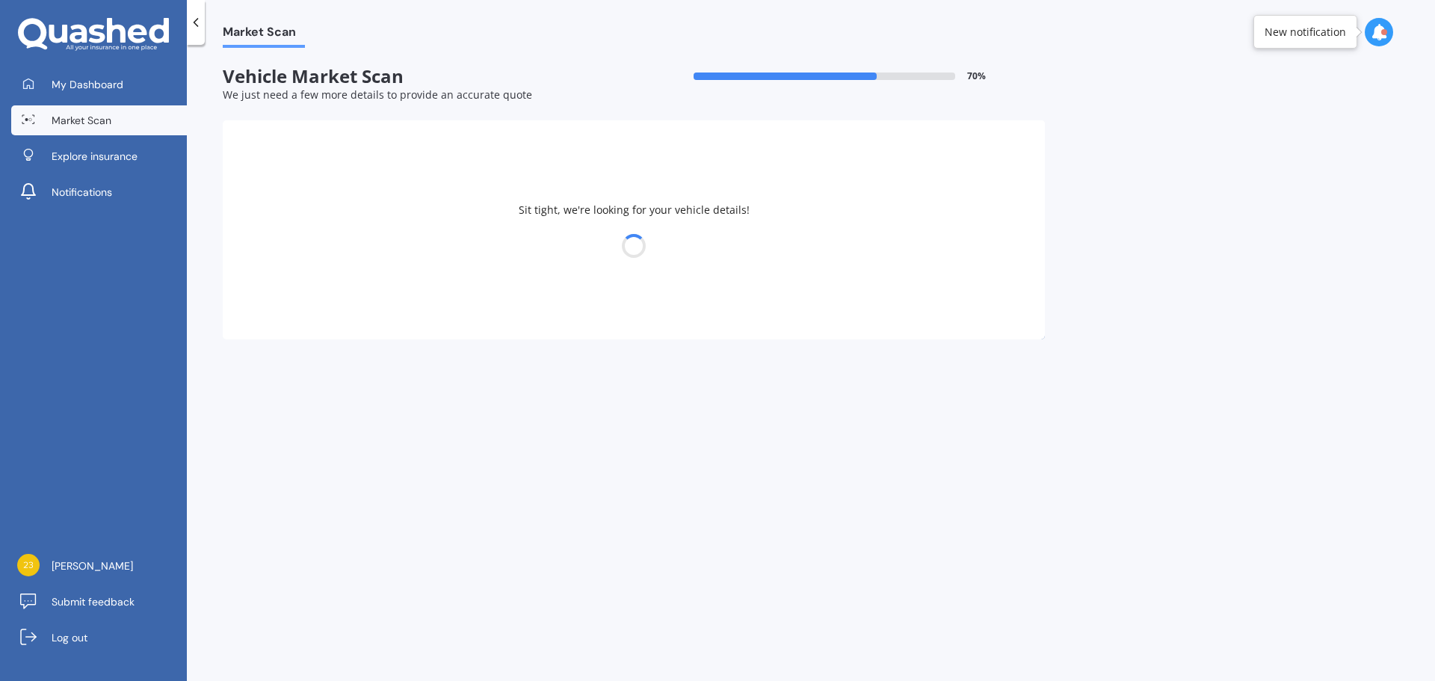
select select "KIA"
select select "SORENTO"
select select "28"
select select "09"
select select "1989"
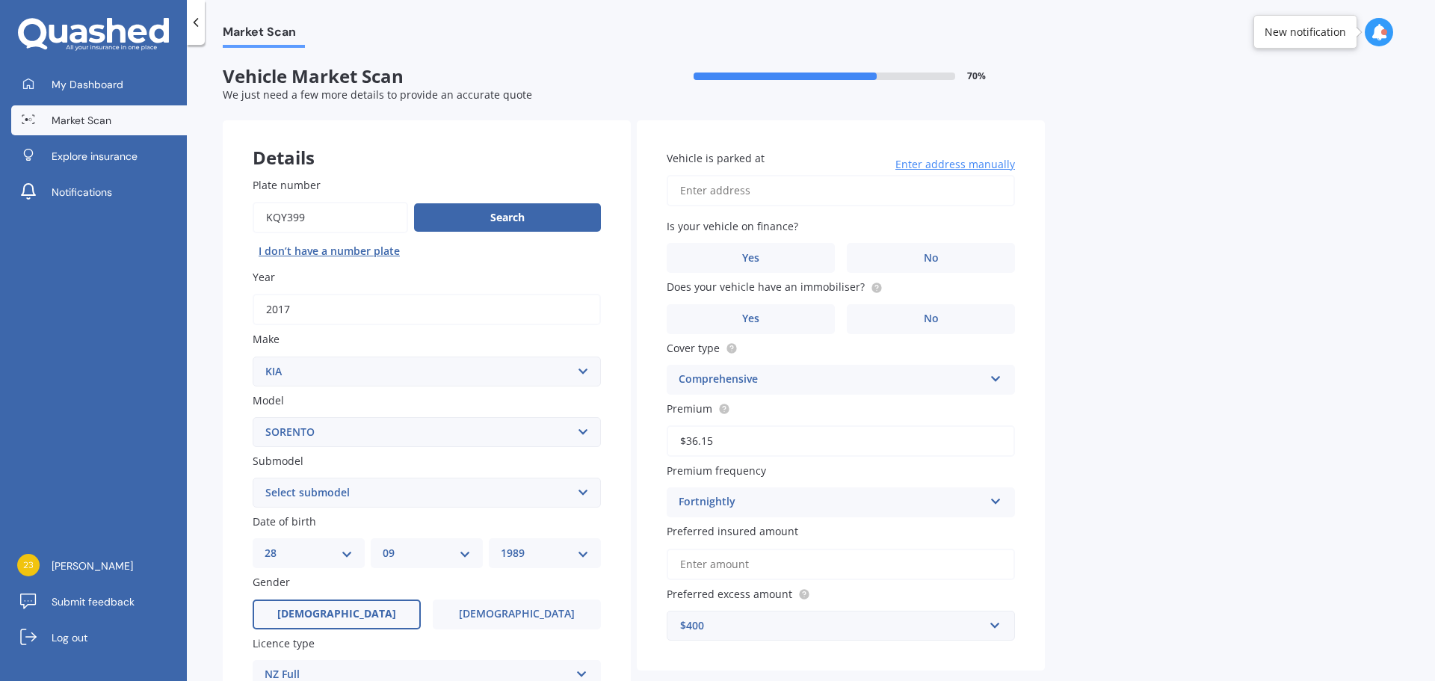
click at [296, 224] on input "Plate number" at bounding box center [331, 217] width 156 height 31
type input "KQY199"
click at [542, 222] on button "Search" at bounding box center [507, 217] width 187 height 28
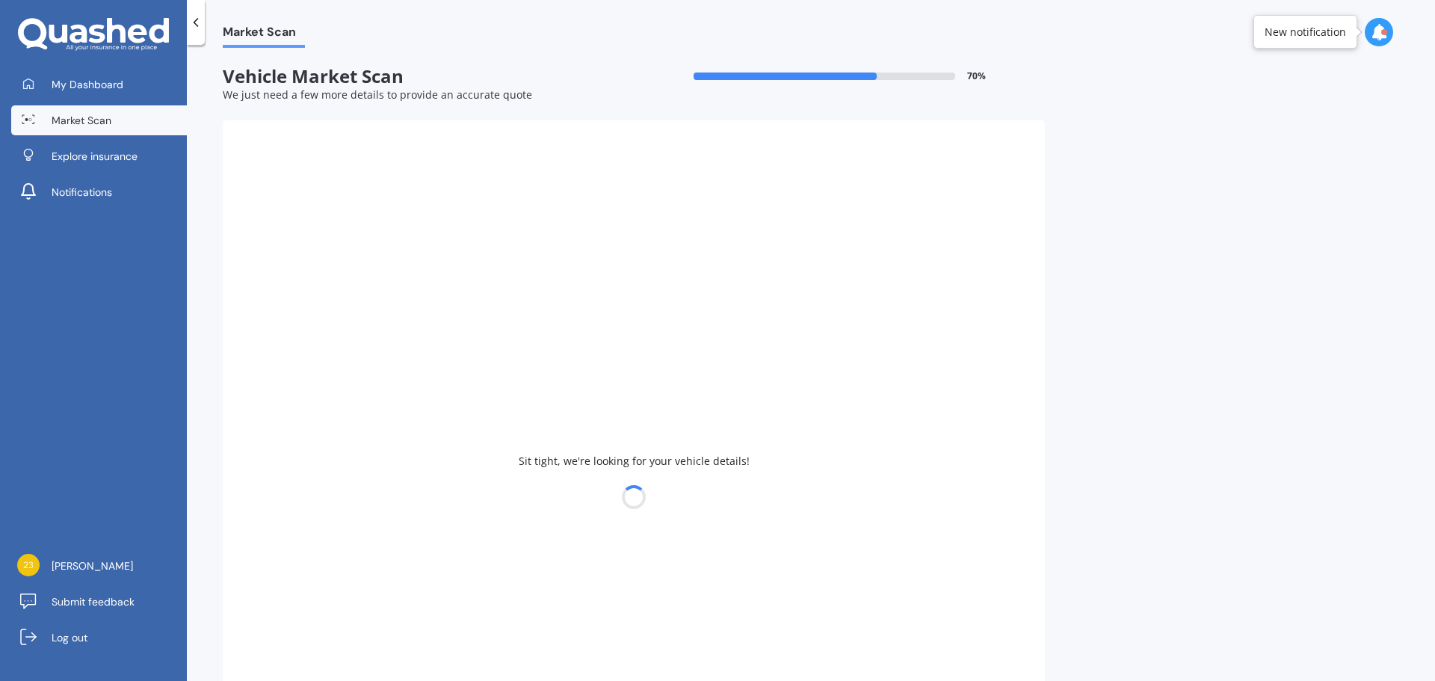
type input "2006"
select select "TOYOTA"
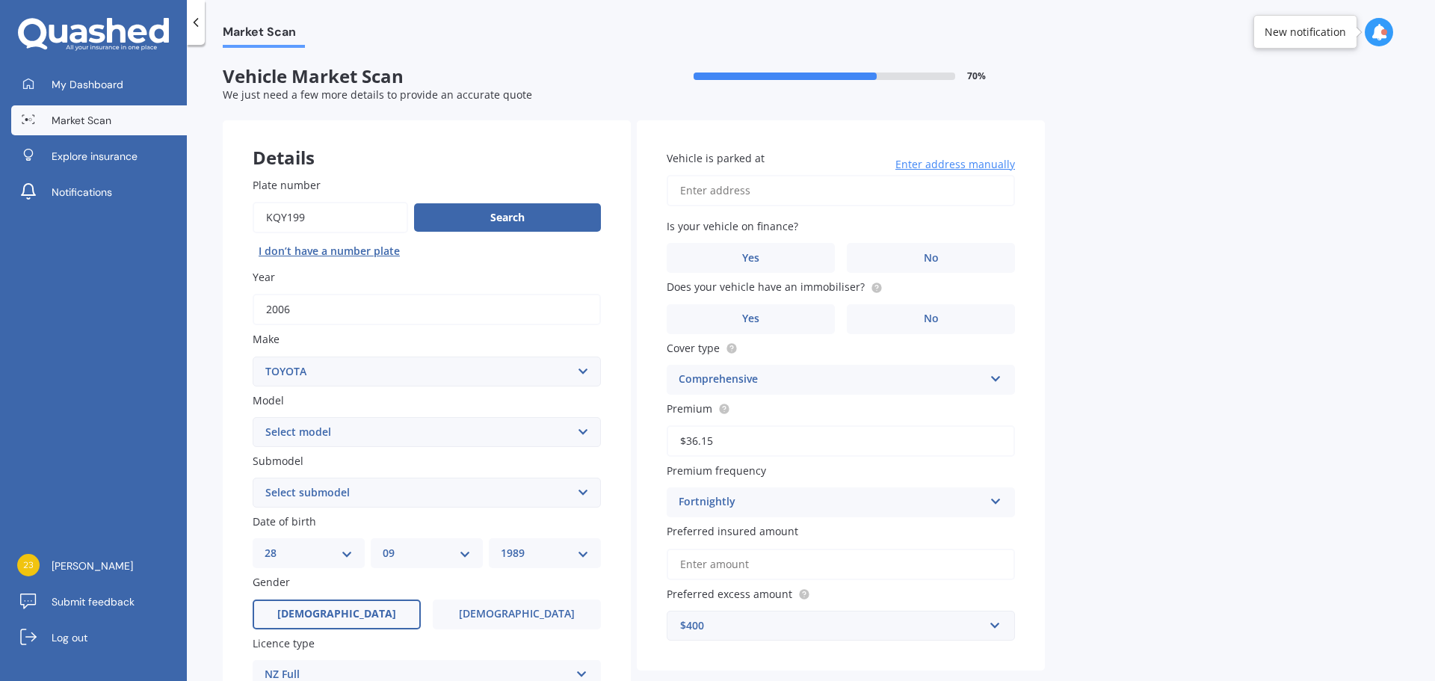
click at [377, 436] on select "Select model 4 Runner 86 [PERSON_NAME] Alphard Altezza Aqua Aristo Aurion Auris…" at bounding box center [427, 432] width 348 height 30
click at [227, 483] on div "Plate number Search I don’t have a number plate Year [DATE] Make Select make AC…" at bounding box center [427, 494] width 408 height 695
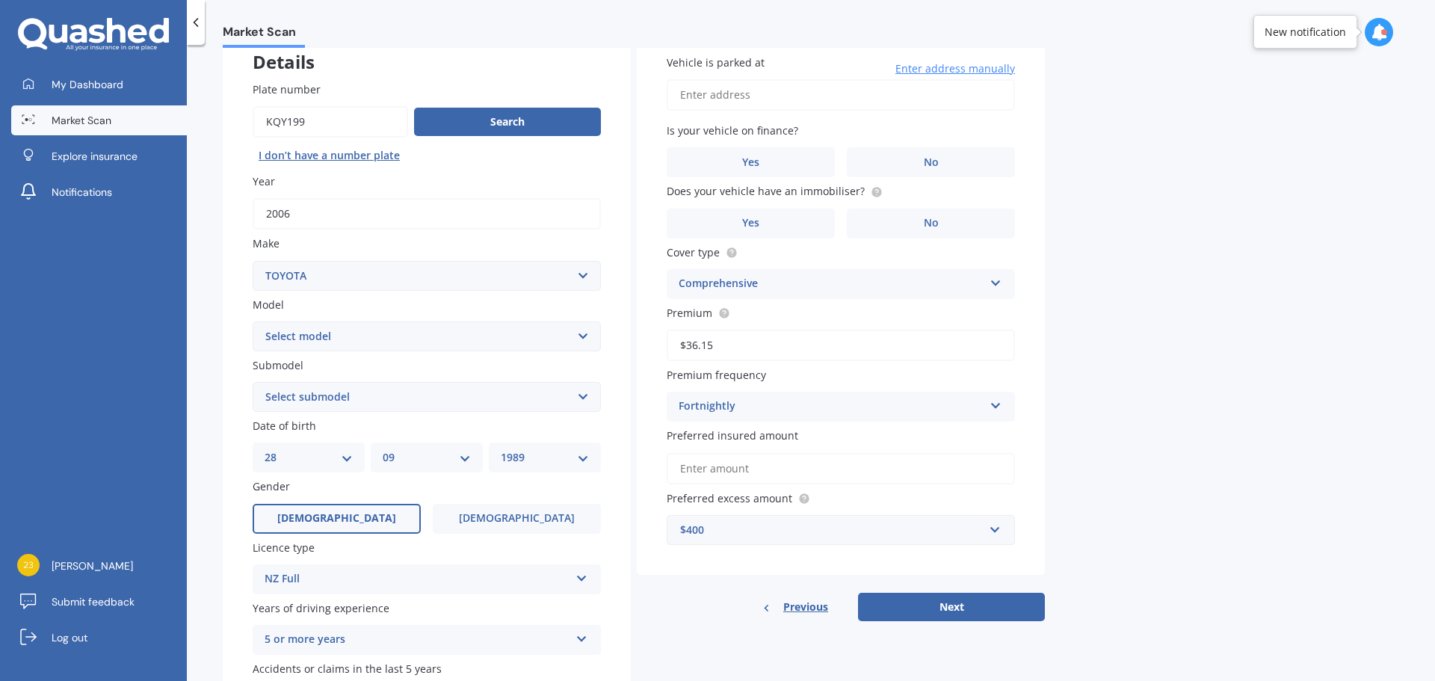
scroll to position [199, 0]
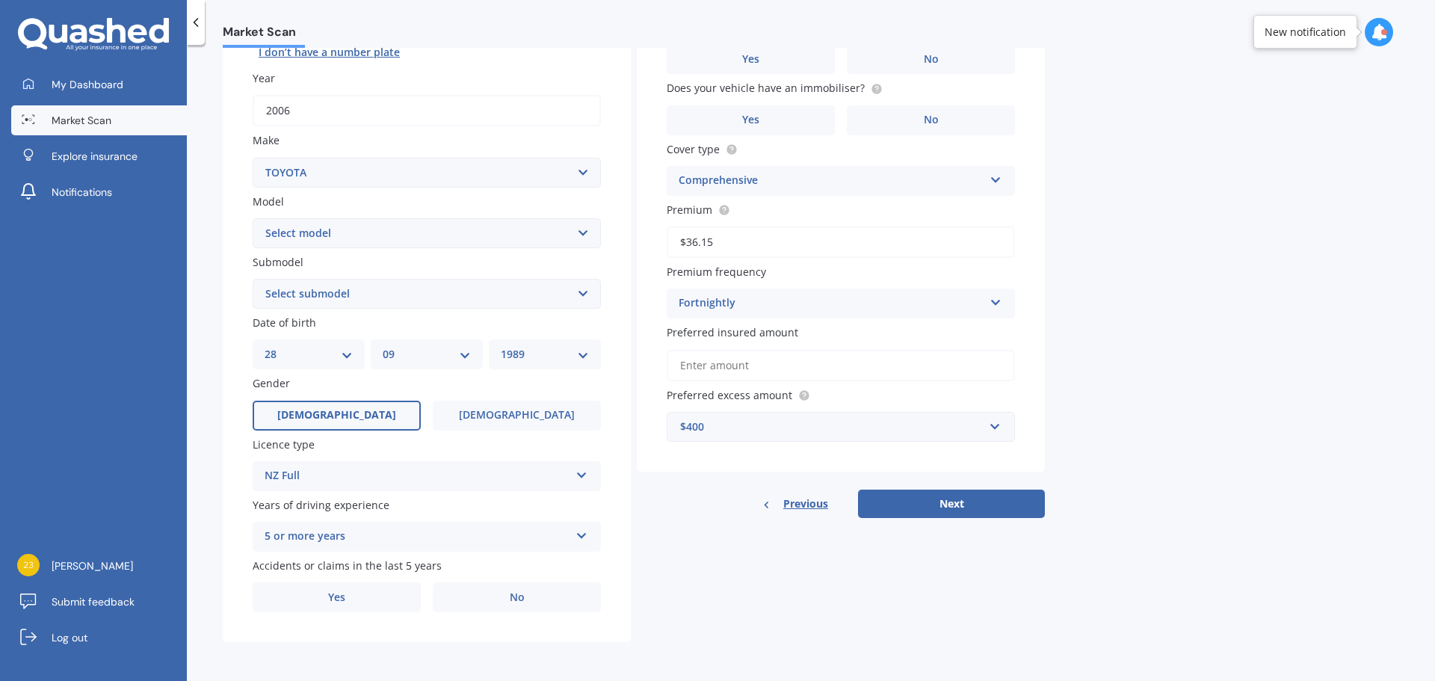
click at [403, 170] on select "Select make AC ALFA ROMEO ASTON MARTIN AUDI AUSTIN BEDFORD Bentley BMW BYD CADI…" at bounding box center [427, 173] width 348 height 30
click at [231, 223] on div "Plate number Search I don’t have a number plate Year [DATE] Make Select make AC…" at bounding box center [427, 295] width 408 height 695
click at [313, 235] on select "Select model 4 Runner 86 [PERSON_NAME] Alphard Altezza Aqua Aristo Aurion Auris…" at bounding box center [427, 233] width 348 height 30
select select "ESTIMA"
click at [253, 218] on select "Select model 4 Runner 86 [PERSON_NAME] Alphard Altezza Aqua Aristo Aurion Auris…" at bounding box center [427, 233] width 348 height 30
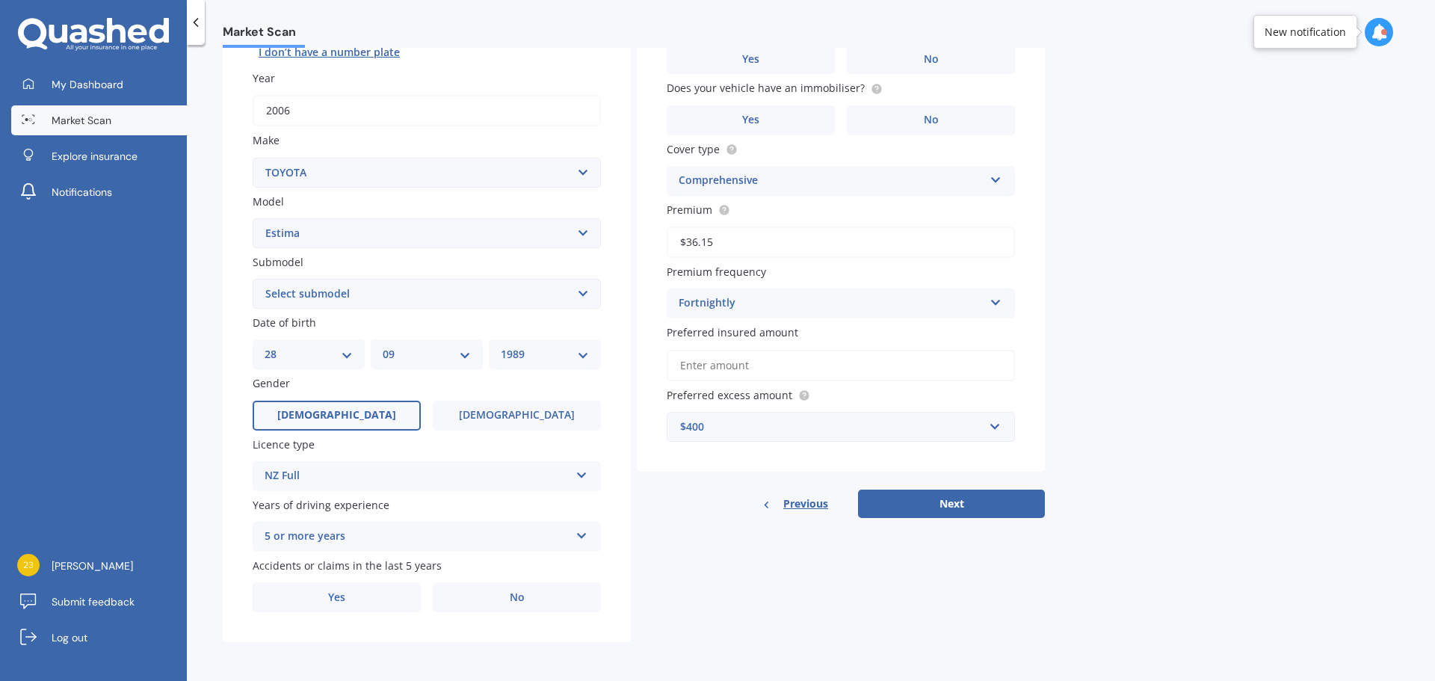
click at [461, 287] on select "Select submodel (All other) Diesel Emina Hybrid Hybrid X Lucida Lucida Hybrid S…" at bounding box center [427, 294] width 348 height 30
click at [224, 374] on div "Plate number Search I don’t have a number plate Year [DATE] Make Select make AC…" at bounding box center [427, 295] width 408 height 695
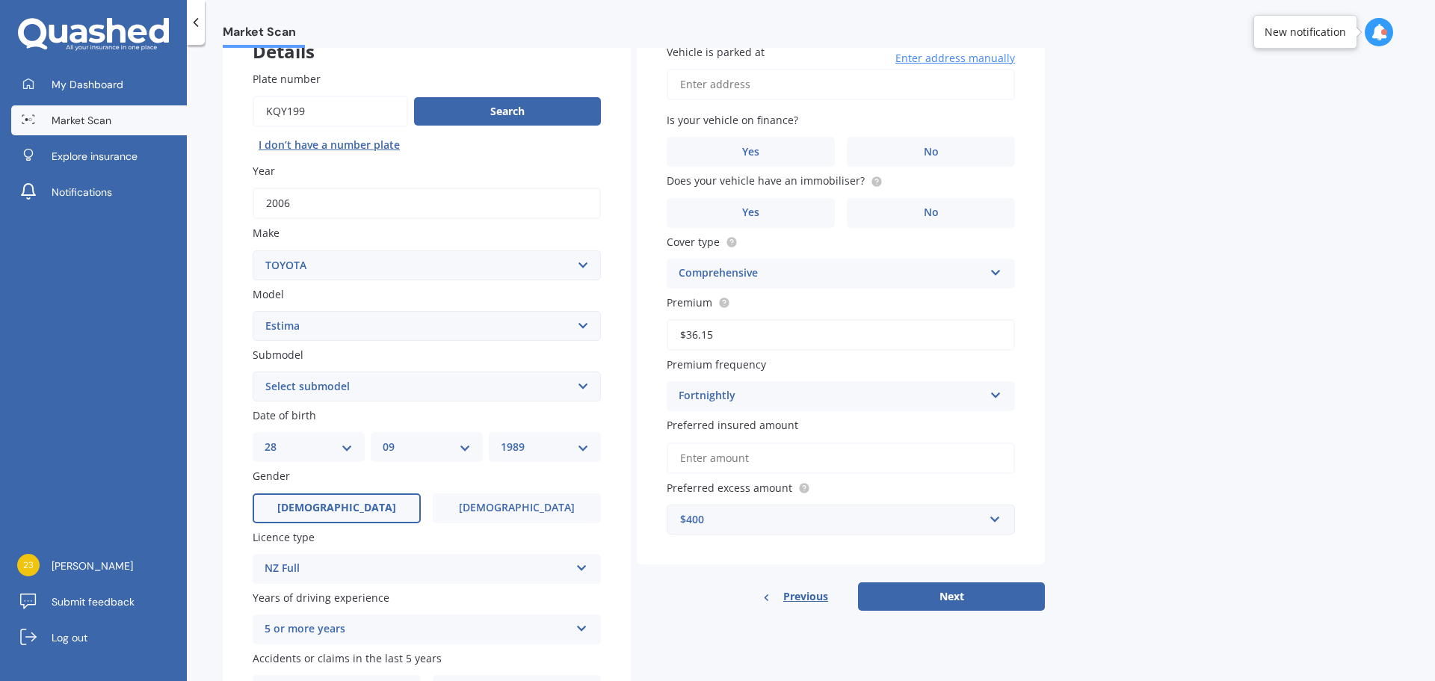
scroll to position [0, 0]
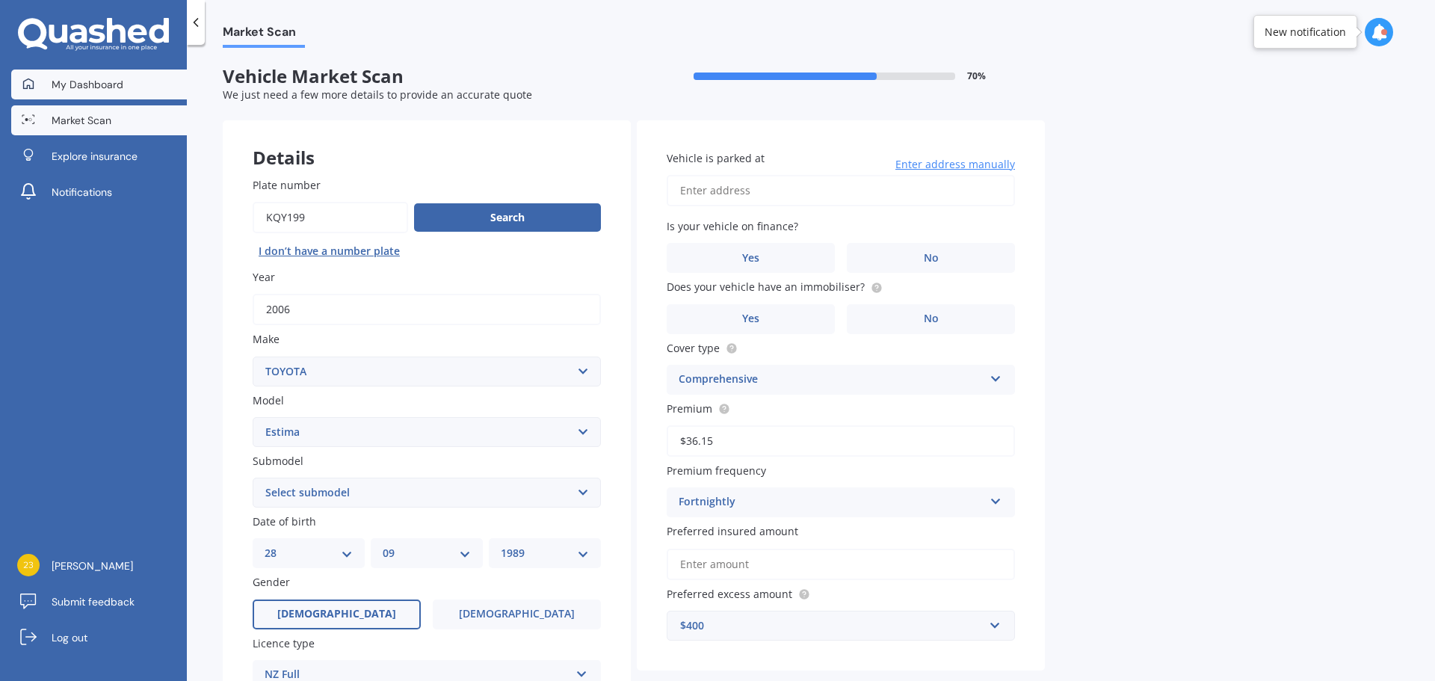
click at [69, 86] on span "My Dashboard" at bounding box center [88, 84] width 72 height 15
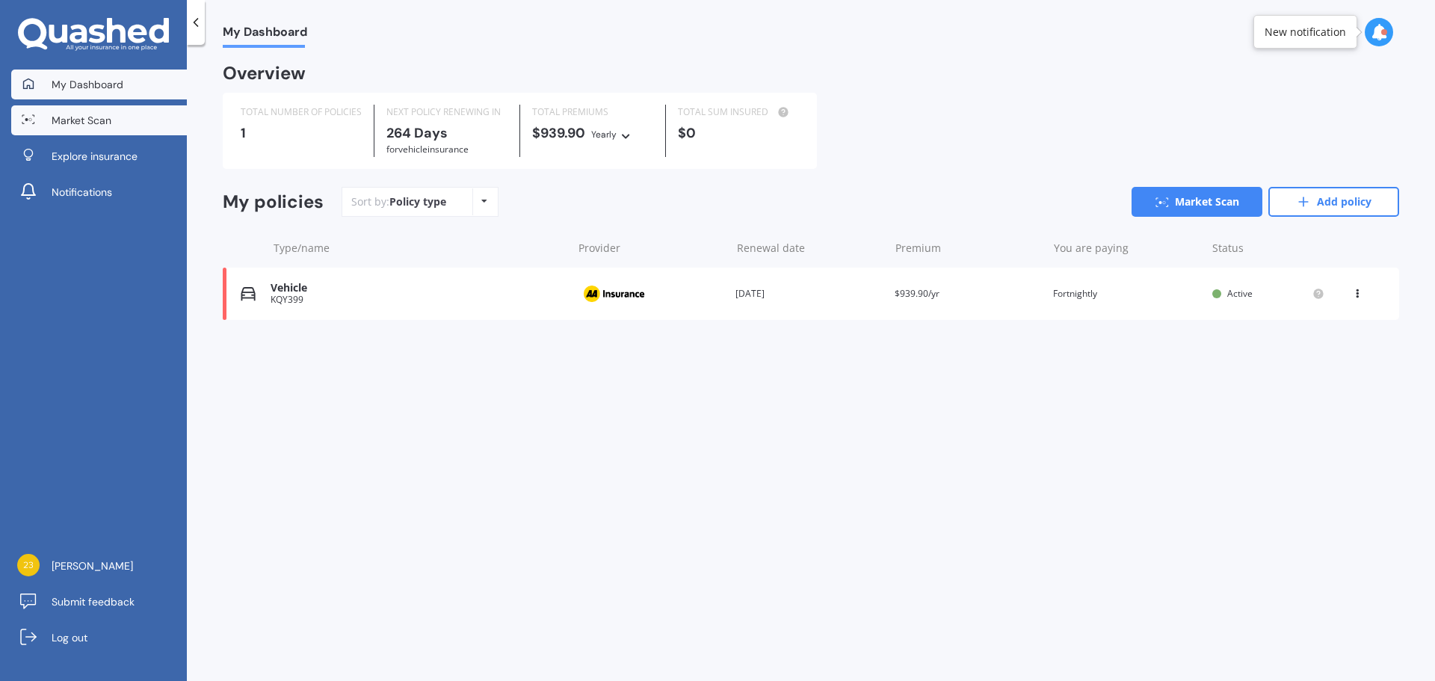
click at [73, 121] on span "Market Scan" at bounding box center [82, 120] width 60 height 15
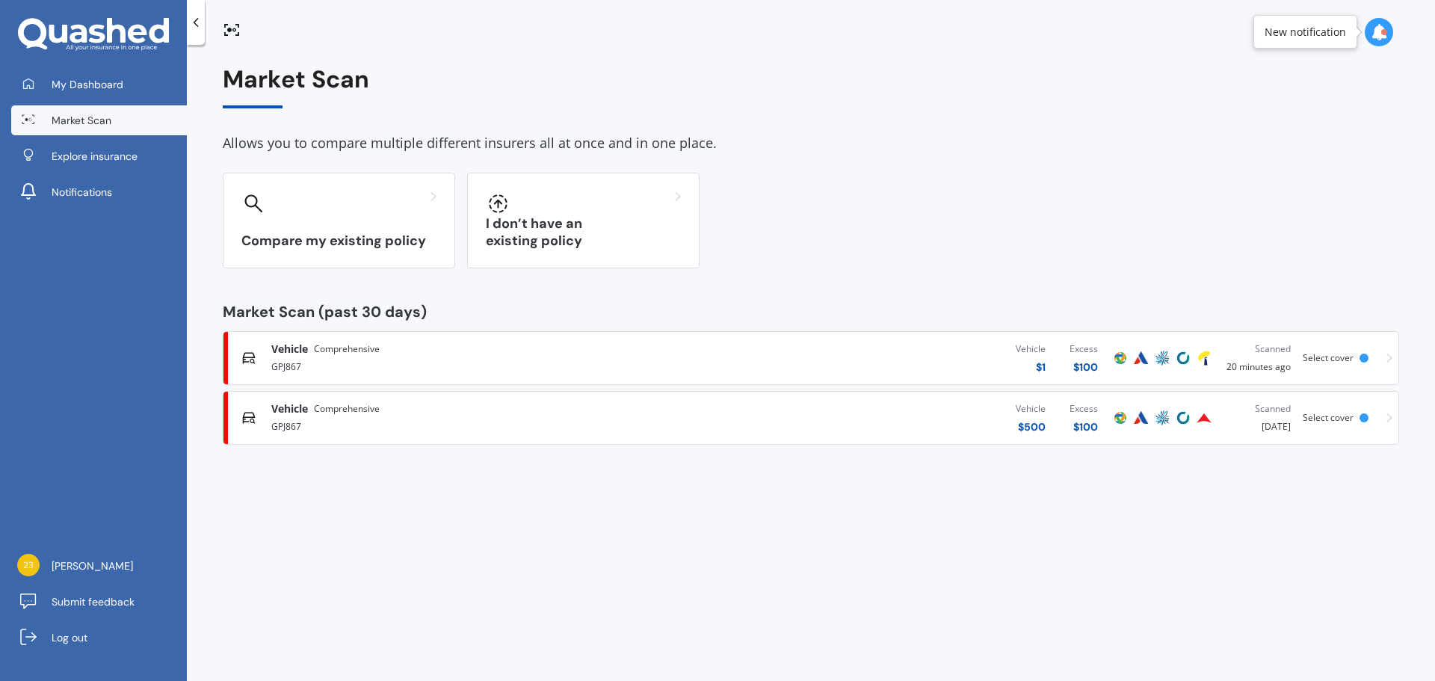
click at [683, 363] on div "Vehicle $ 1 Excess $ 100" at bounding box center [893, 358] width 434 height 45
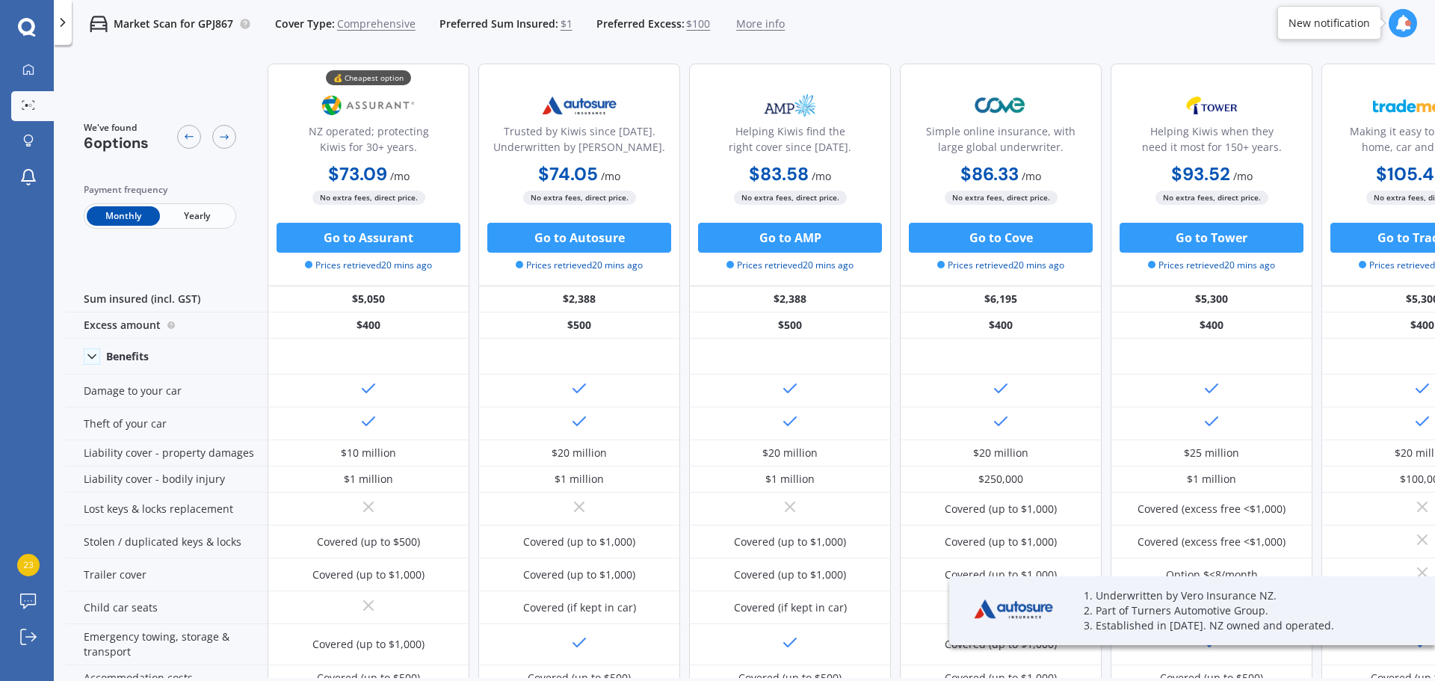
click at [764, 22] on span "More info" at bounding box center [760, 23] width 49 height 15
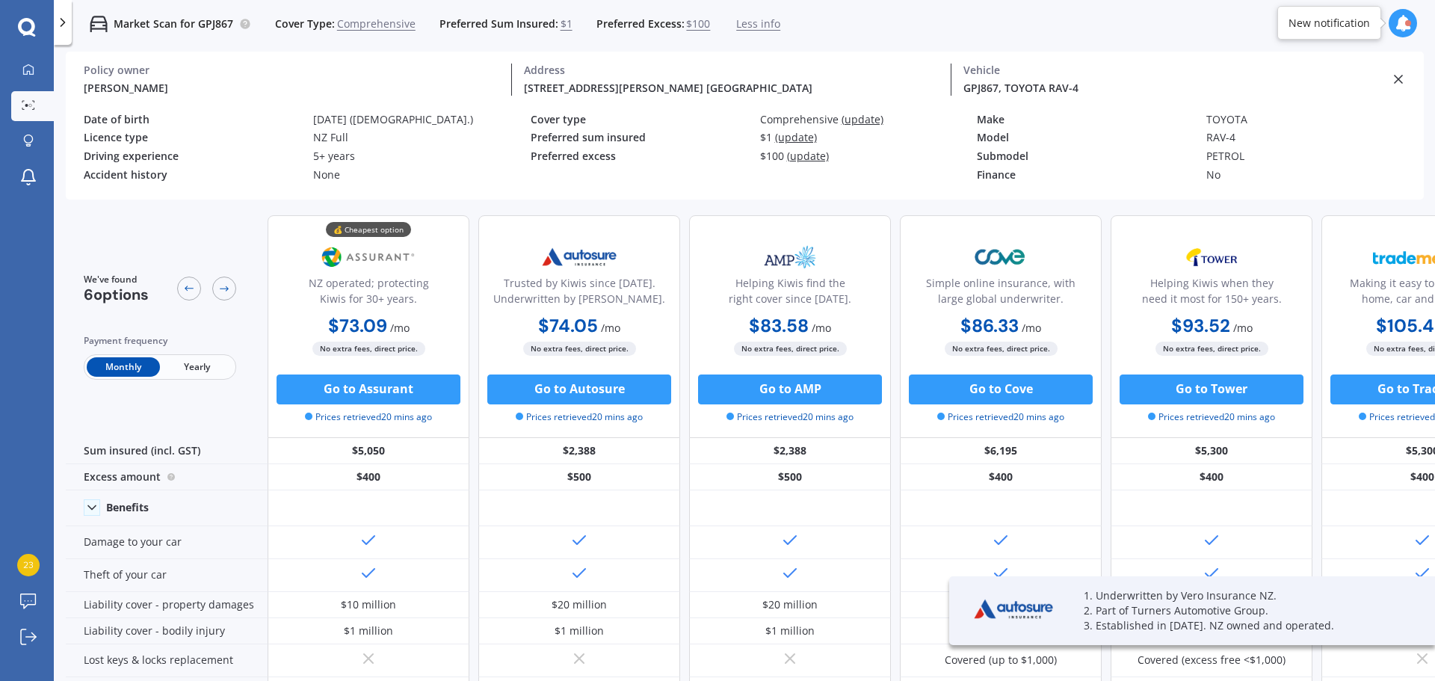
click at [1391, 76] on icon at bounding box center [1398, 79] width 15 height 15
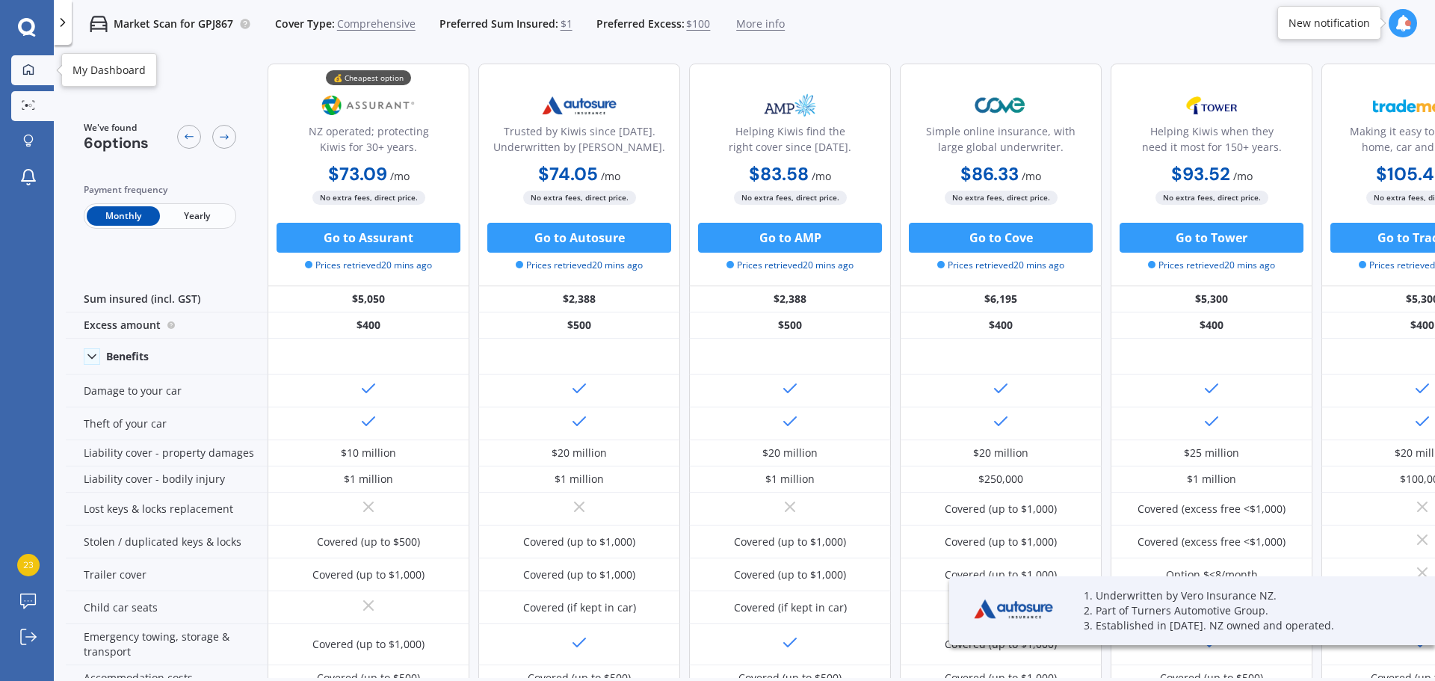
click at [24, 75] on icon at bounding box center [28, 70] width 12 height 12
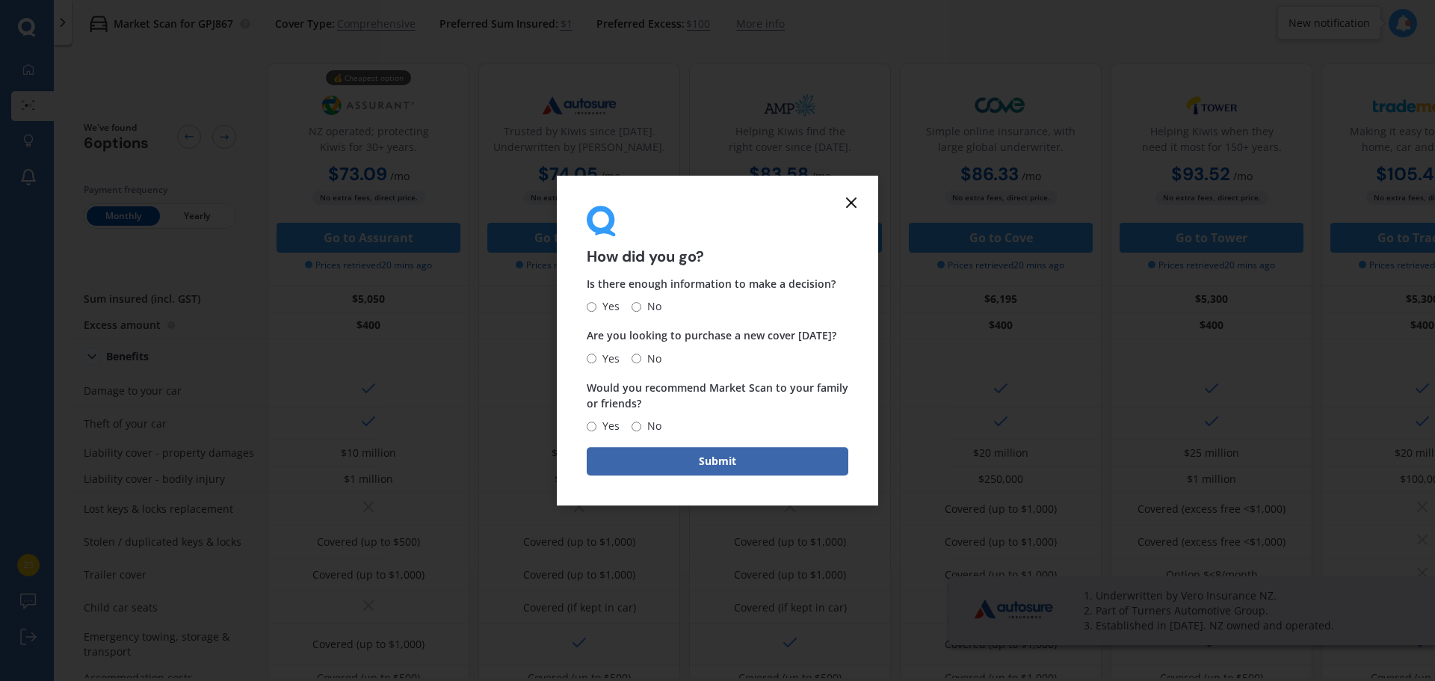
click at [858, 194] on div "How did you go? Is there enough information to make a decision? Yes No Are you …" at bounding box center [717, 341] width 321 height 330
click at [863, 199] on form "How did you go? Is there enough information to make a decision? Yes No Are you …" at bounding box center [717, 341] width 321 height 330
click at [849, 201] on icon at bounding box center [852, 203] width 18 height 18
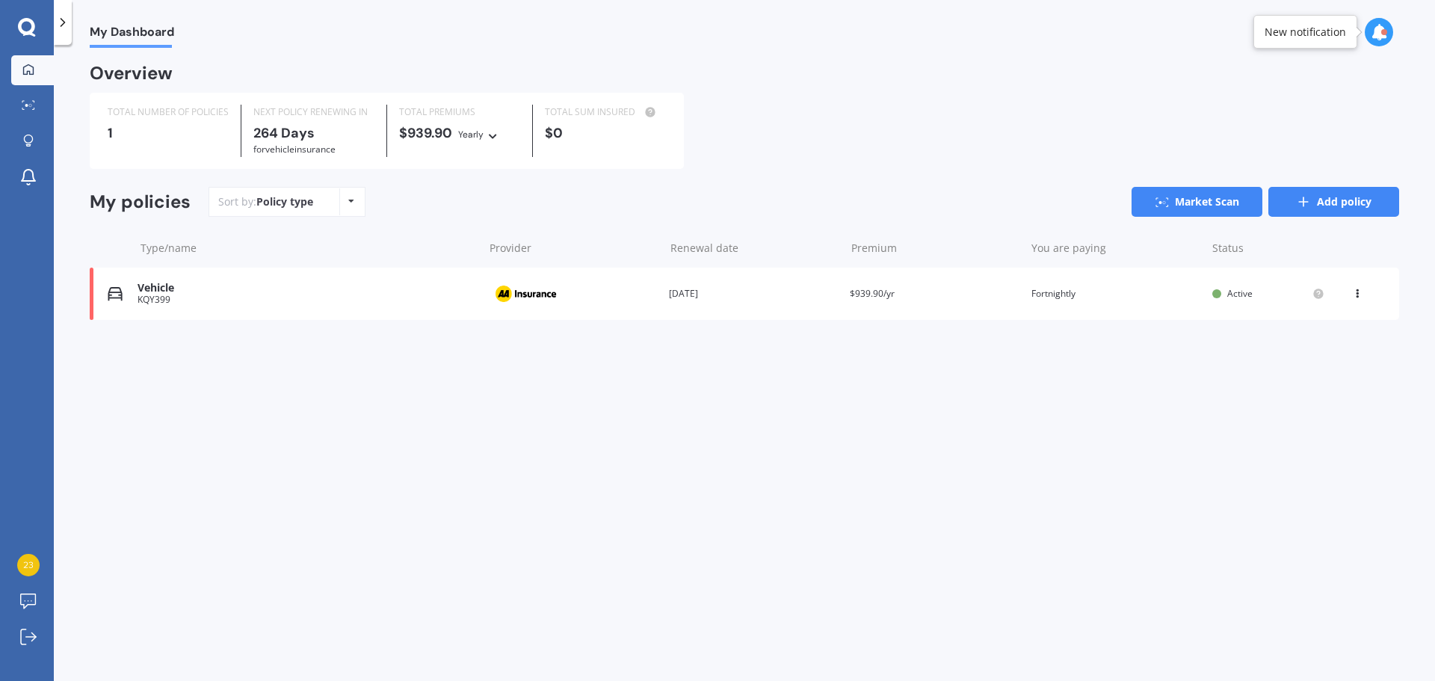
click at [1342, 198] on link "Add policy" at bounding box center [1334, 202] width 131 height 30
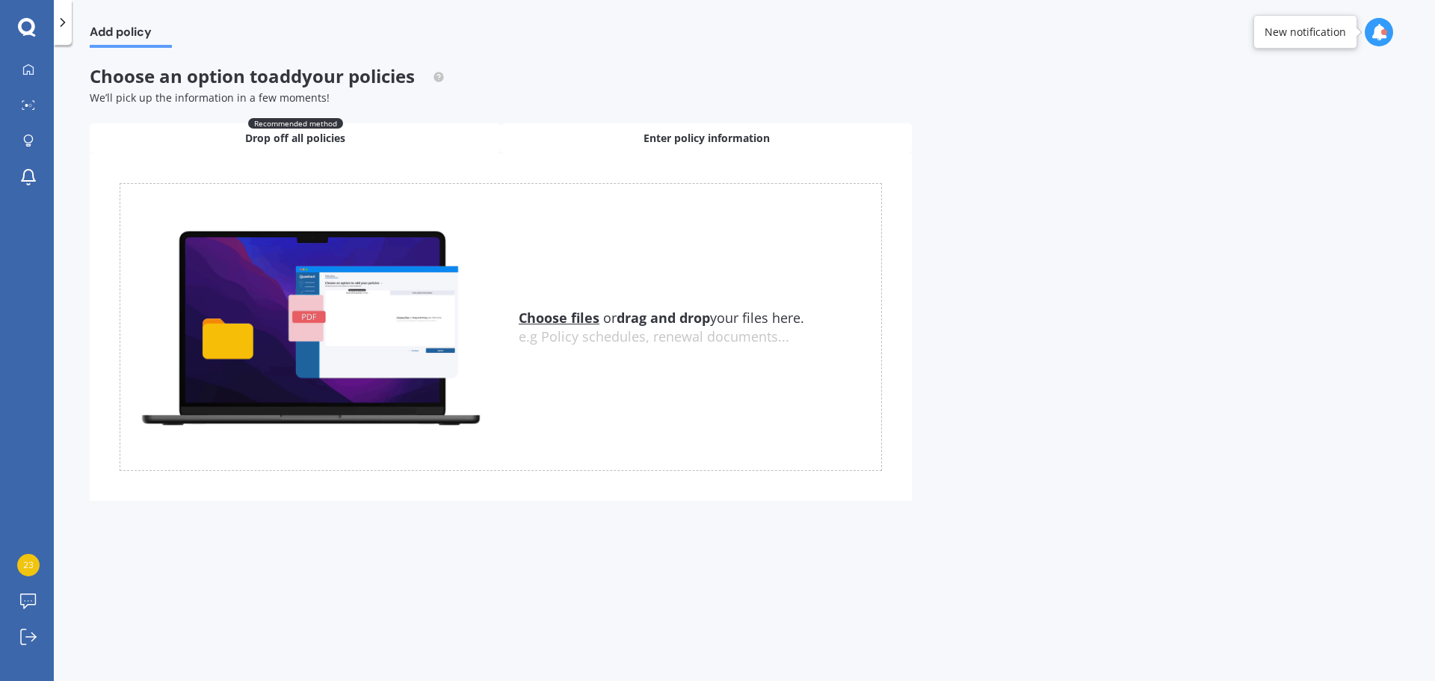
drag, startPoint x: 719, startPoint y: 138, endPoint x: 732, endPoint y: 142, distance: 13.2
click at [720, 138] on span "Enter policy information" at bounding box center [707, 138] width 126 height 15
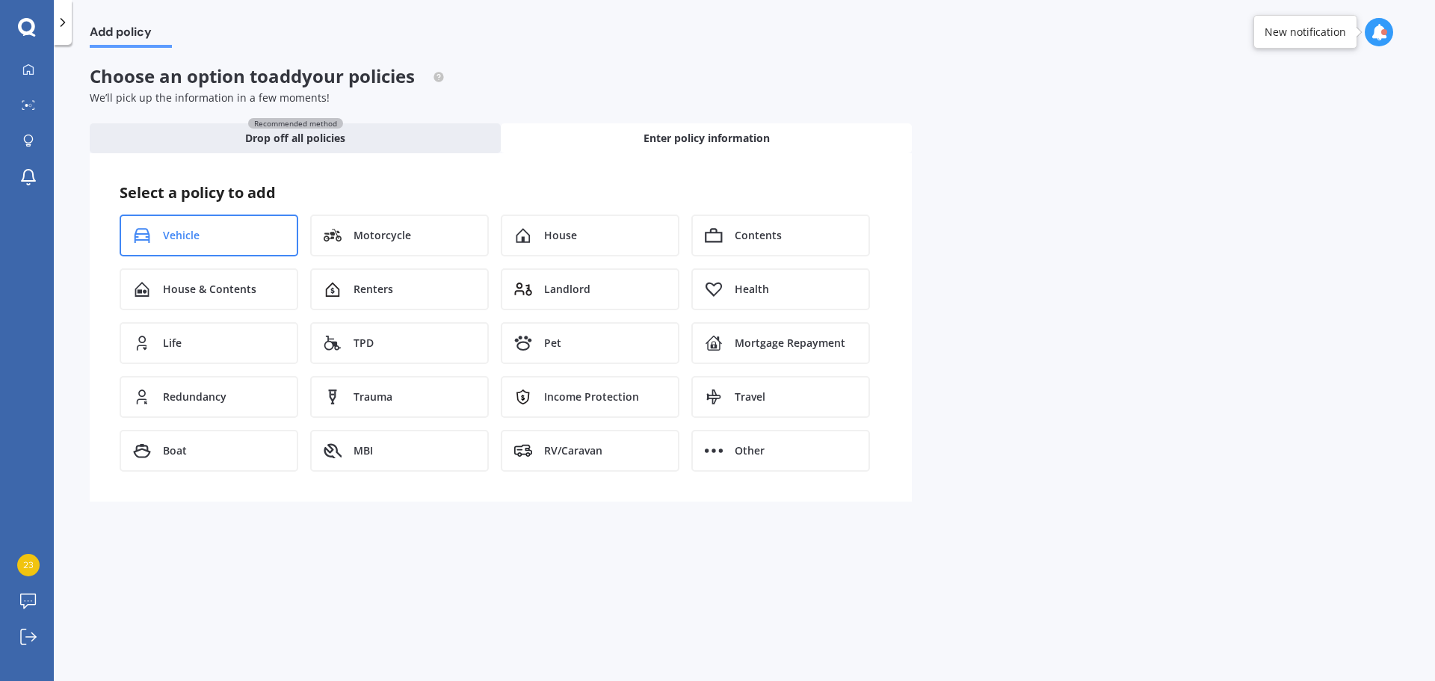
click at [207, 241] on div "Vehicle" at bounding box center [209, 236] width 179 height 42
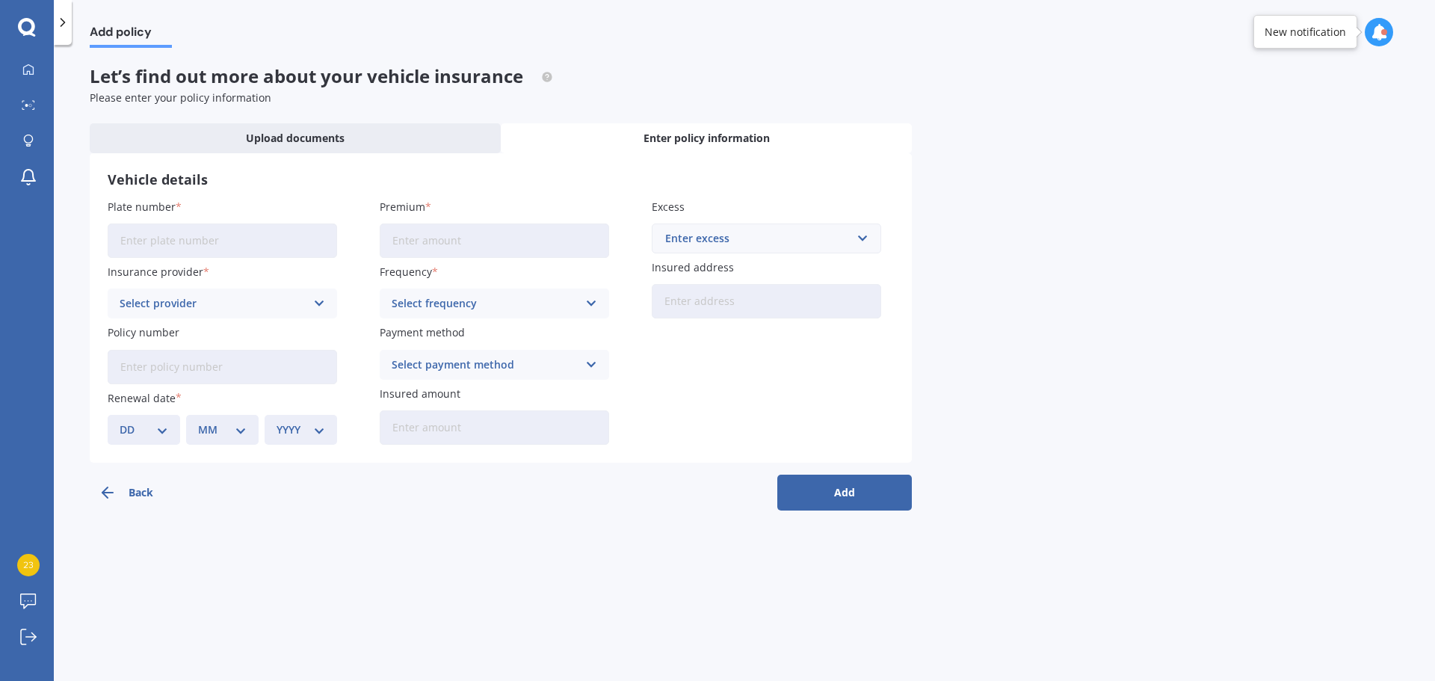
drag, startPoint x: 235, startPoint y: 247, endPoint x: 246, endPoint y: 256, distance: 14.4
click at [235, 248] on input "Plate number" at bounding box center [223, 241] width 230 height 34
click at [319, 537] on div "Add policy Let’s find out more about your vehicle insurance Please enter your p…" at bounding box center [745, 366] width 1382 height 636
click at [12, 633] on link "Log out" at bounding box center [32, 638] width 43 height 30
